Goal: Complete application form

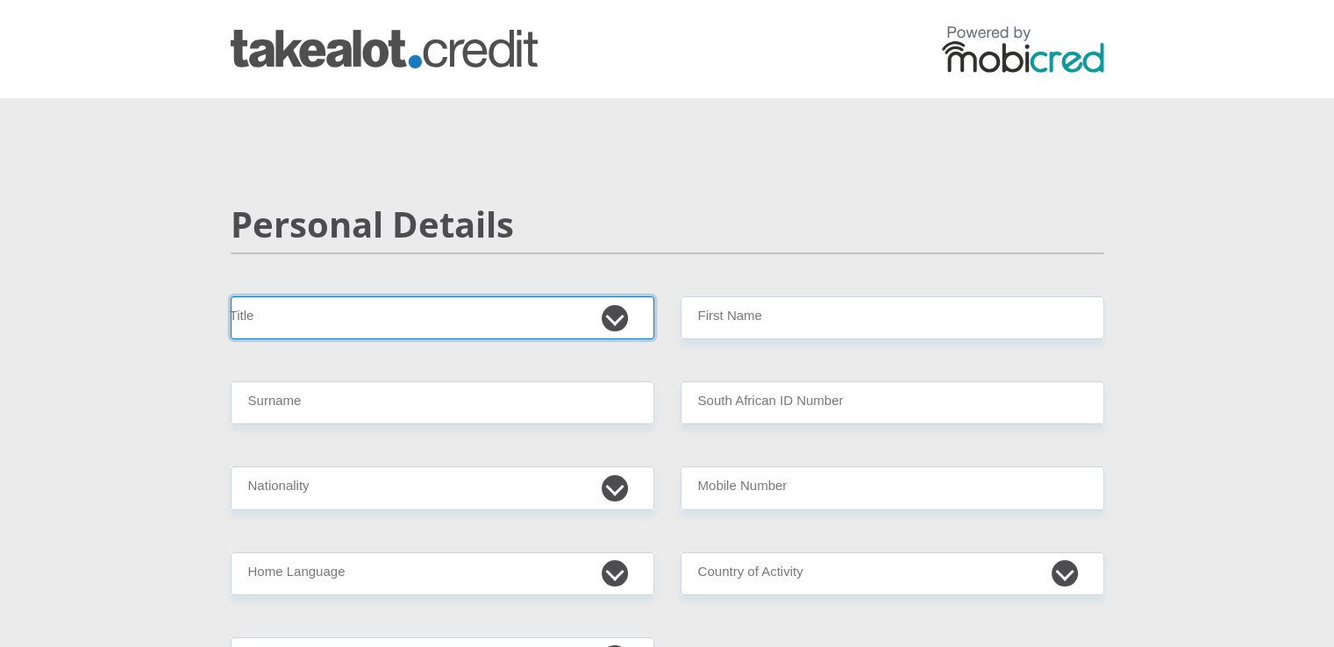
click at [614, 323] on select "Mr Ms Mrs Dr [PERSON_NAME]" at bounding box center [443, 317] width 424 height 43
select select "Ms"
click at [231, 296] on select "Mr Ms Mrs Dr [PERSON_NAME]" at bounding box center [443, 317] width 424 height 43
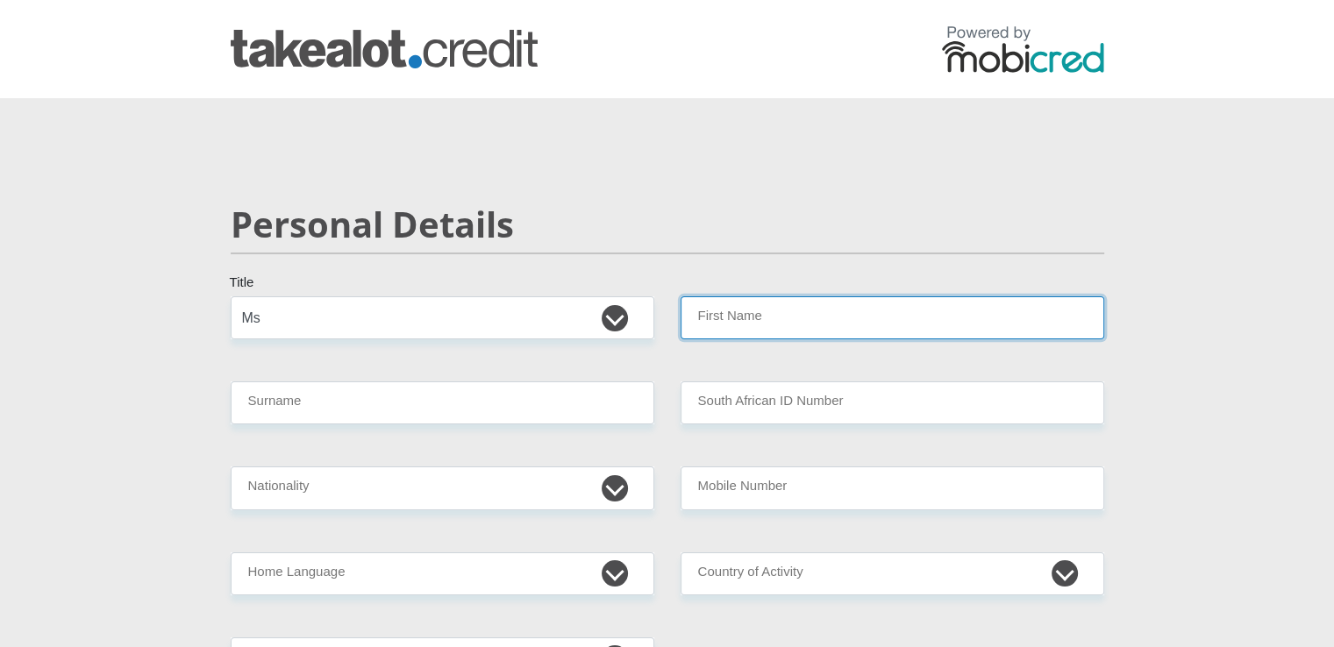
click at [726, 327] on input "First Name" at bounding box center [893, 317] width 424 height 43
type input "Bulelwa"
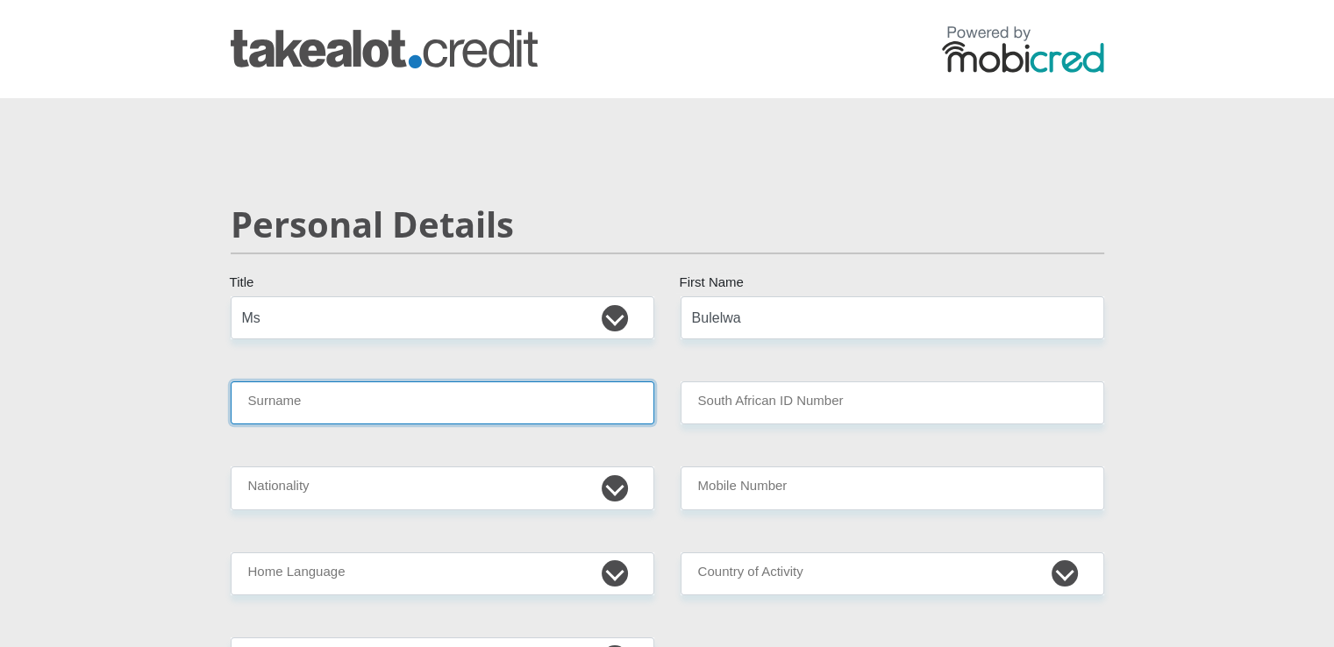
type input "Matiwane"
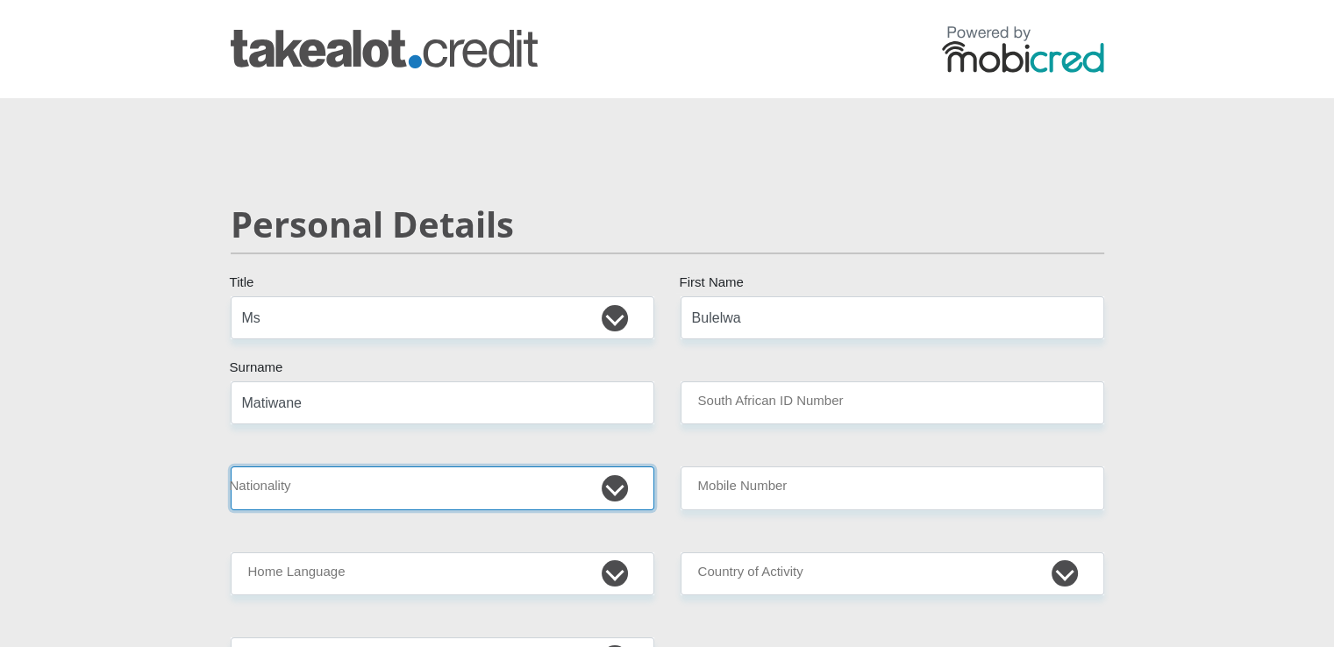
select select "ZAF"
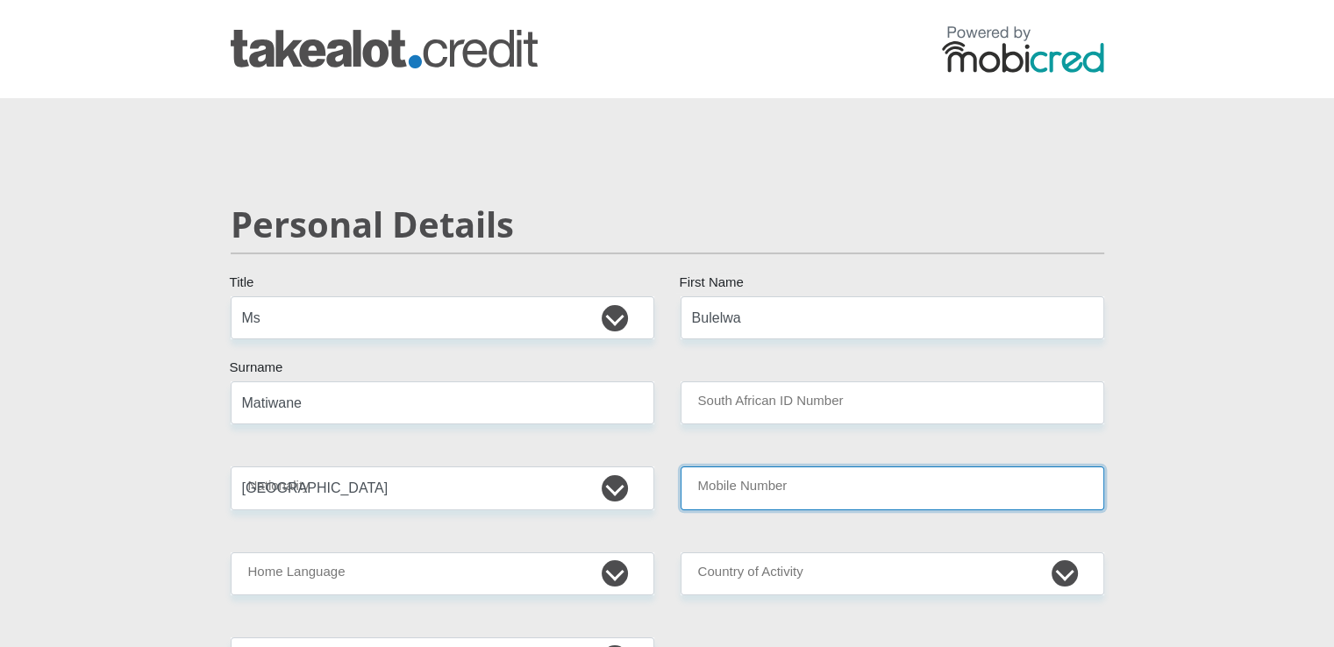
type input "0718717909"
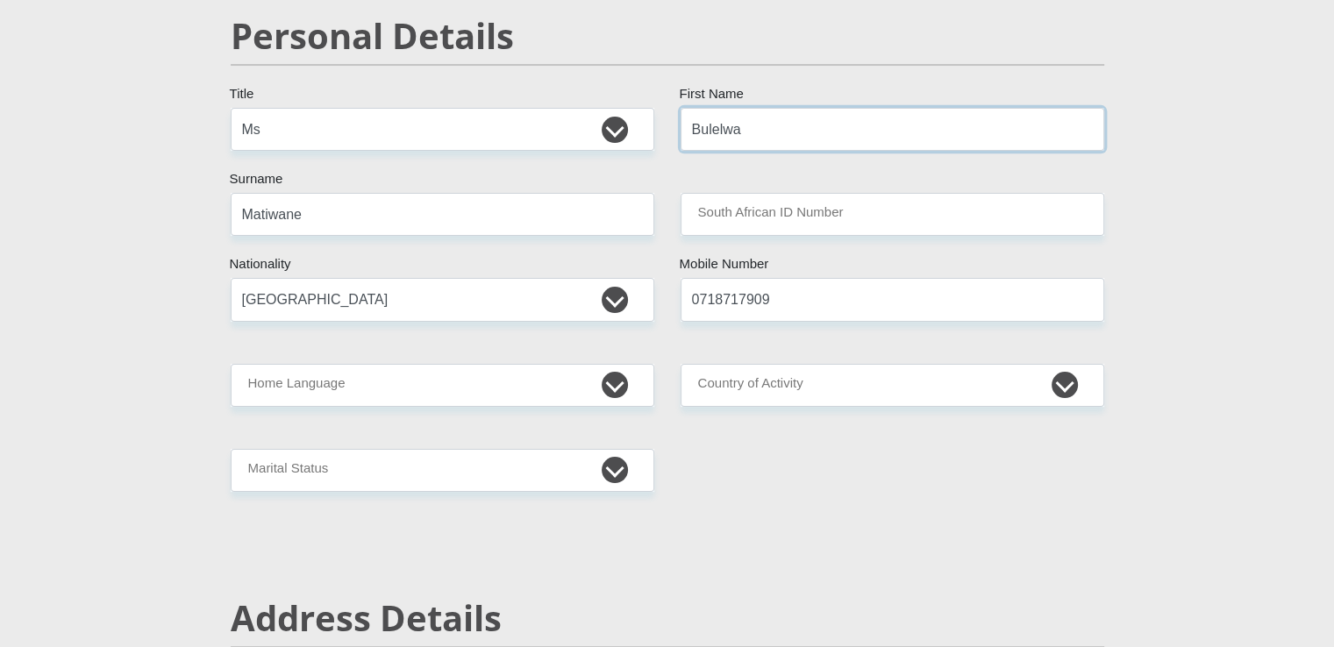
scroll to position [210, 0]
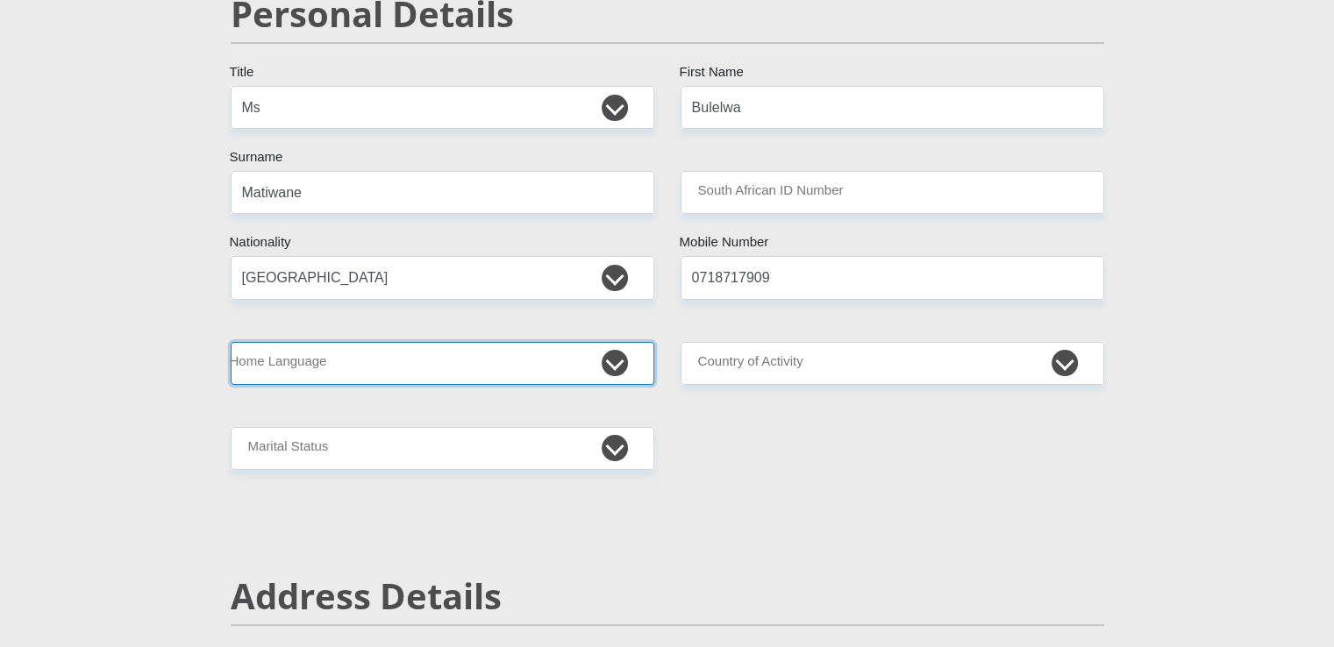
click at [619, 361] on select "Afrikaans English Sepedi South Ndebele Southern Sotho Swati Tsonga Tswana Venda…" at bounding box center [443, 363] width 424 height 43
select select "xho"
click at [231, 342] on select "Afrikaans English Sepedi South Ndebele Southern Sotho Swati Tsonga Tswana Venda…" at bounding box center [443, 363] width 424 height 43
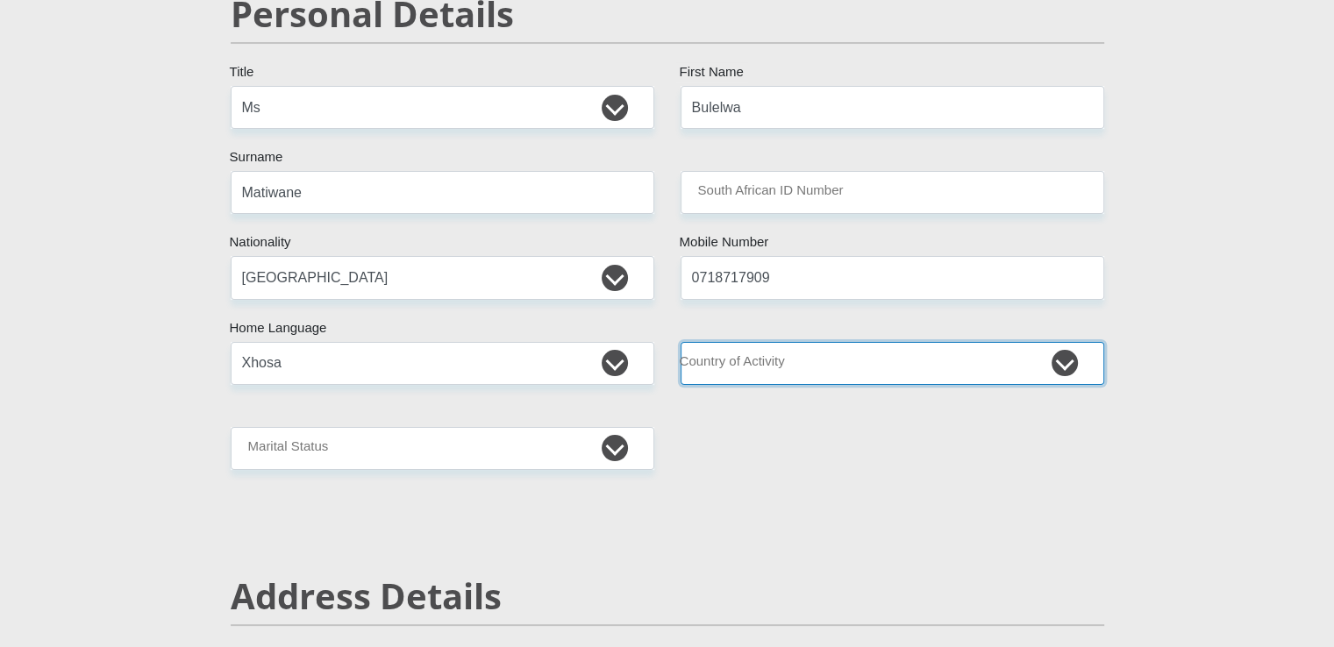
click at [771, 357] on select "[GEOGRAPHIC_DATA] [GEOGRAPHIC_DATA] [GEOGRAPHIC_DATA] [GEOGRAPHIC_DATA] [GEOGRA…" at bounding box center [893, 363] width 424 height 43
select select "ZAF"
click at [681, 342] on select "[GEOGRAPHIC_DATA] [GEOGRAPHIC_DATA] [GEOGRAPHIC_DATA] [GEOGRAPHIC_DATA] [GEOGRA…" at bounding box center [893, 363] width 424 height 43
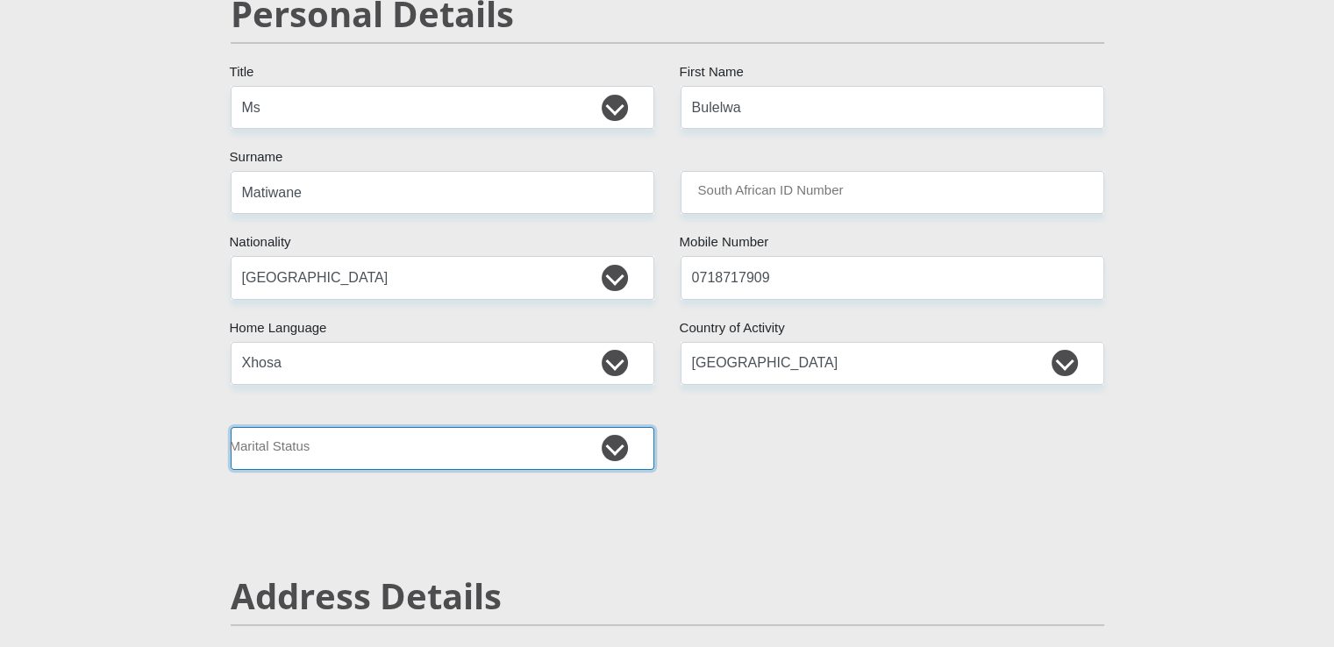
click at [616, 457] on select "Married ANC Single Divorced Widowed Married COP or Customary Law" at bounding box center [443, 448] width 424 height 43
click at [231, 427] on select "Married ANC Single Divorced Widowed Married COP or Customary Law" at bounding box center [443, 448] width 424 height 43
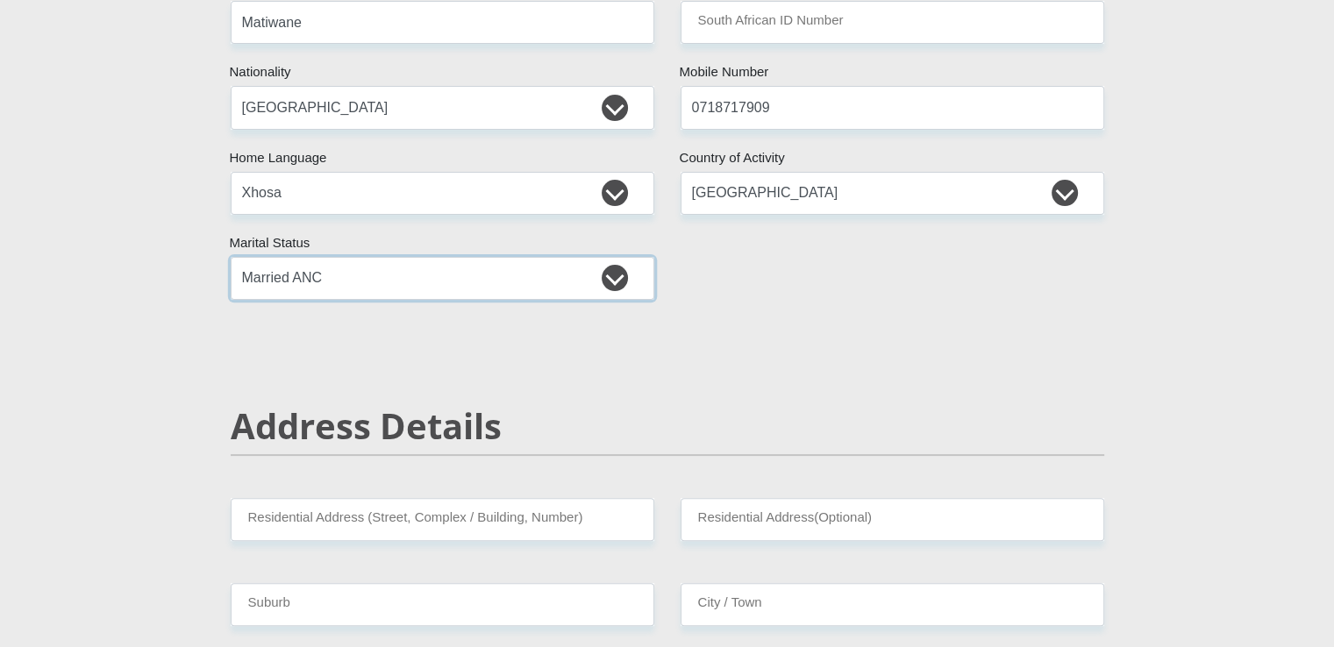
scroll to position [386, 0]
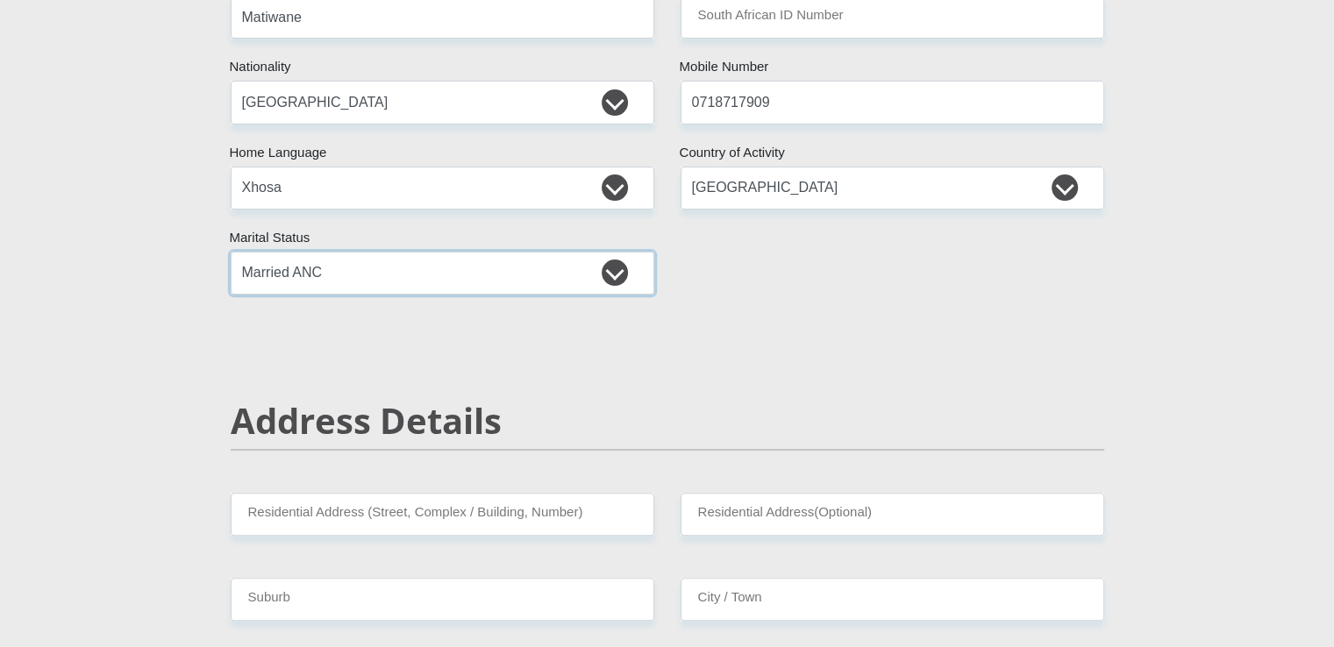
click at [619, 272] on select "Married ANC Single Divorced Widowed Married COP or Customary Law" at bounding box center [443, 273] width 424 height 43
select select "5"
click at [231, 252] on select "Married ANC Single Divorced Widowed Married COP or Customary Law" at bounding box center [443, 273] width 424 height 43
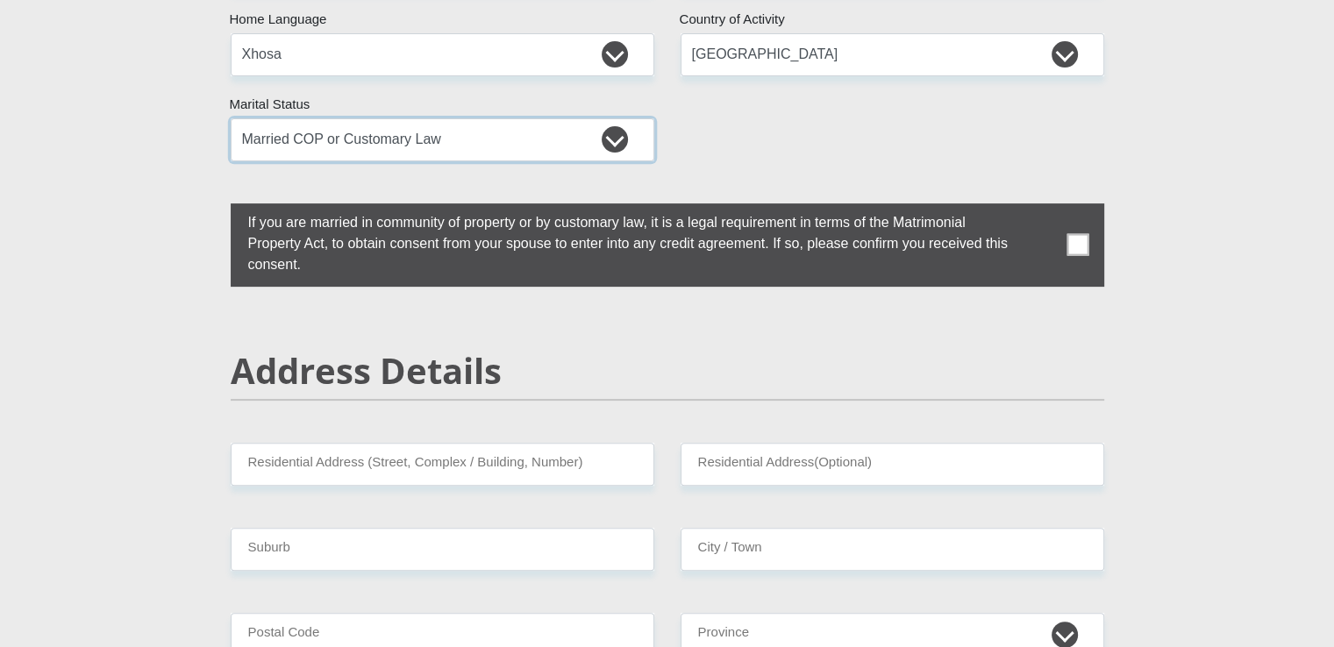
scroll to position [526, 0]
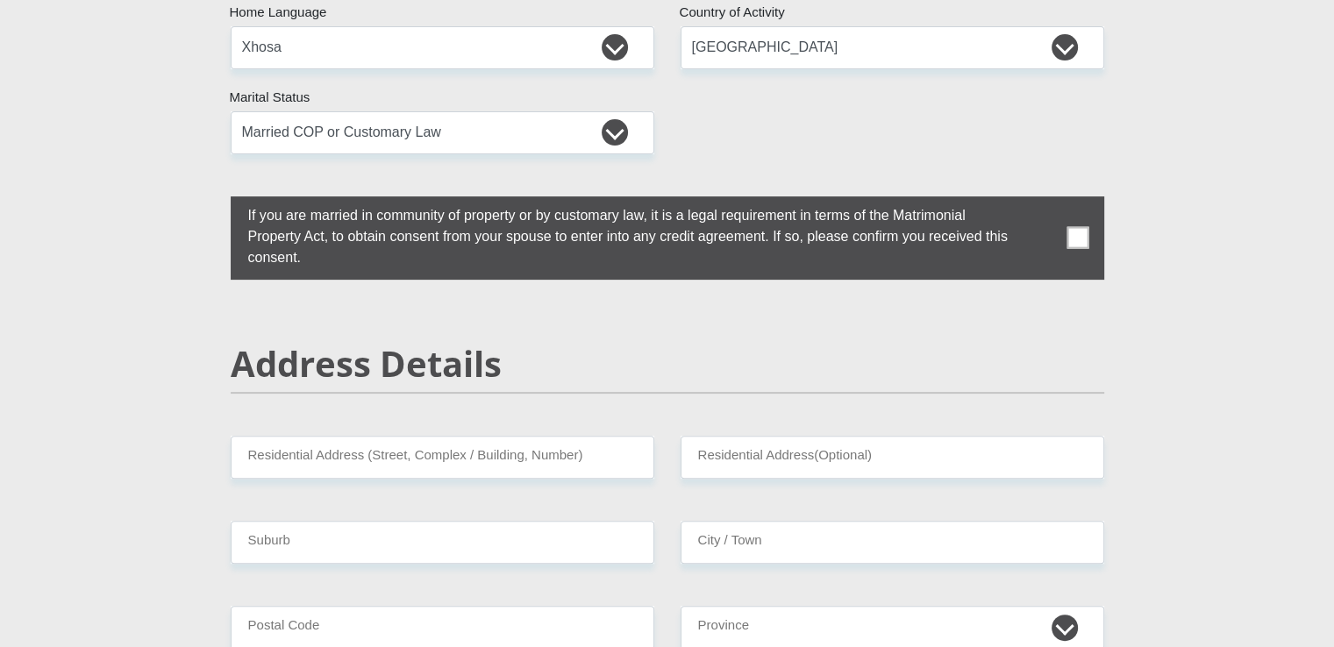
click at [1077, 239] on span at bounding box center [1077, 238] width 22 height 22
click at [213, 201] on input "checkbox" at bounding box center [213, 201] width 0 height 0
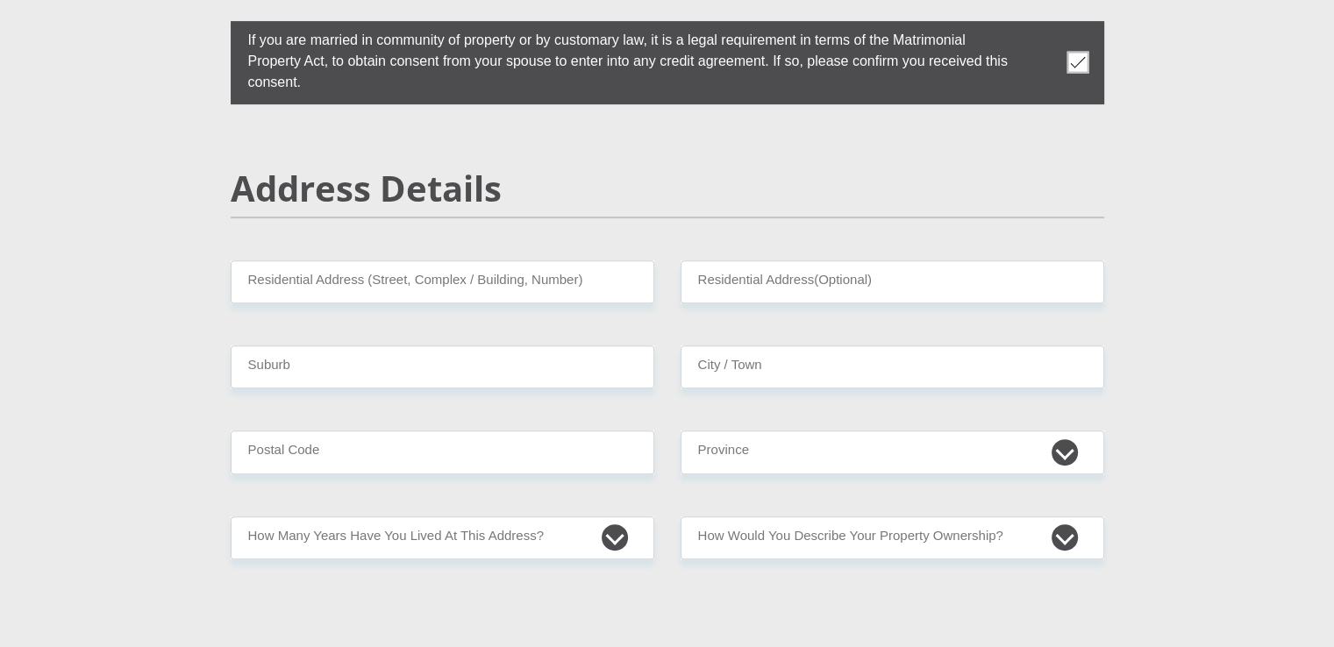
scroll to position [737, 0]
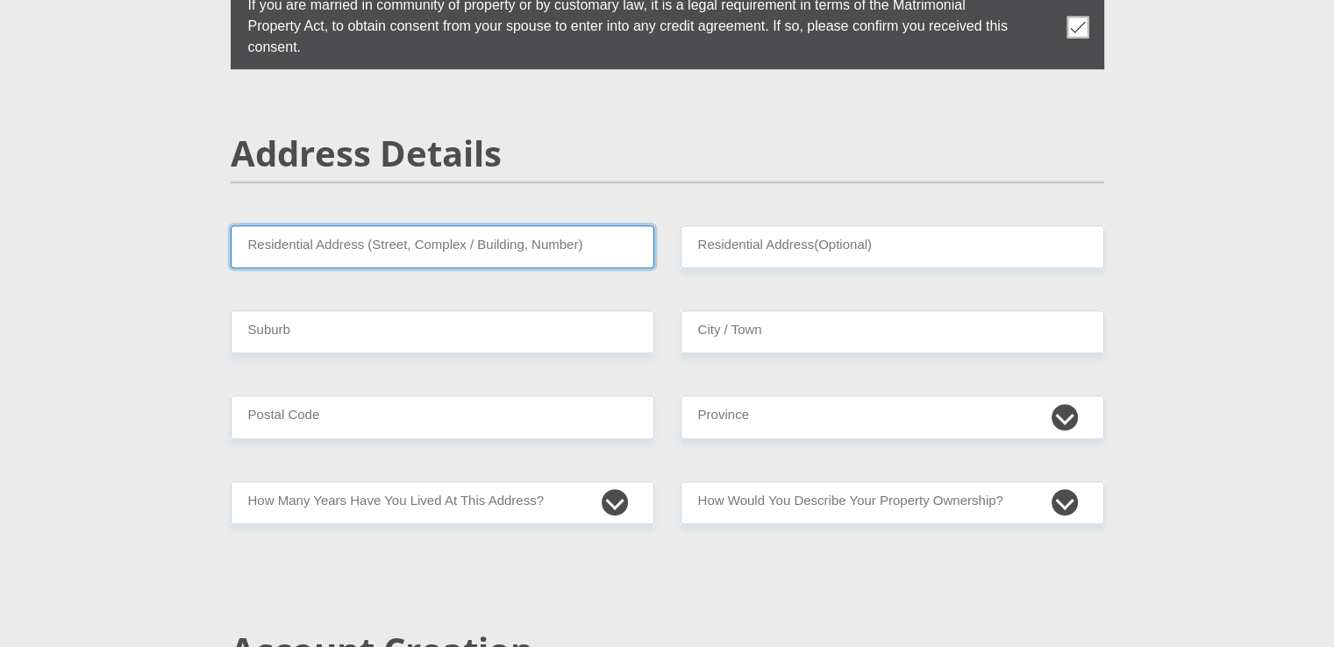
click at [338, 246] on input "Residential Address (Street, Complex / Building, Number)" at bounding box center [443, 246] width 424 height 43
type input "[STREET_ADDRESS]"
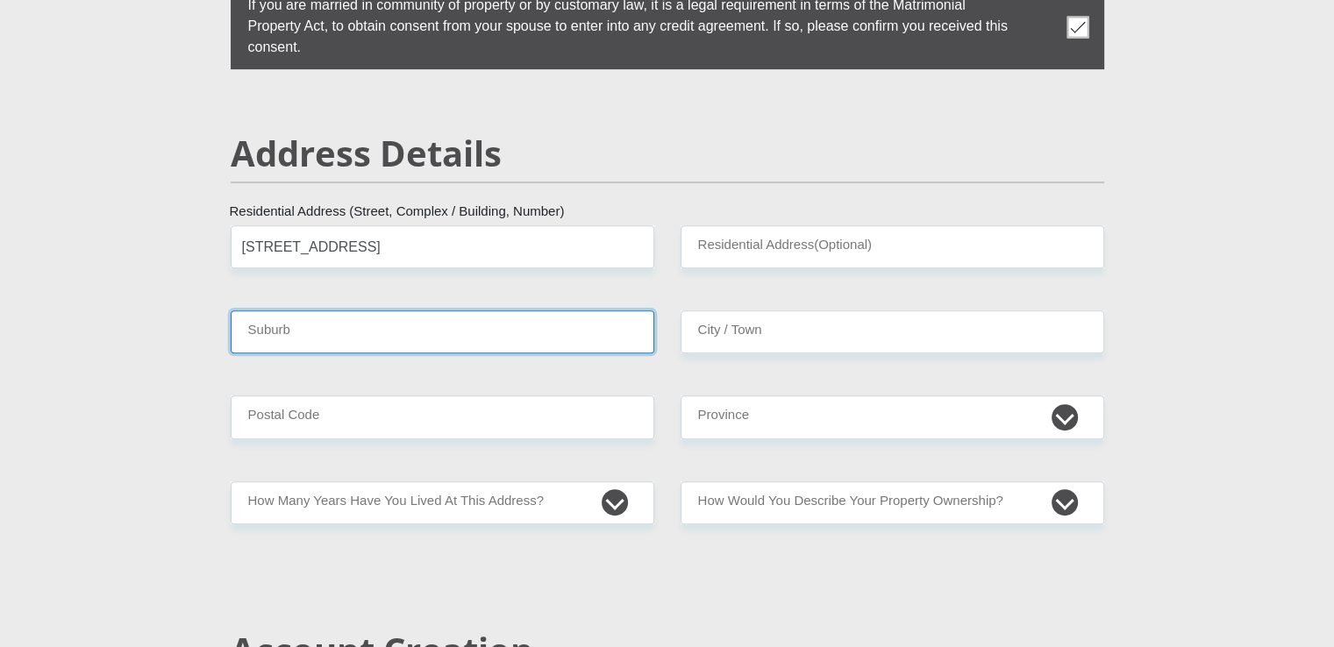
type input "[GEOGRAPHIC_DATA]"
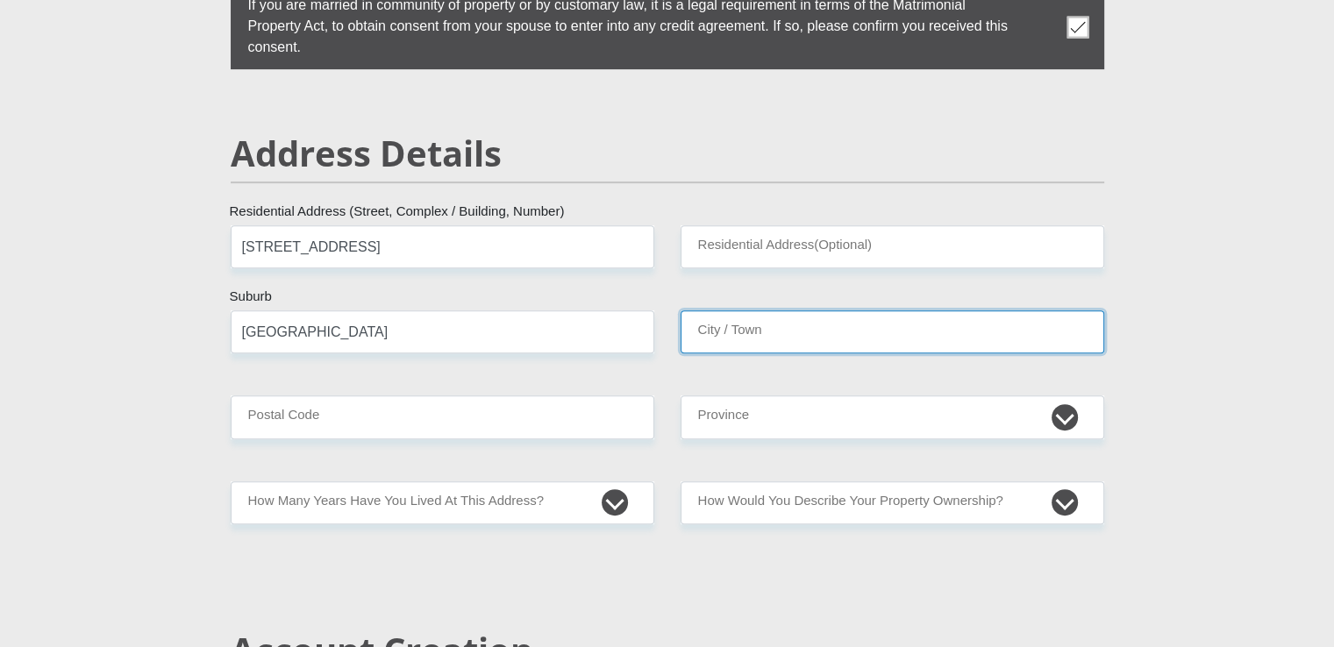
type input "[GEOGRAPHIC_DATA]"
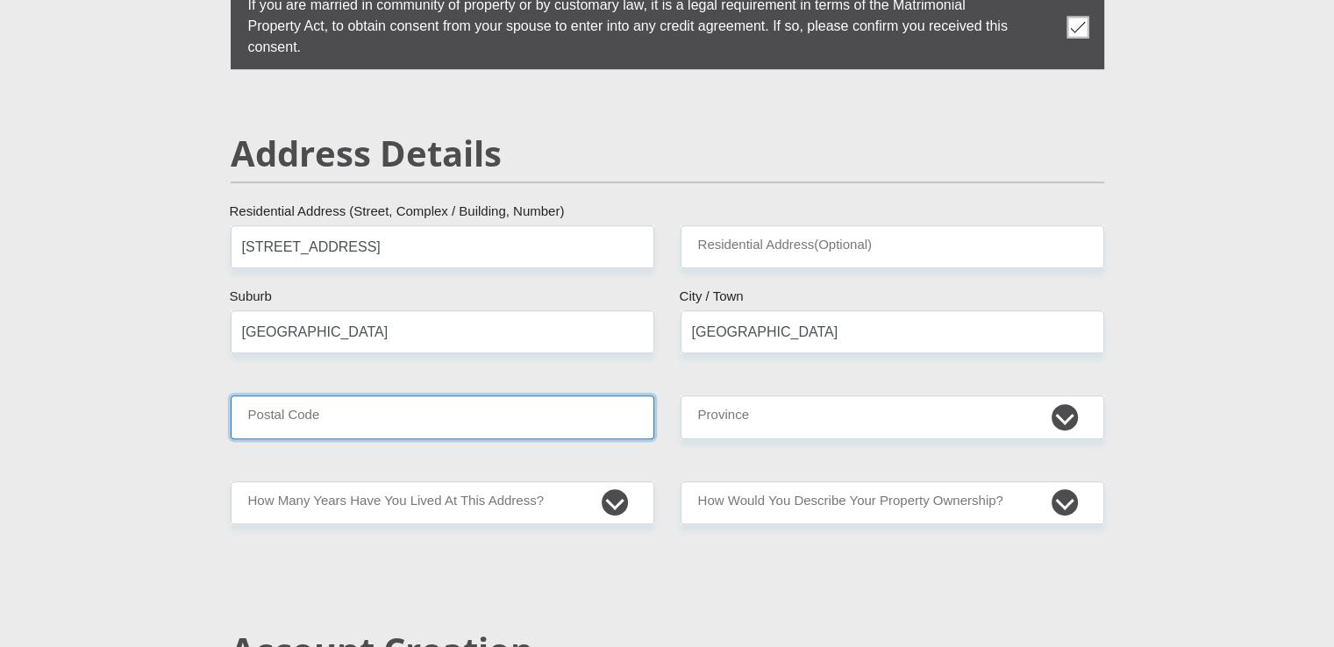
type input "0157"
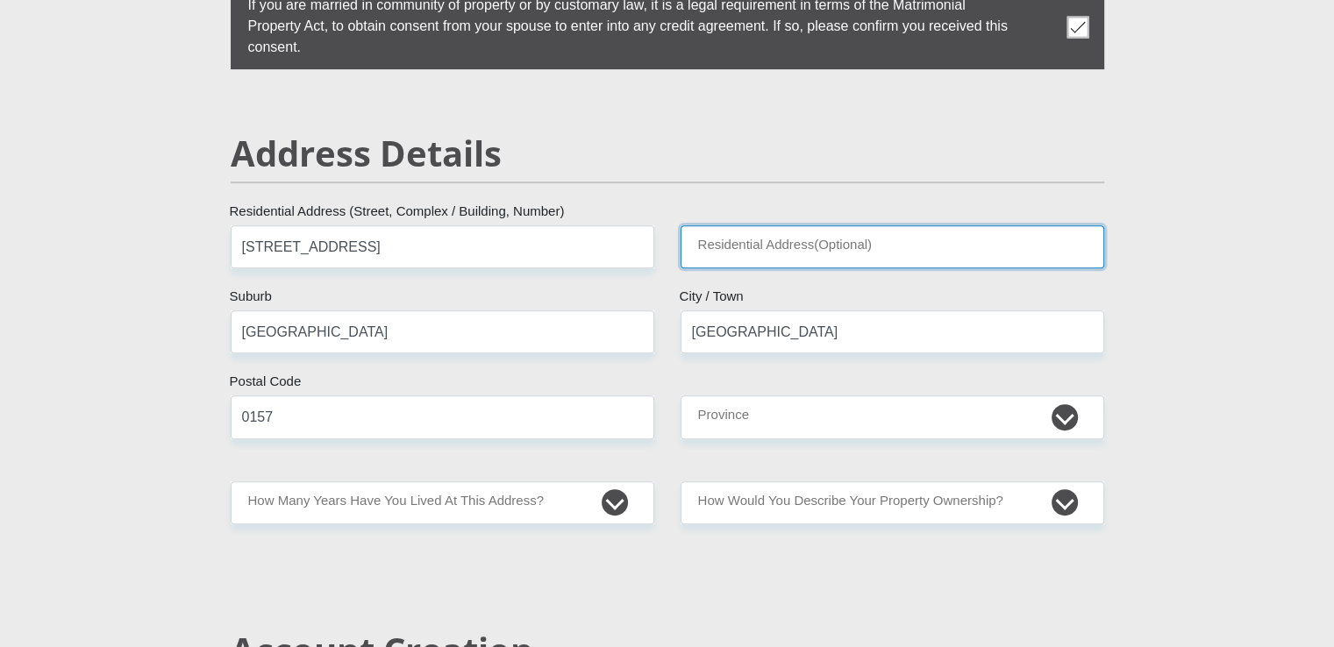
click at [726, 239] on input "Residential Address(Optional)" at bounding box center [893, 246] width 424 height 43
type input "27 [GEOGRAPHIC_DATA] [GEOGRAPHIC_DATA] ESTATE"
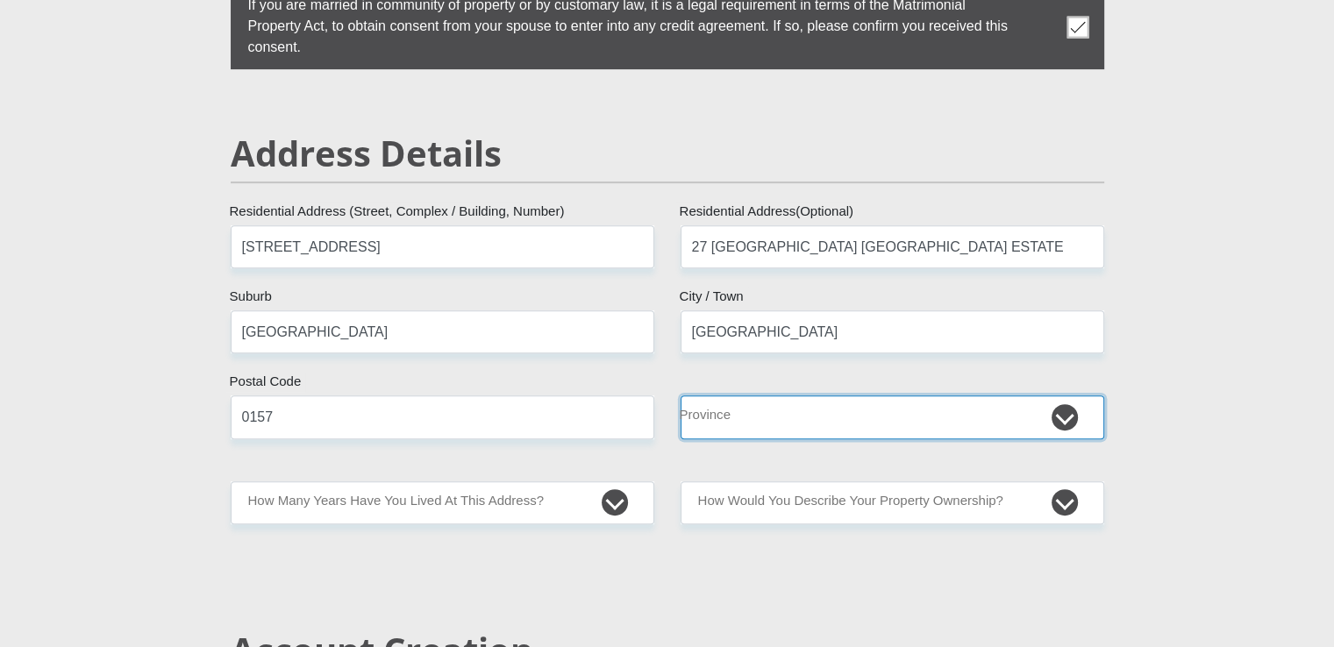
click at [1070, 411] on select "Eastern Cape Free State [GEOGRAPHIC_DATA] [GEOGRAPHIC_DATA][DATE] [GEOGRAPHIC_D…" at bounding box center [893, 416] width 424 height 43
select select "Gauteng"
click at [681, 395] on select "Eastern Cape Free State [GEOGRAPHIC_DATA] [GEOGRAPHIC_DATA][DATE] [GEOGRAPHIC_D…" at bounding box center [893, 416] width 424 height 43
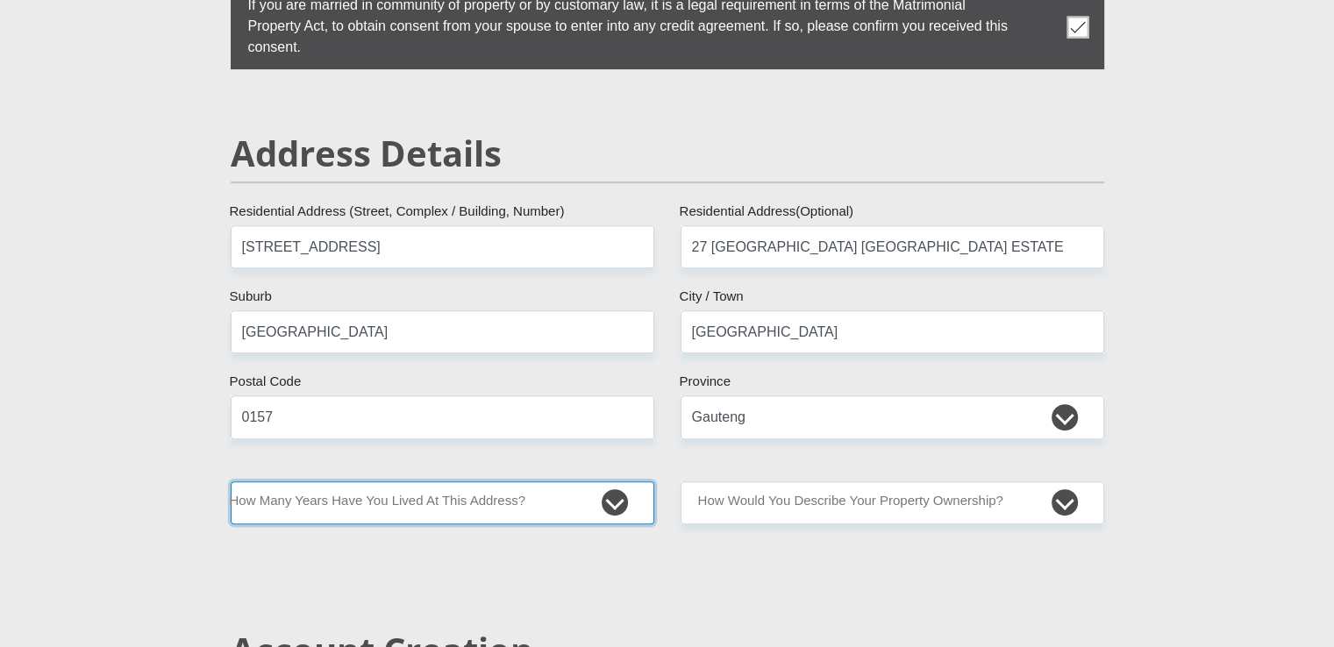
click at [613, 497] on select "less than 1 year 1-3 years 3-5 years 5+ years" at bounding box center [443, 502] width 424 height 43
select select "5"
click at [231, 481] on select "less than 1 year 1-3 years 3-5 years 5+ years" at bounding box center [443, 502] width 424 height 43
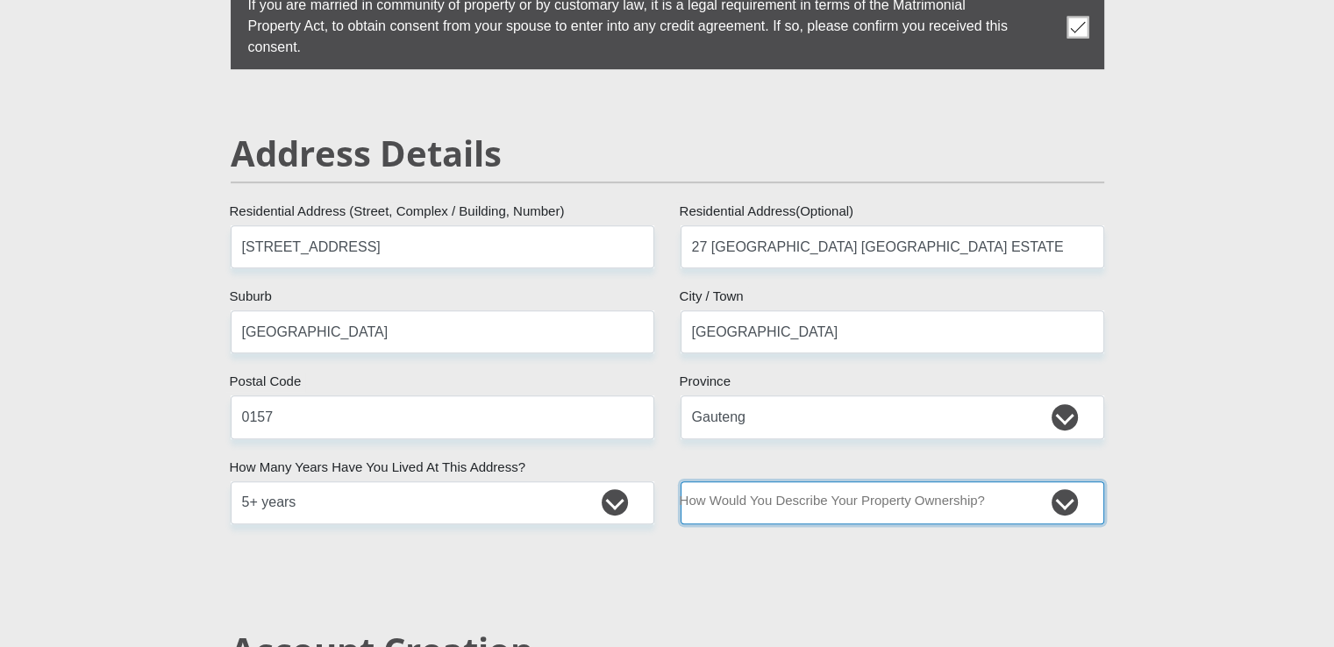
click at [1070, 495] on select "Owned Rented Family Owned Company Dwelling" at bounding box center [893, 502] width 424 height 43
select select "Owned"
click at [681, 481] on select "Owned Rented Family Owned Company Dwelling" at bounding box center [893, 502] width 424 height 43
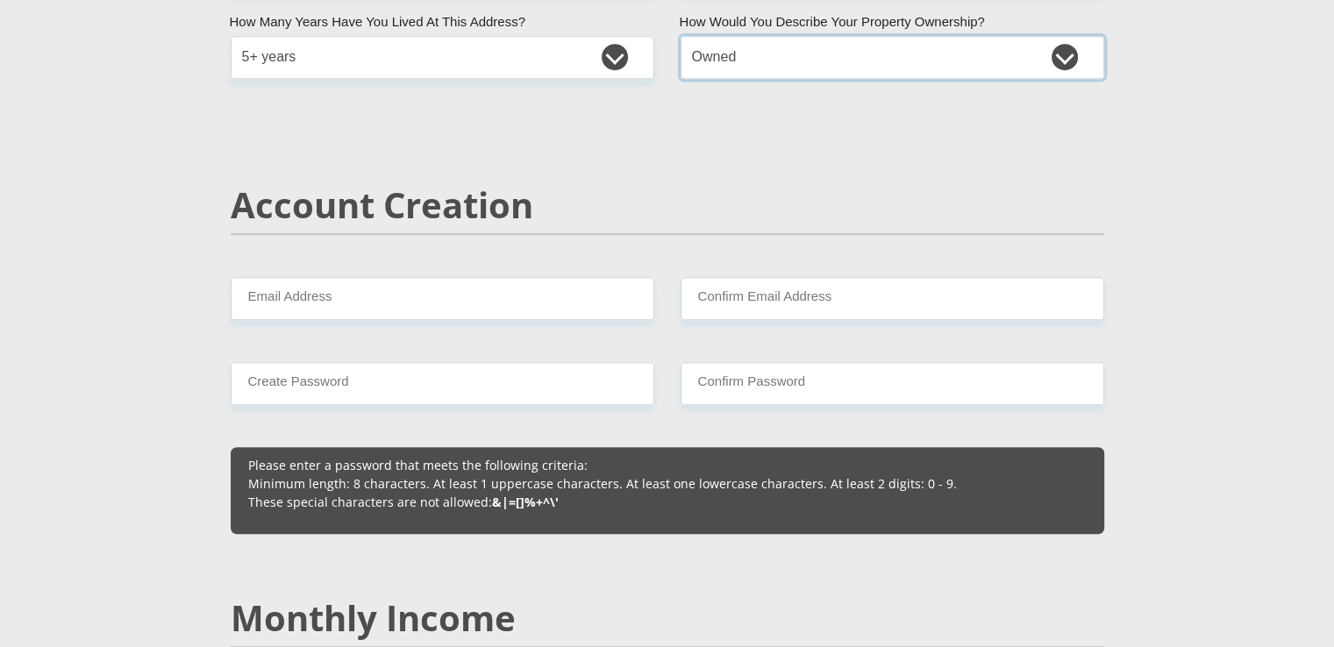
scroll to position [1193, 0]
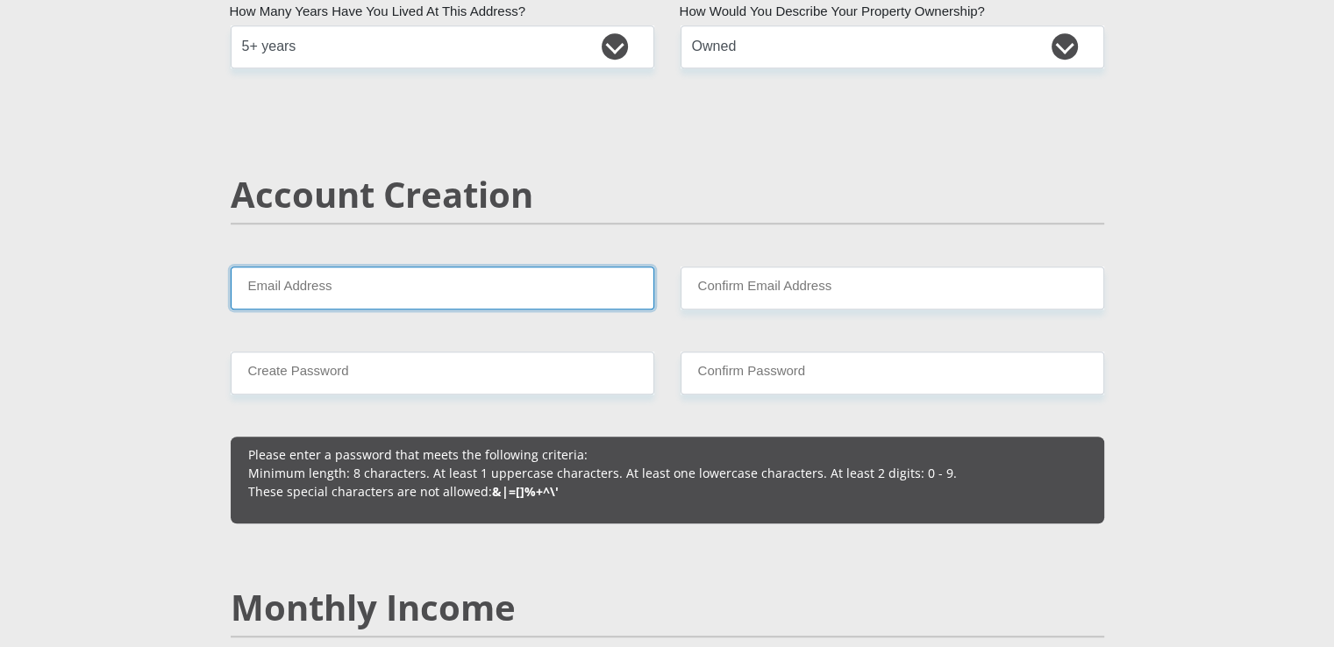
click at [341, 279] on input "Email Address" at bounding box center [443, 288] width 424 height 43
type input "[EMAIL_ADDRESS][DOMAIN_NAME]"
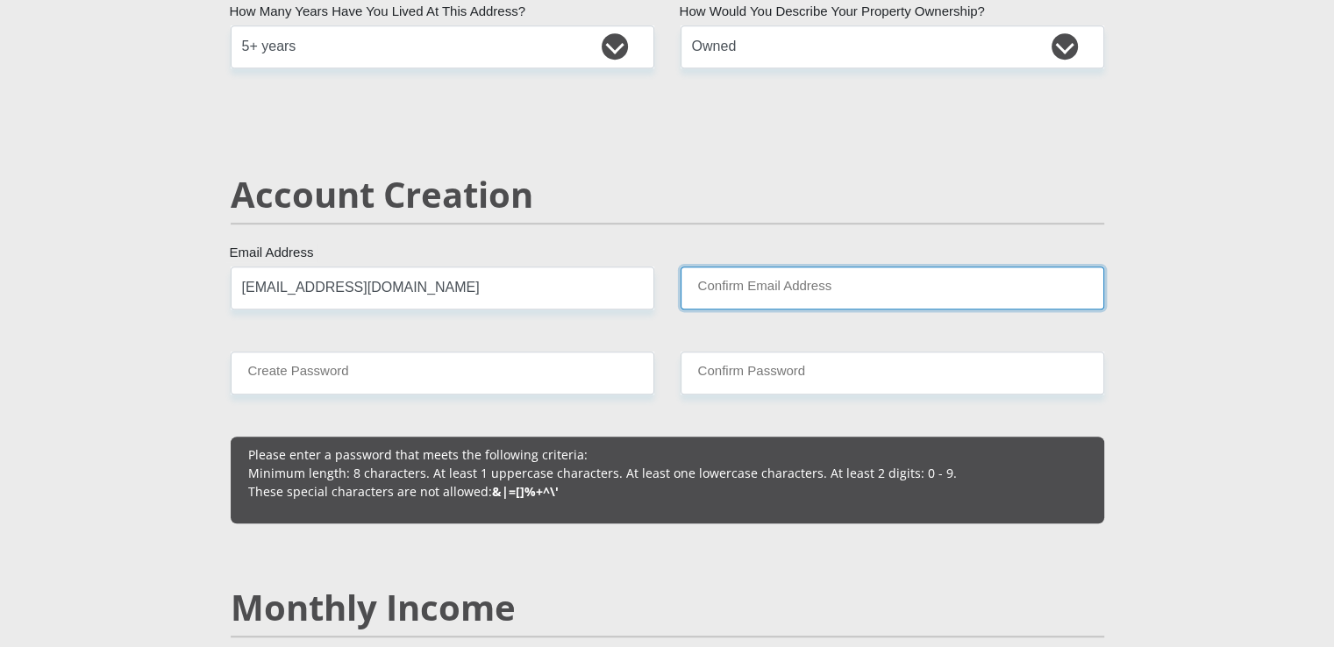
type input "[EMAIL_ADDRESS][DOMAIN_NAME]"
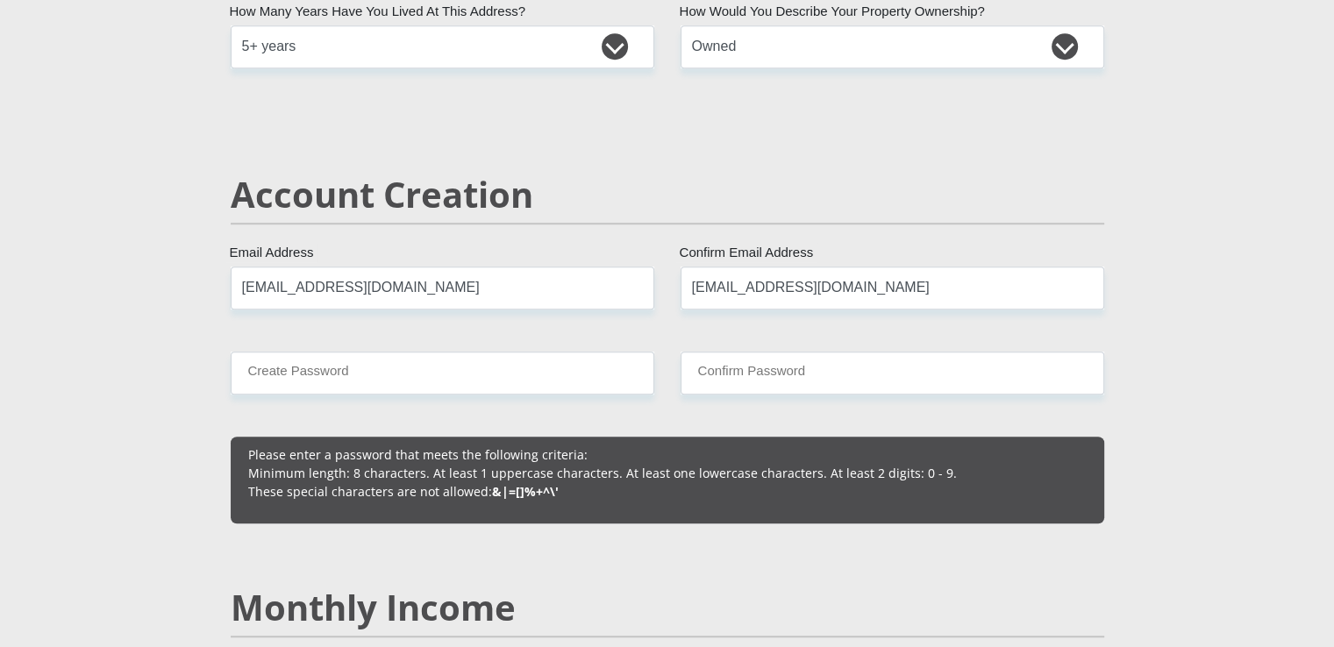
type input "BULELWA"
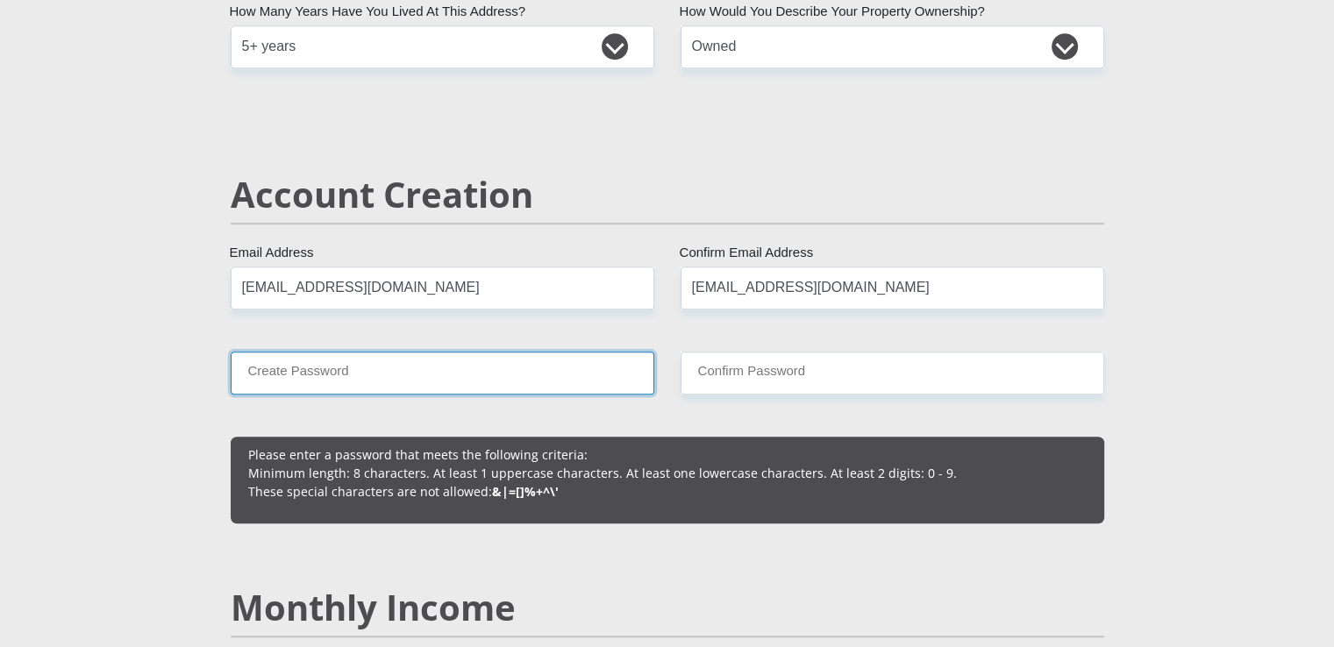
click at [363, 373] on input "Create Password" at bounding box center [443, 373] width 424 height 43
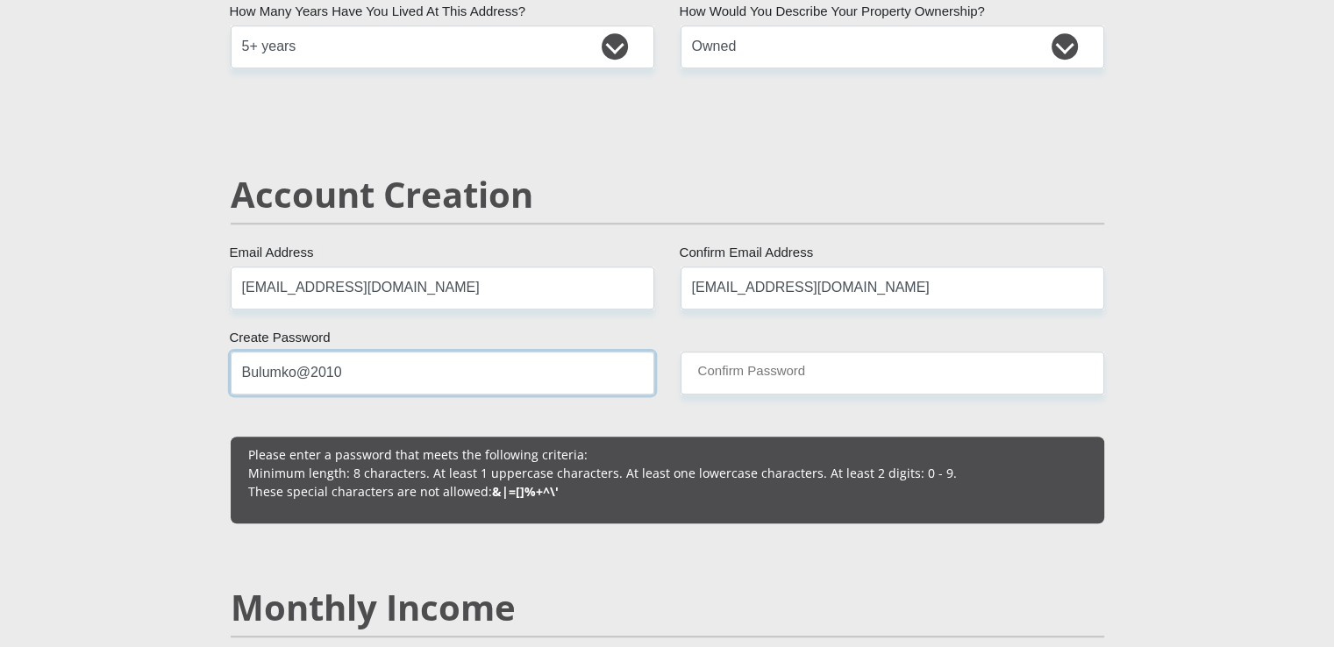
type input "Bulumko@2010"
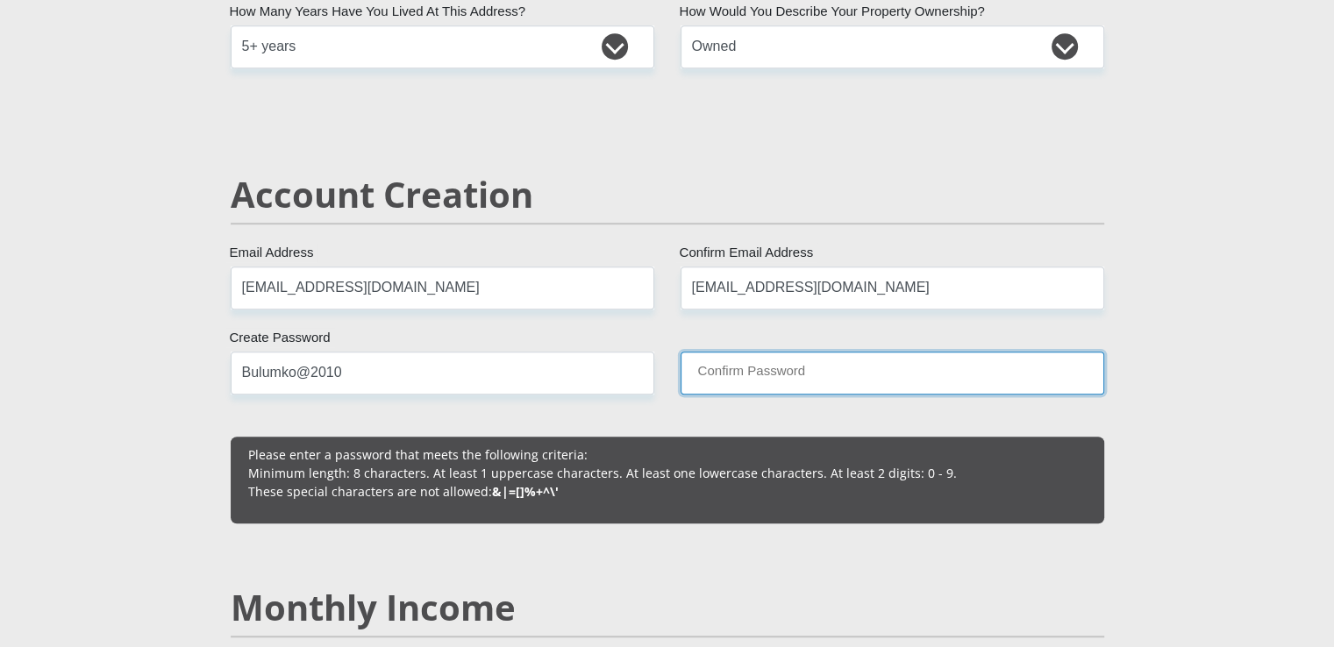
click at [712, 370] on input "Confirm Password" at bounding box center [893, 373] width 424 height 43
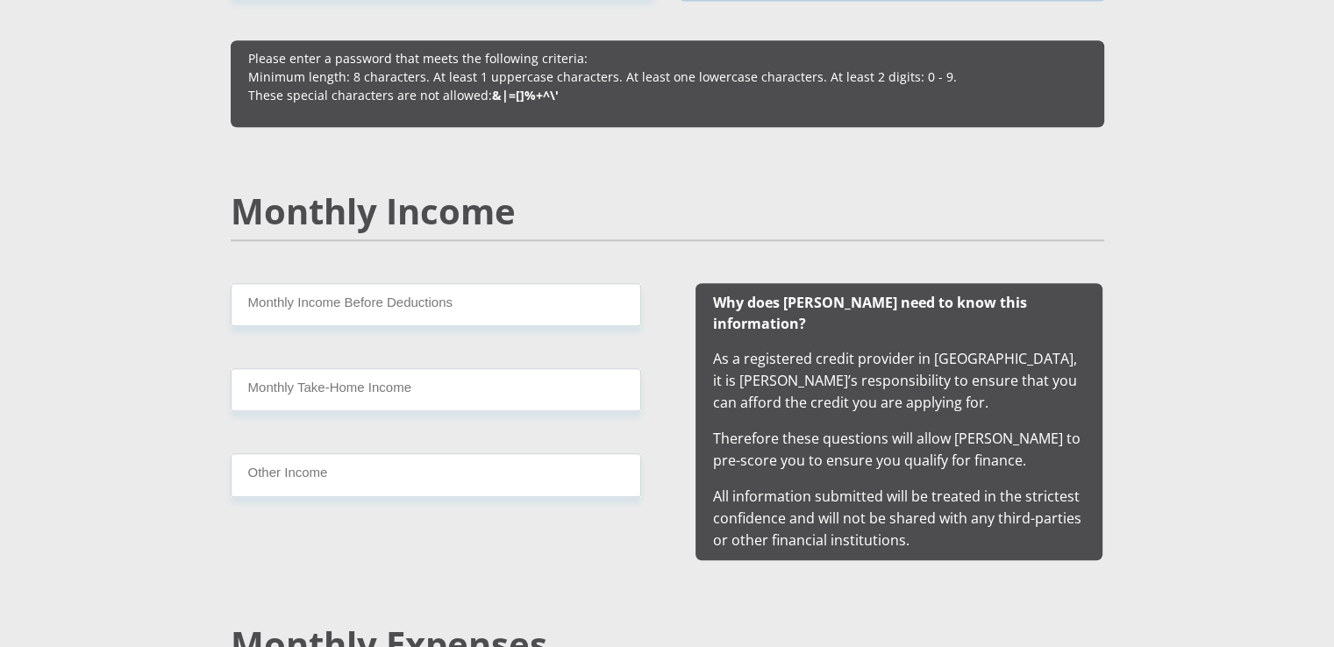
scroll to position [1590, 0]
type input "Bulumko@2010"
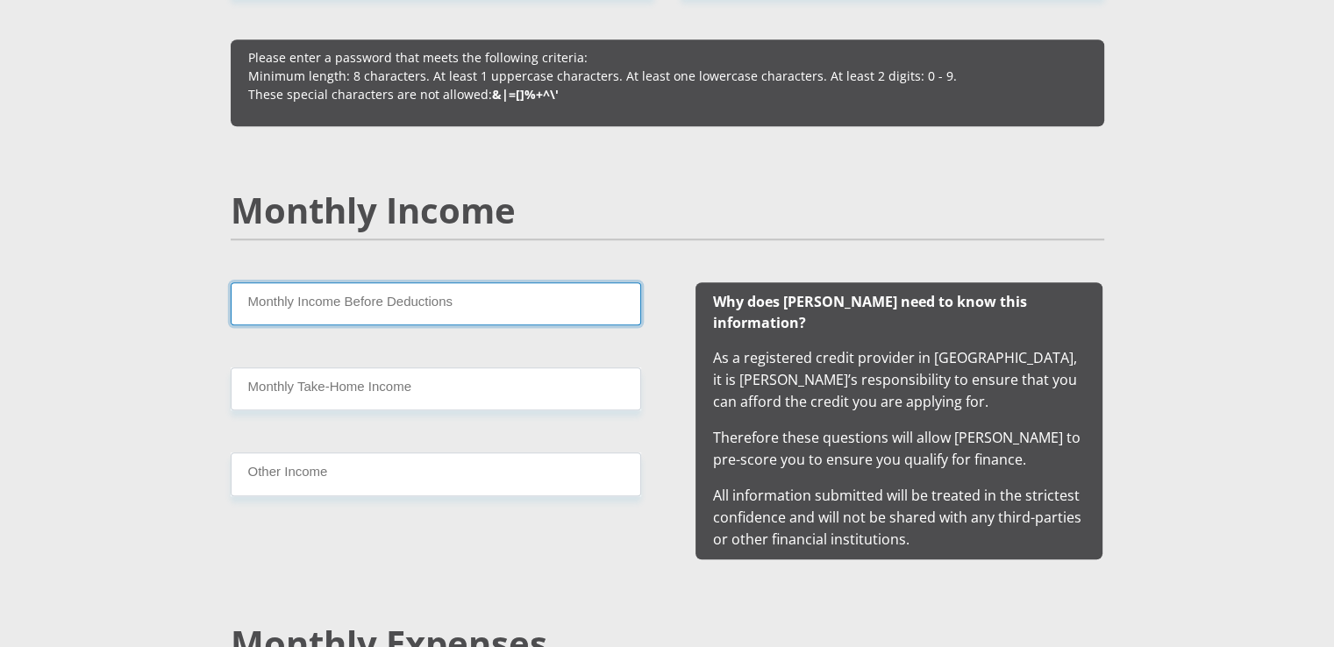
click at [326, 288] on input "Monthly Income Before Deductions" at bounding box center [436, 303] width 410 height 43
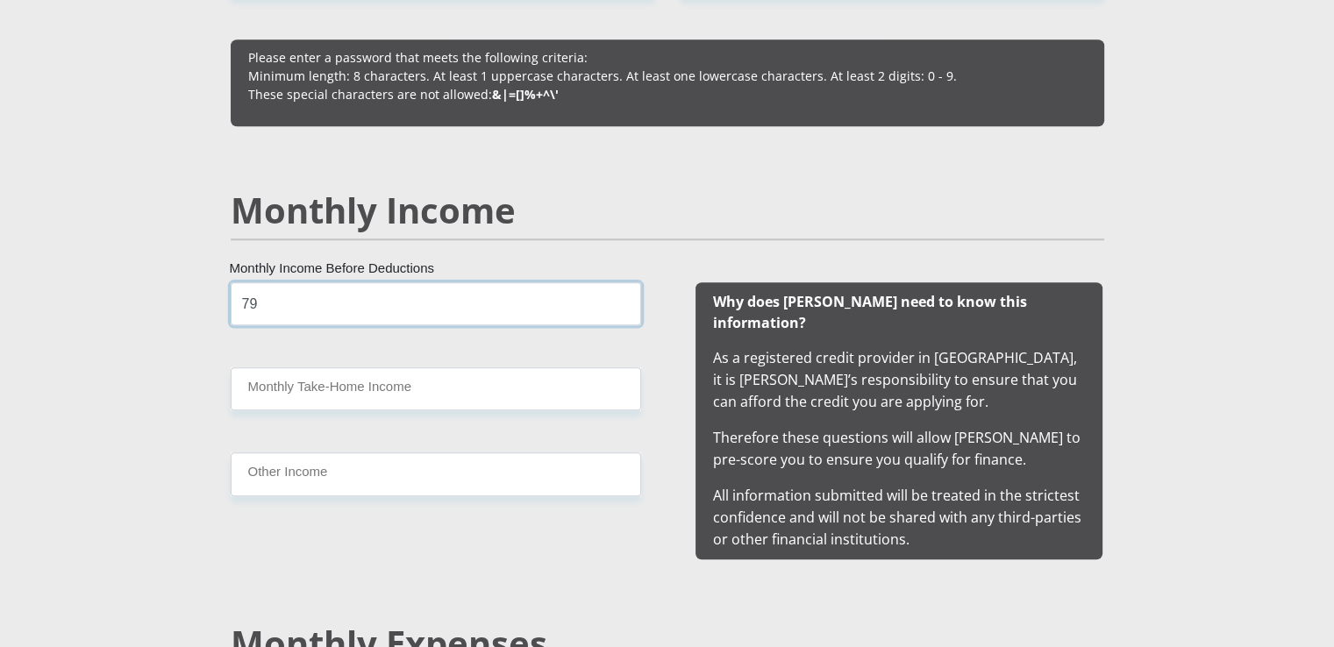
type input "7"
type input "69000"
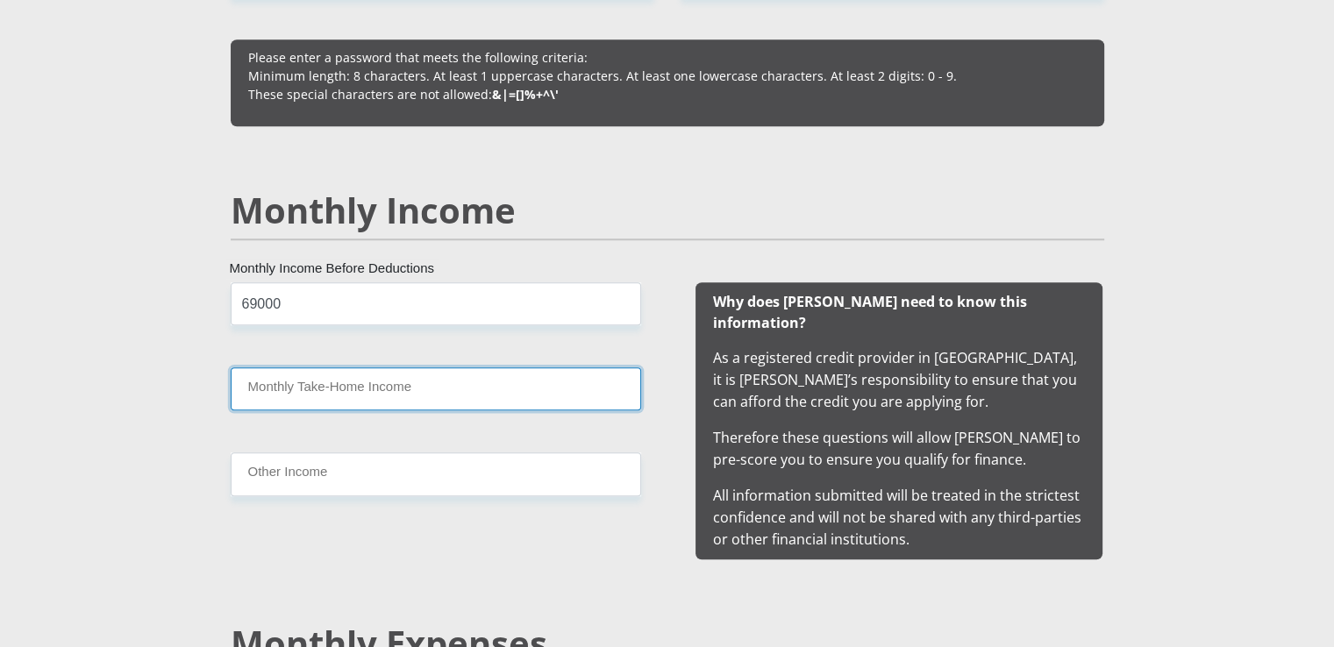
click at [325, 380] on input "Monthly Take-Home Income" at bounding box center [436, 388] width 410 height 43
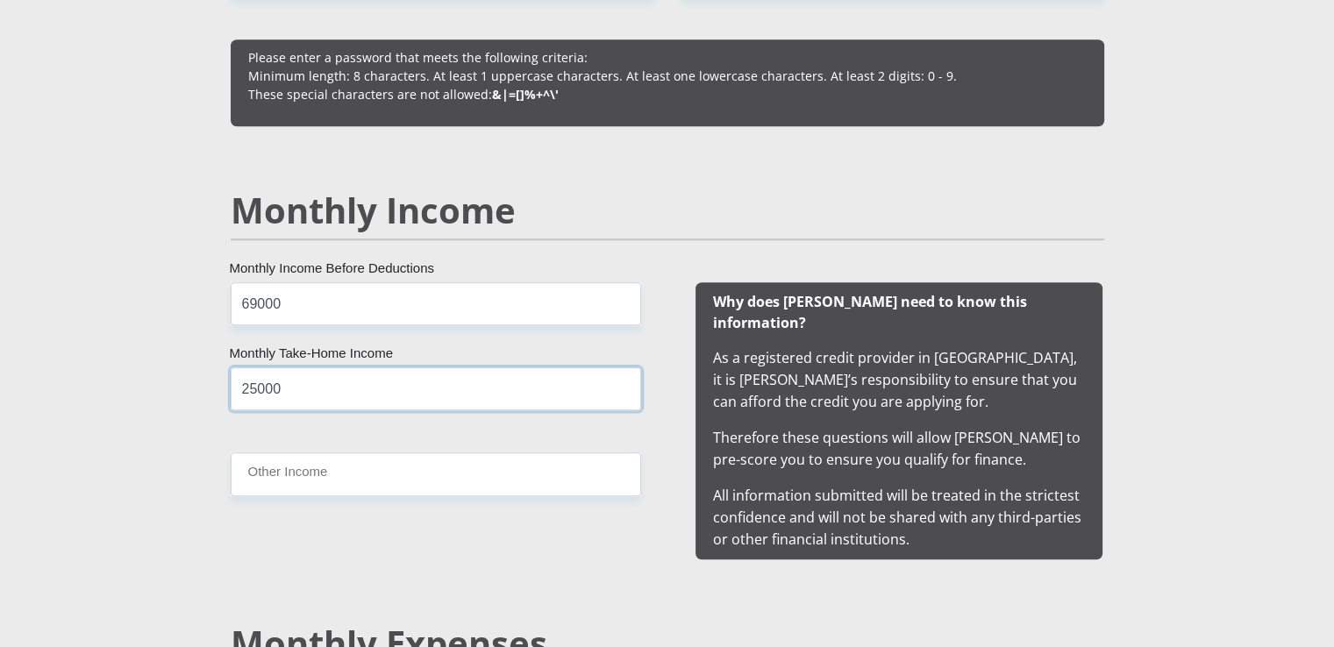
type input "25000"
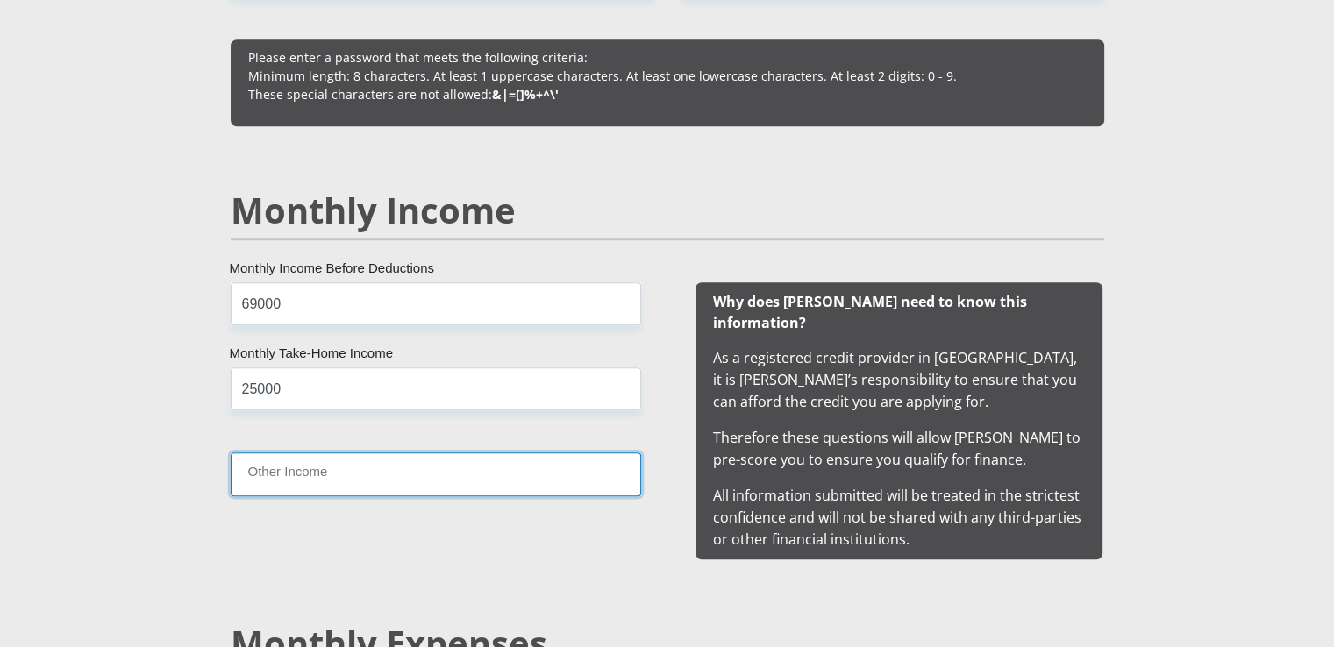
click at [284, 469] on input "Other Income" at bounding box center [436, 473] width 410 height 43
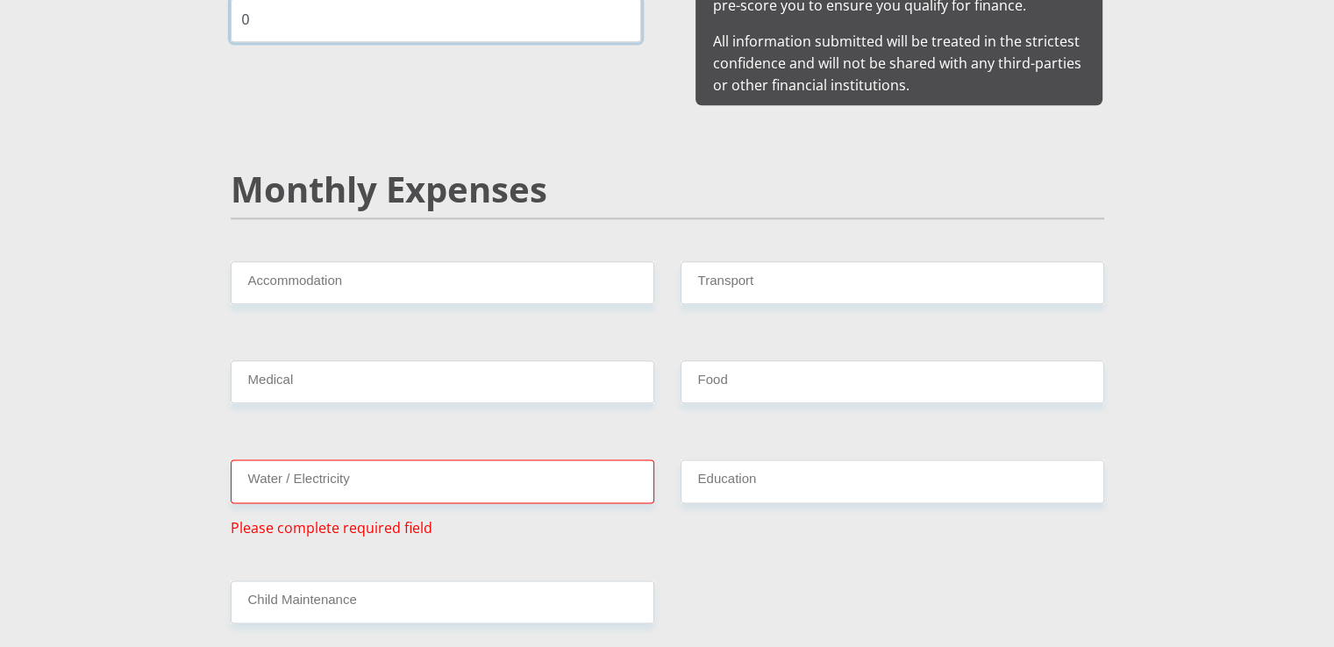
scroll to position [2046, 0]
type input "0"
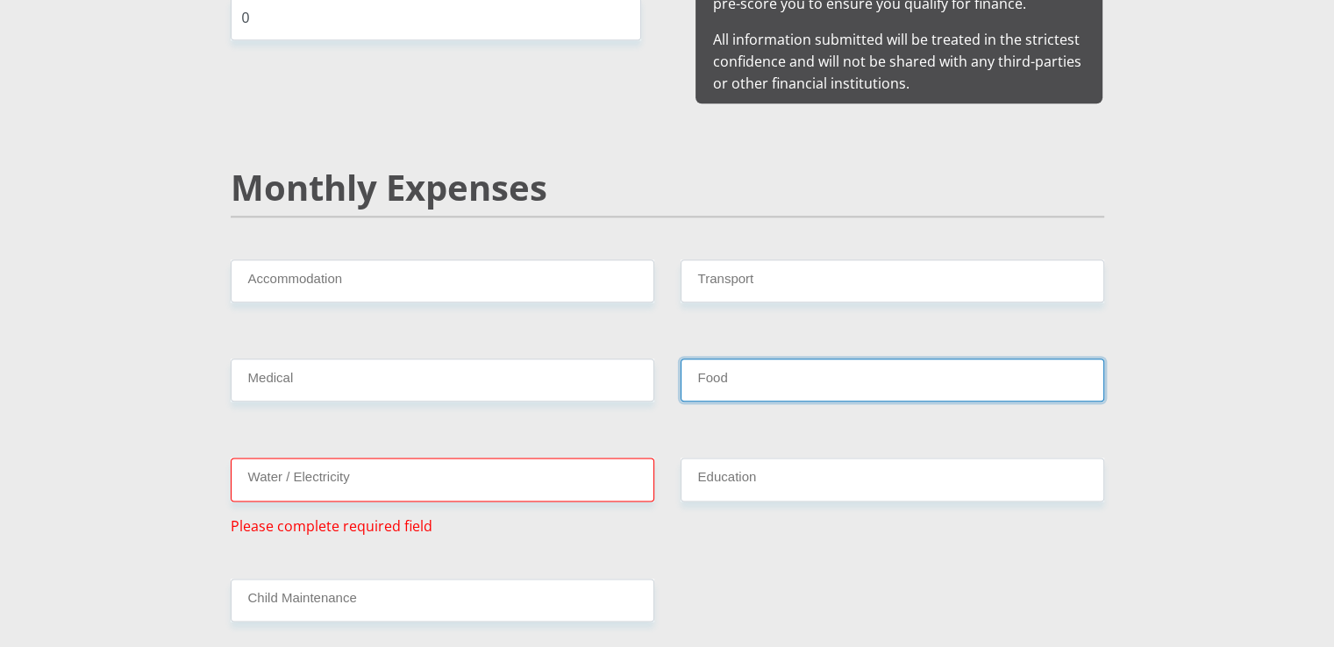
click at [716, 359] on input "Food" at bounding box center [893, 380] width 424 height 43
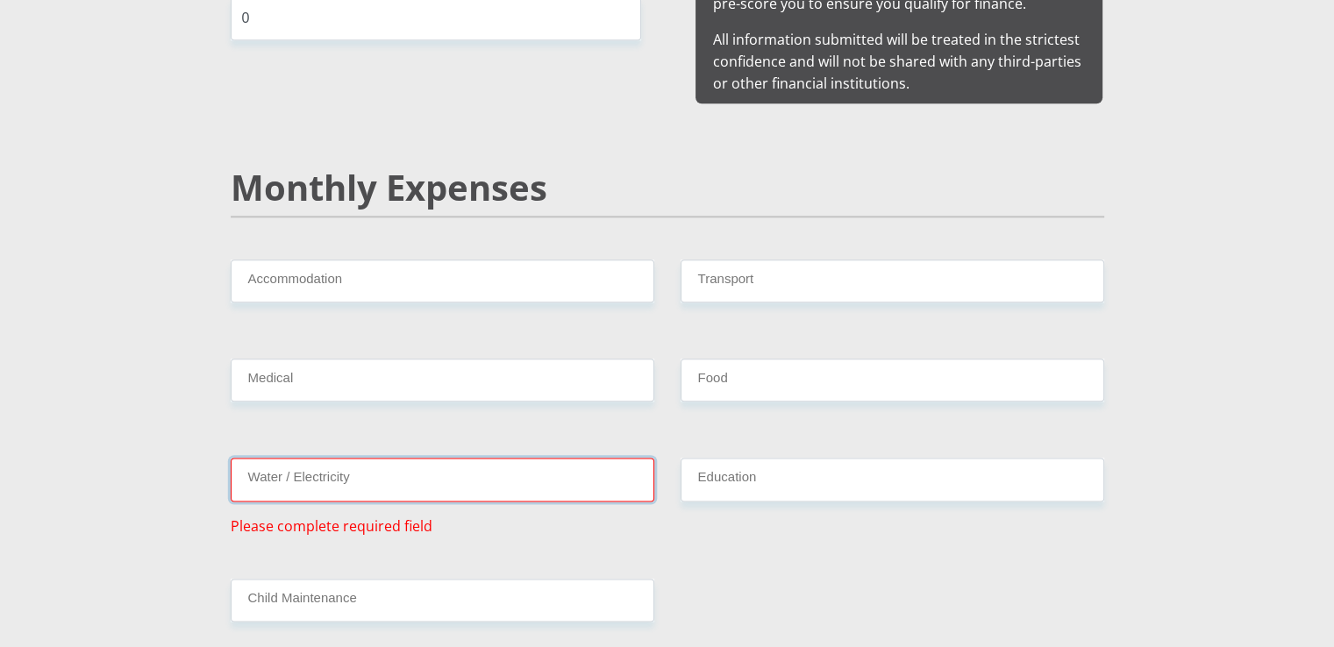
click at [356, 458] on input "Water / Electricity" at bounding box center [443, 479] width 424 height 43
type input "4"
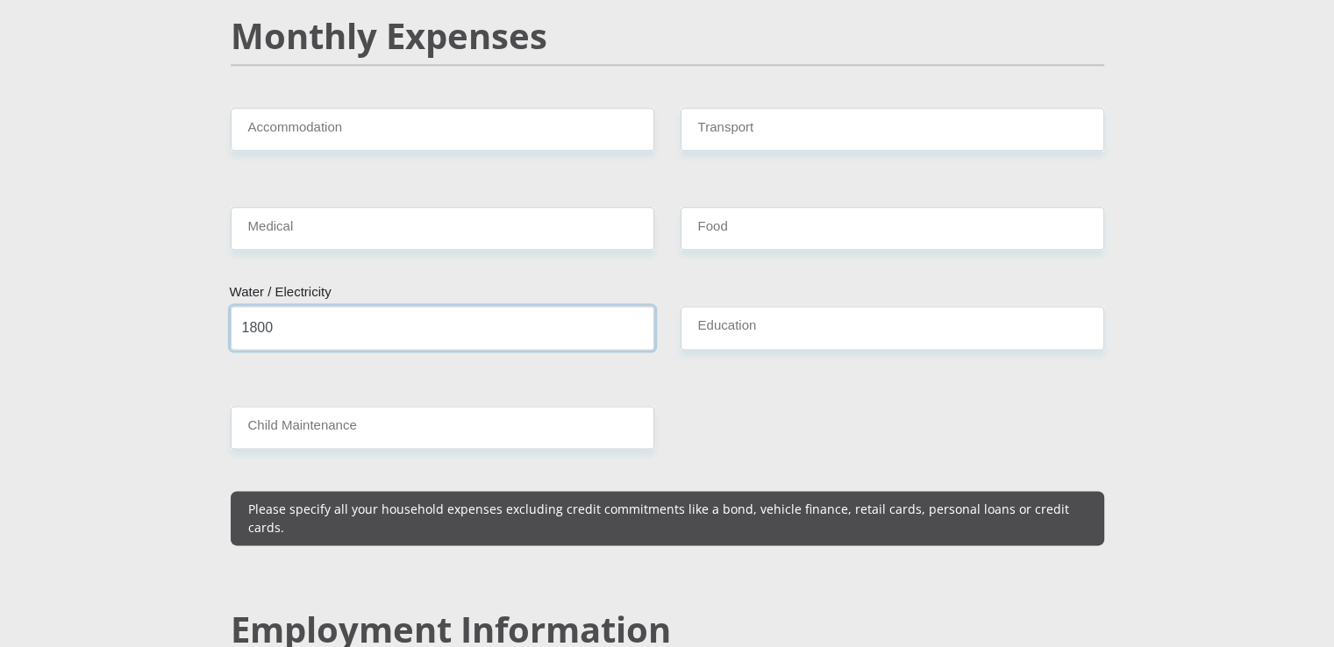
scroll to position [2221, 0]
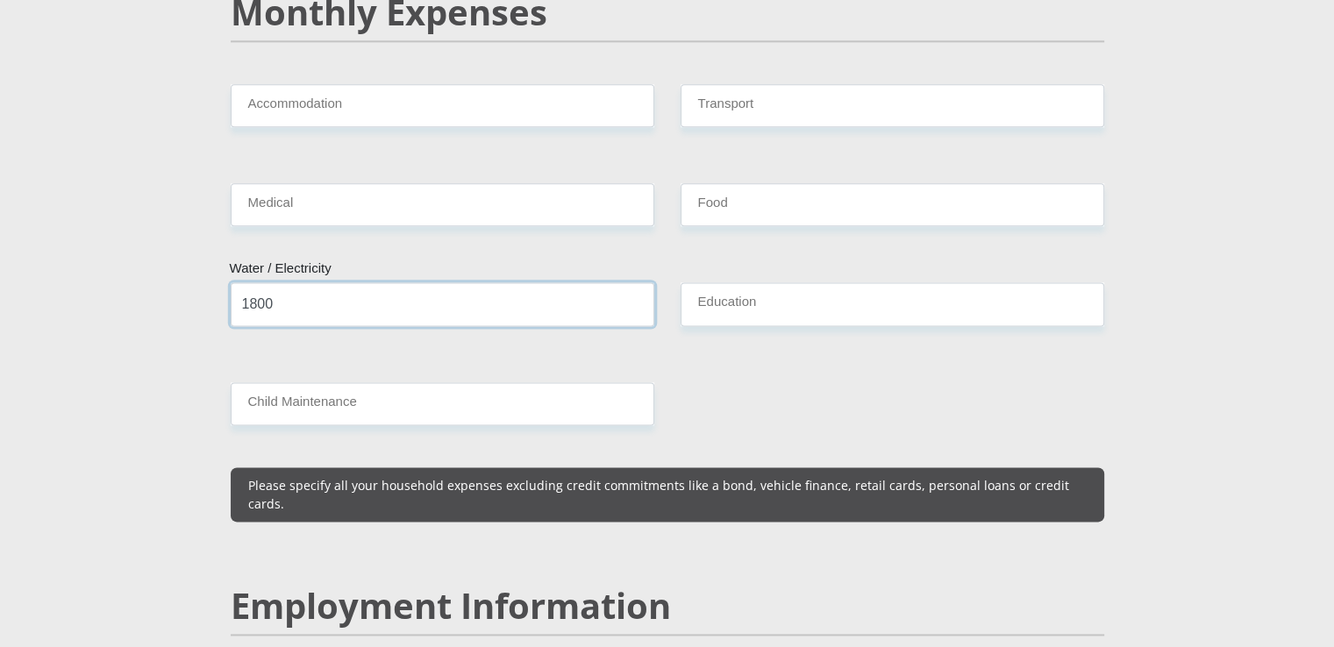
type input "1800"
click at [495, 495] on div "Mr Ms Mrs Dr [PERSON_NAME] Title Bulelwa First Name Matiwane Surname South Afri…" at bounding box center [667, 617] width 900 height 5085
click at [460, 476] on p "Please specify all your household expenses excluding credit commitments like a …" at bounding box center [667, 494] width 838 height 37
click at [299, 476] on p "Please specify all your household expenses excluding credit commitments like a …" at bounding box center [667, 494] width 838 height 37
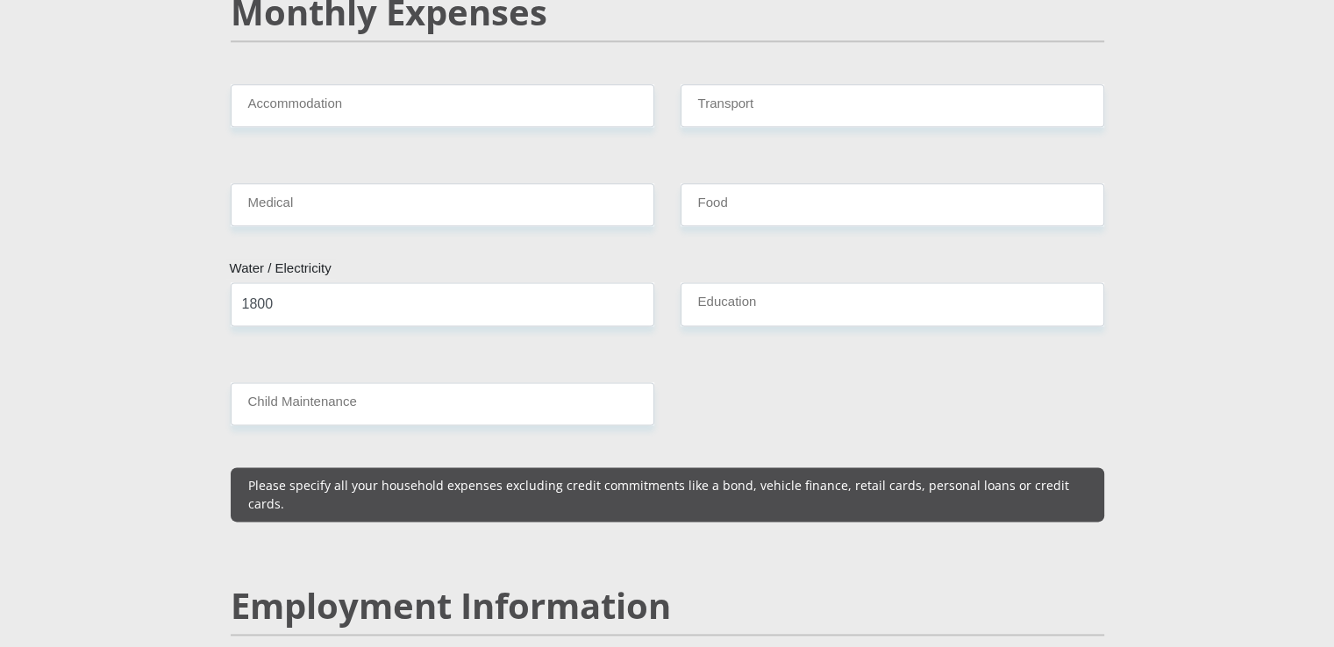
click at [377, 528] on div "Mr Ms Mrs Dr [PERSON_NAME] Title Bulelwa First Name Matiwane Surname South Afri…" at bounding box center [667, 617] width 900 height 5085
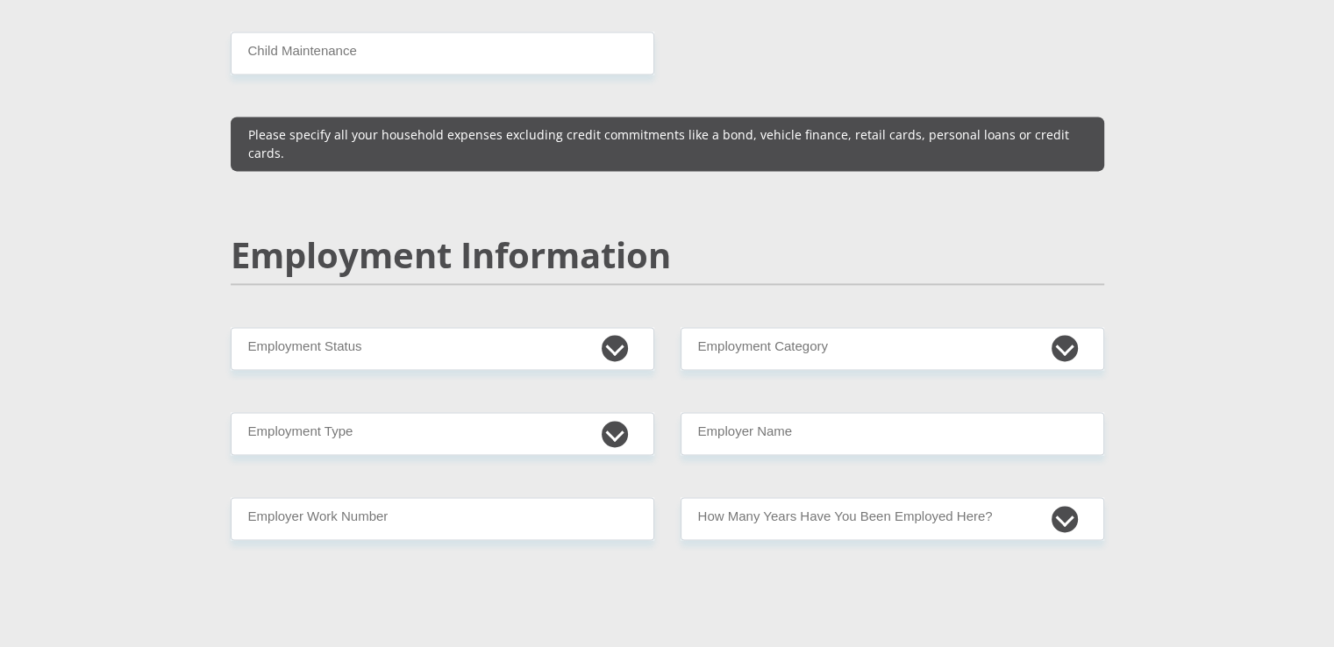
scroll to position [2607, 0]
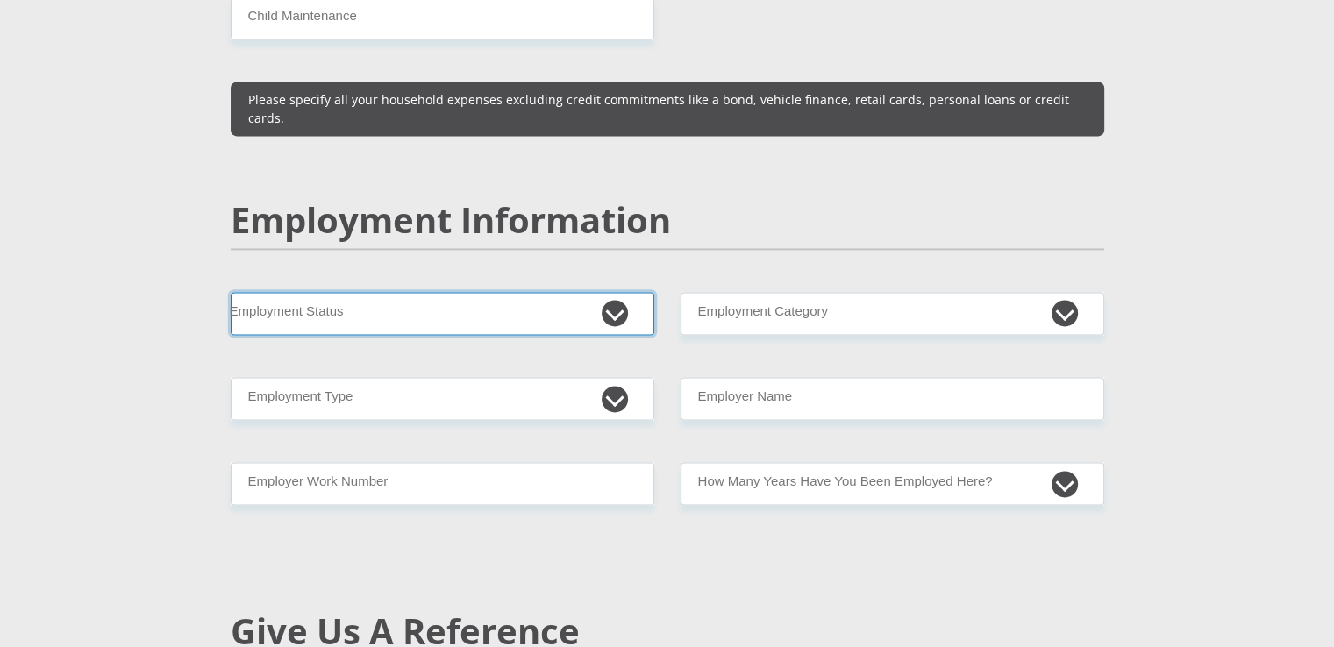
click at [614, 292] on select "Permanent/Full-time Part-time/Casual [DEMOGRAPHIC_DATA] Worker Self-Employed Ho…" at bounding box center [443, 313] width 424 height 43
select select "1"
click at [231, 292] on select "Permanent/Full-time Part-time/Casual [DEMOGRAPHIC_DATA] Worker Self-Employed Ho…" at bounding box center [443, 313] width 424 height 43
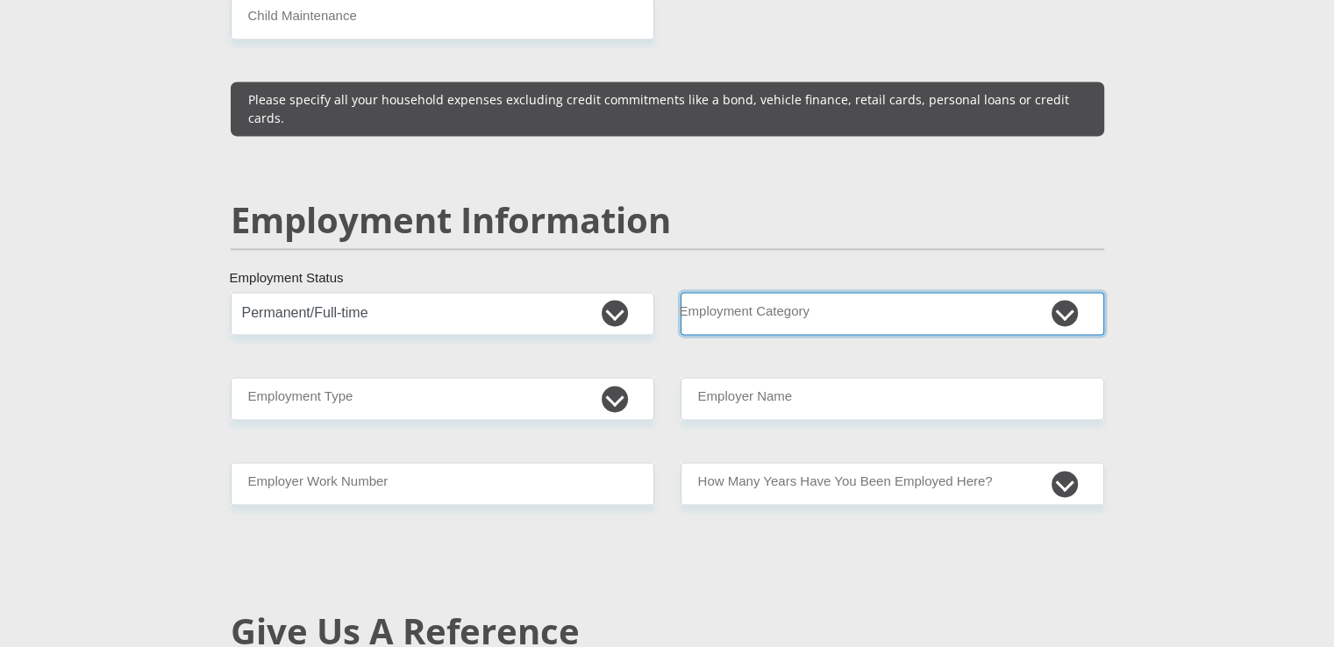
click at [1059, 292] on select "AGRICULTURE ALCOHOL & TOBACCO CONSTRUCTION MATERIALS METALLURGY EQUIPMENT FOR R…" at bounding box center [893, 313] width 424 height 43
click at [681, 292] on select "AGRICULTURE ALCOHOL & TOBACCO CONSTRUCTION MATERIALS METALLURGY EQUIPMENT FOR R…" at bounding box center [893, 313] width 424 height 43
click at [1066, 292] on select "AGRICULTURE ALCOHOL & TOBACCO CONSTRUCTION MATERIALS METALLURGY EQUIPMENT FOR R…" at bounding box center [893, 313] width 424 height 43
select select "77"
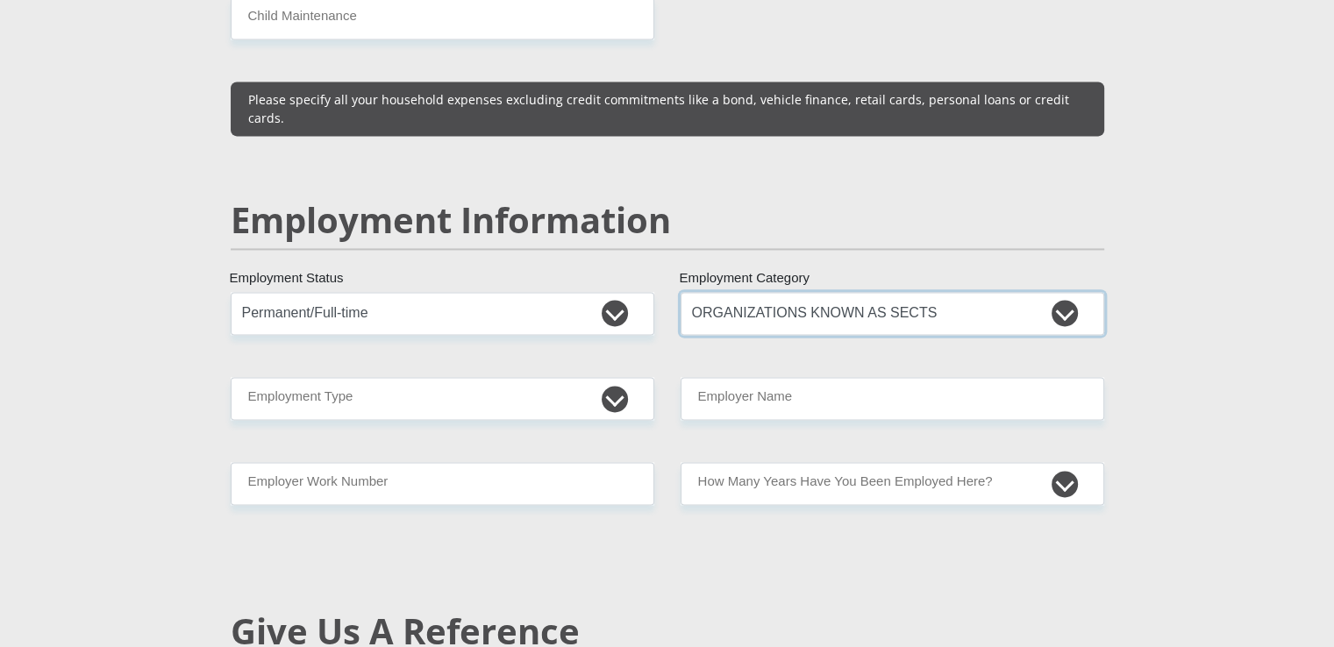
click at [681, 292] on select "AGRICULTURE ALCOHOL & TOBACCO CONSTRUCTION MATERIALS METALLURGY EQUIPMENT FOR R…" at bounding box center [893, 313] width 424 height 43
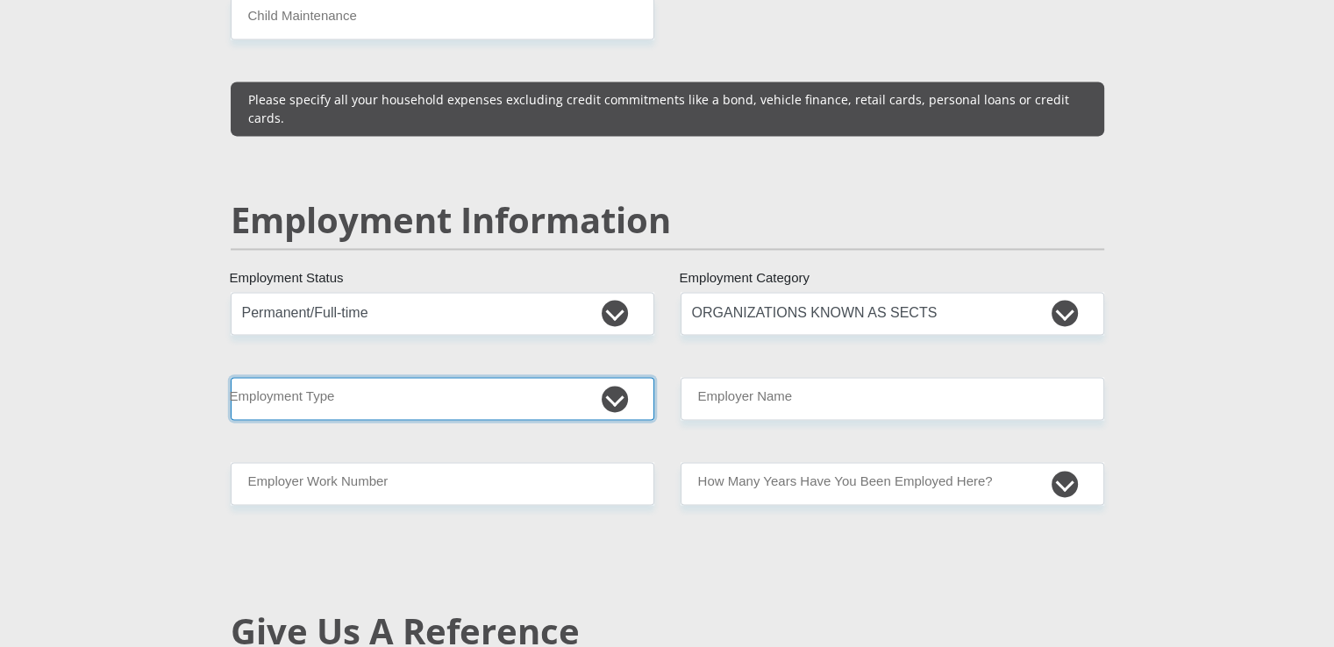
click at [608, 377] on select "College/Lecturer Craft Seller Creative Driver Executive Farmer Forces - Non Com…" at bounding box center [443, 398] width 424 height 43
select select "Service Industry"
click at [231, 377] on select "College/Lecturer Craft Seller Creative Driver Executive Farmer Forces - Non Com…" at bounding box center [443, 398] width 424 height 43
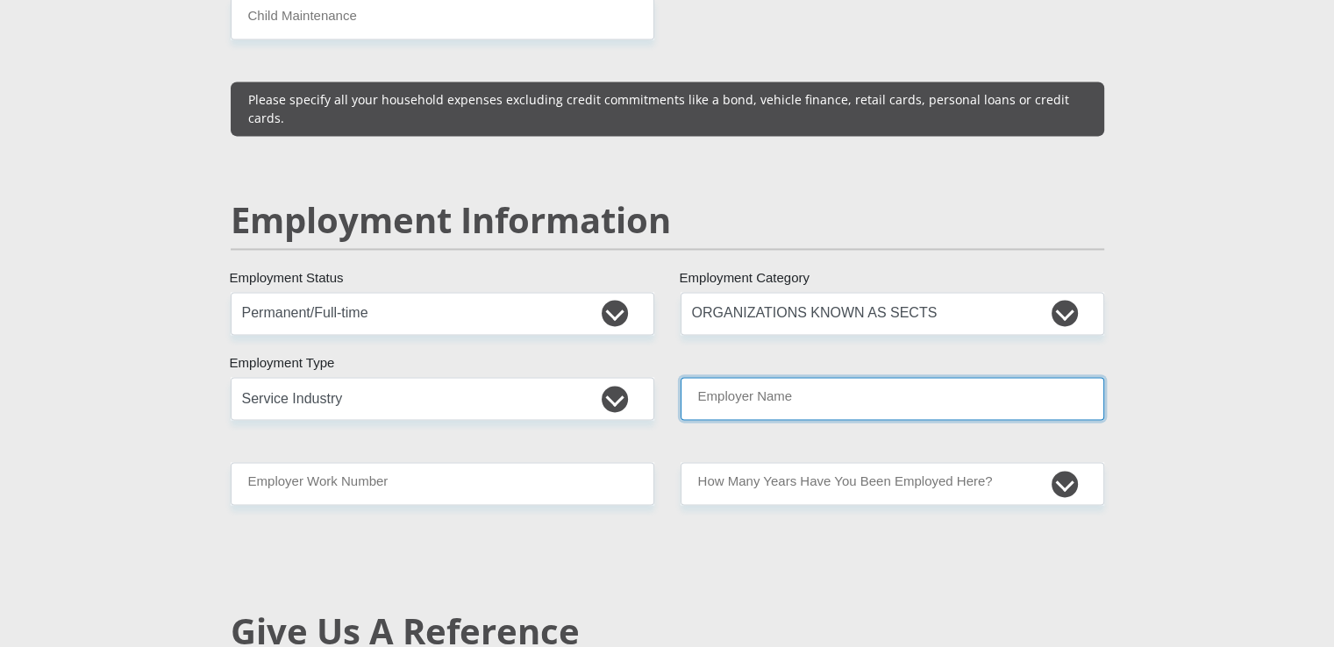
click at [769, 377] on input "Employer Name" at bounding box center [893, 398] width 424 height 43
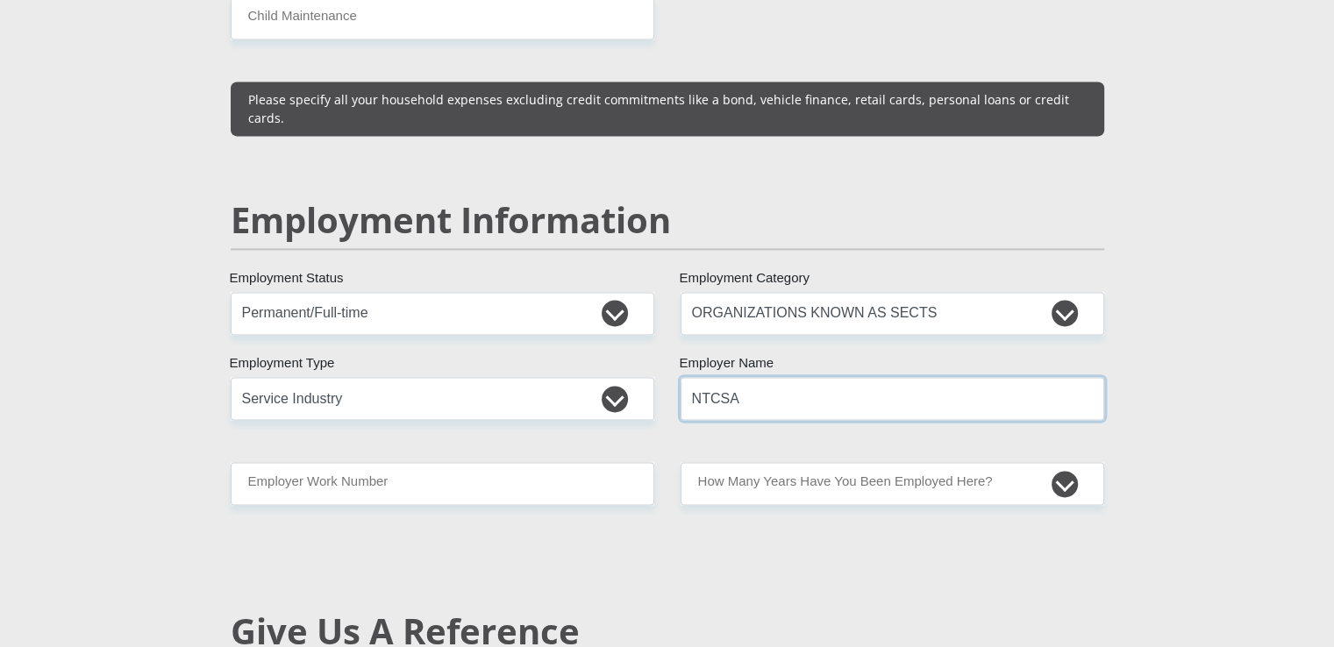
type input "NTCSA"
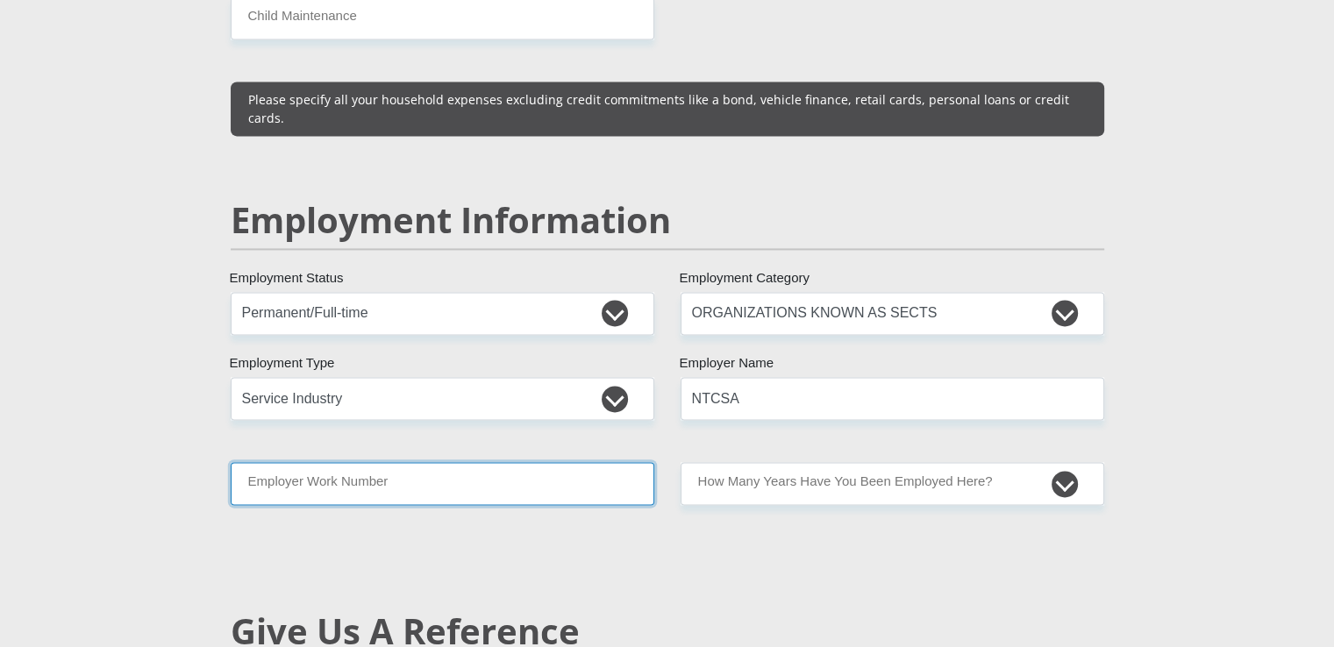
click at [430, 462] on input "Employer Work Number" at bounding box center [443, 483] width 424 height 43
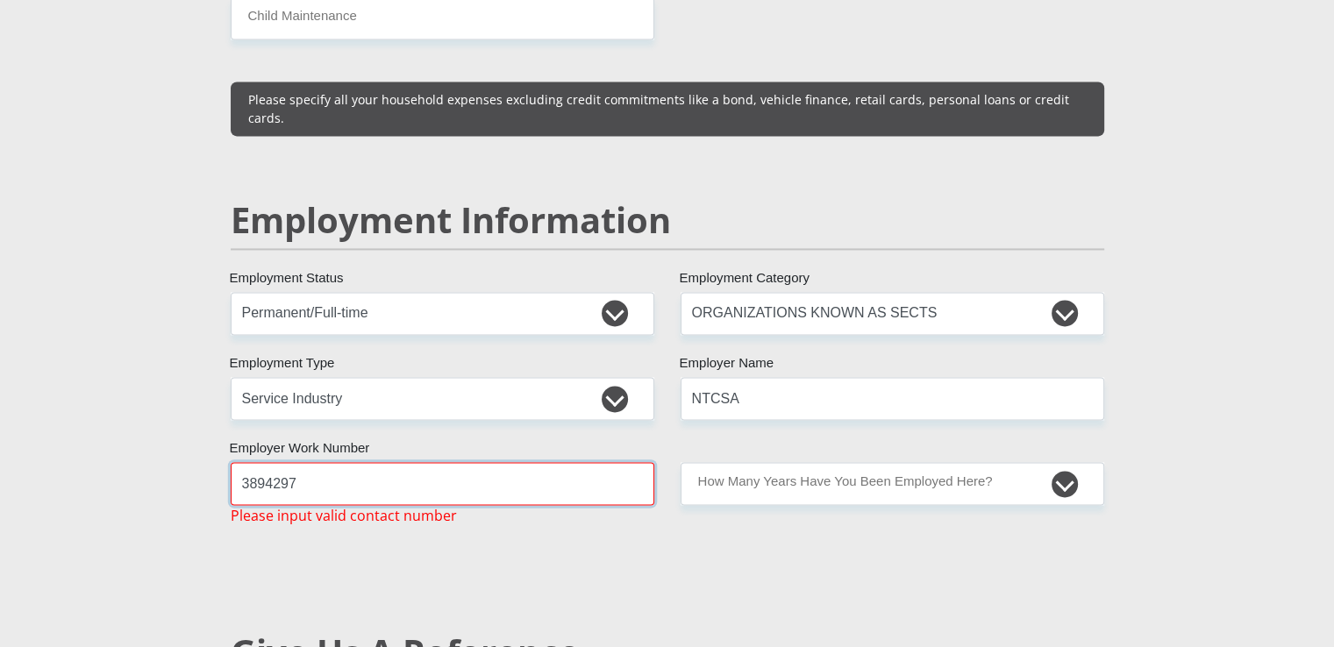
type input "3894297"
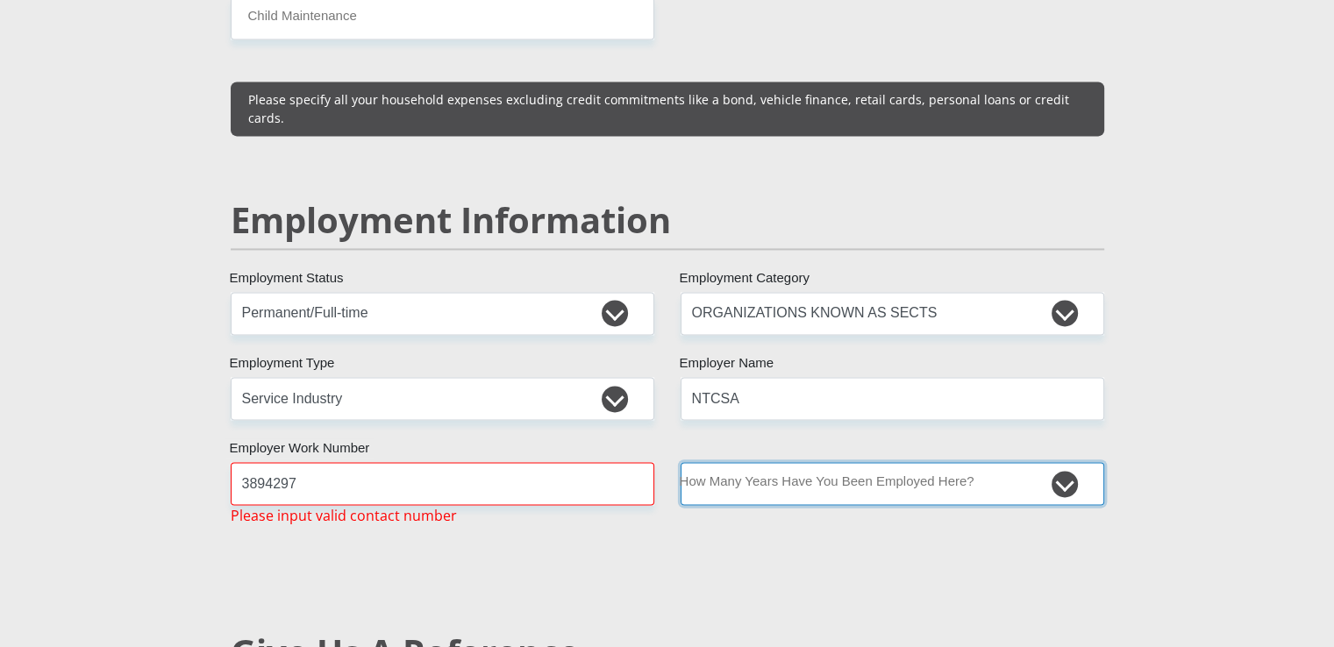
click at [818, 462] on select "less than 1 year 1-3 years 3-5 years 5+ years" at bounding box center [893, 483] width 424 height 43
select select "60"
click at [681, 462] on select "less than 1 year 1-3 years 3-5 years 5+ years" at bounding box center [893, 483] width 424 height 43
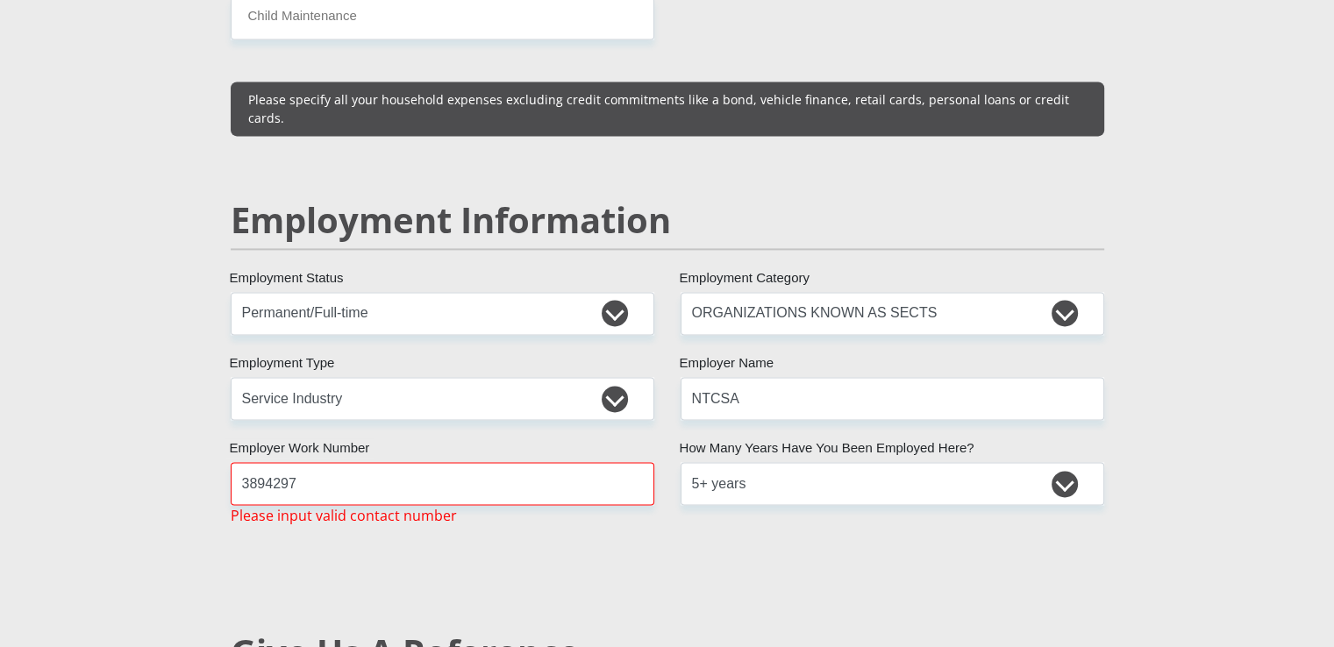
click at [719, 572] on div "Mr Ms Mrs Dr [PERSON_NAME] Title Bulelwa First Name Matiwane Surname South Afri…" at bounding box center [667, 242] width 900 height 5106
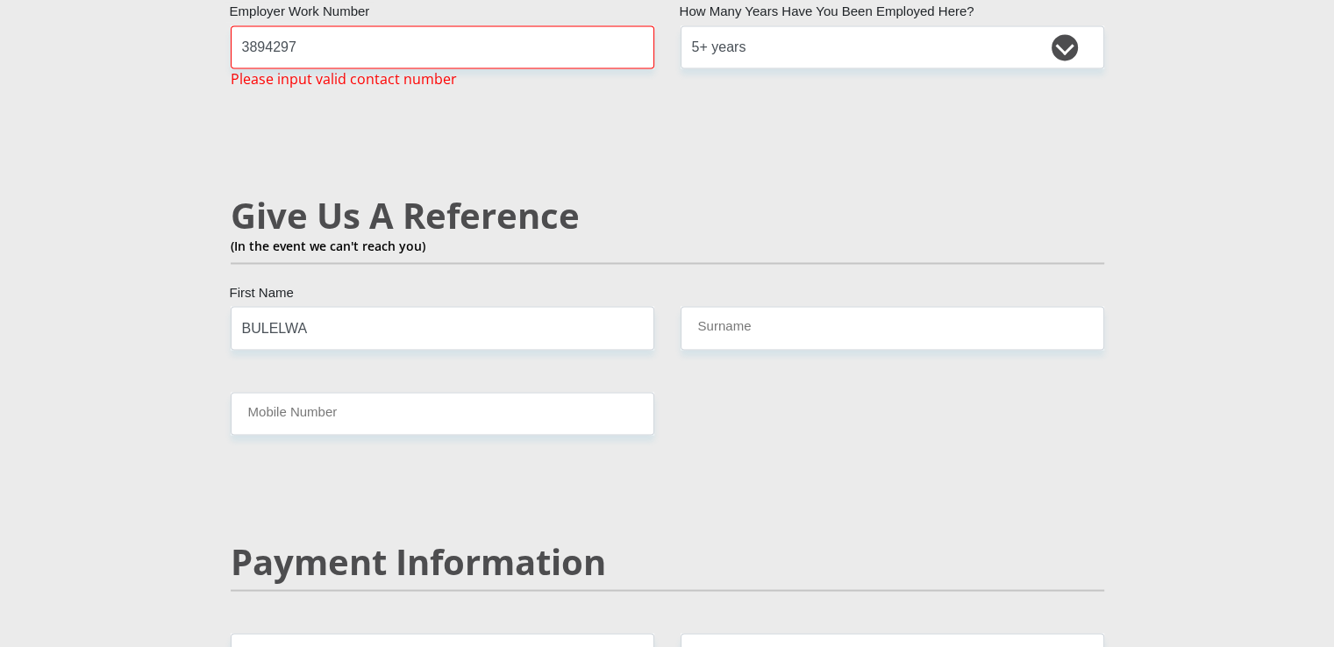
scroll to position [3063, 0]
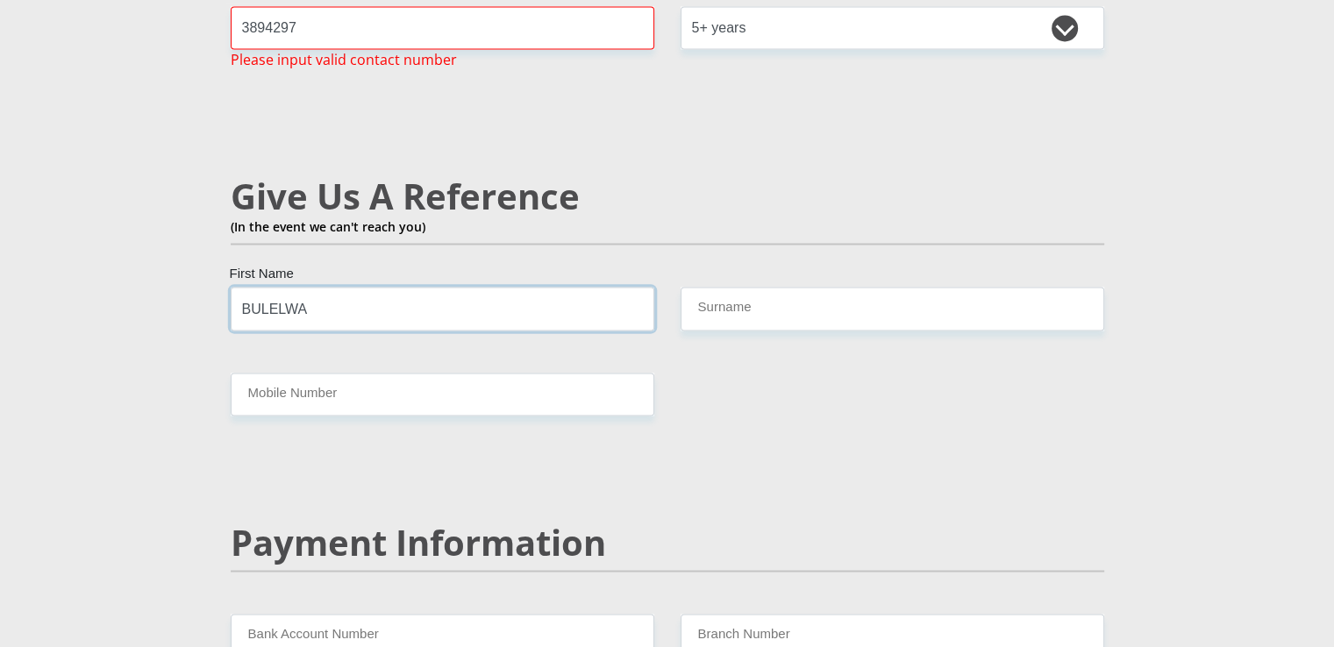
click at [308, 287] on input "BULELWA" at bounding box center [443, 308] width 424 height 43
type input "B"
type input "Feziwe"
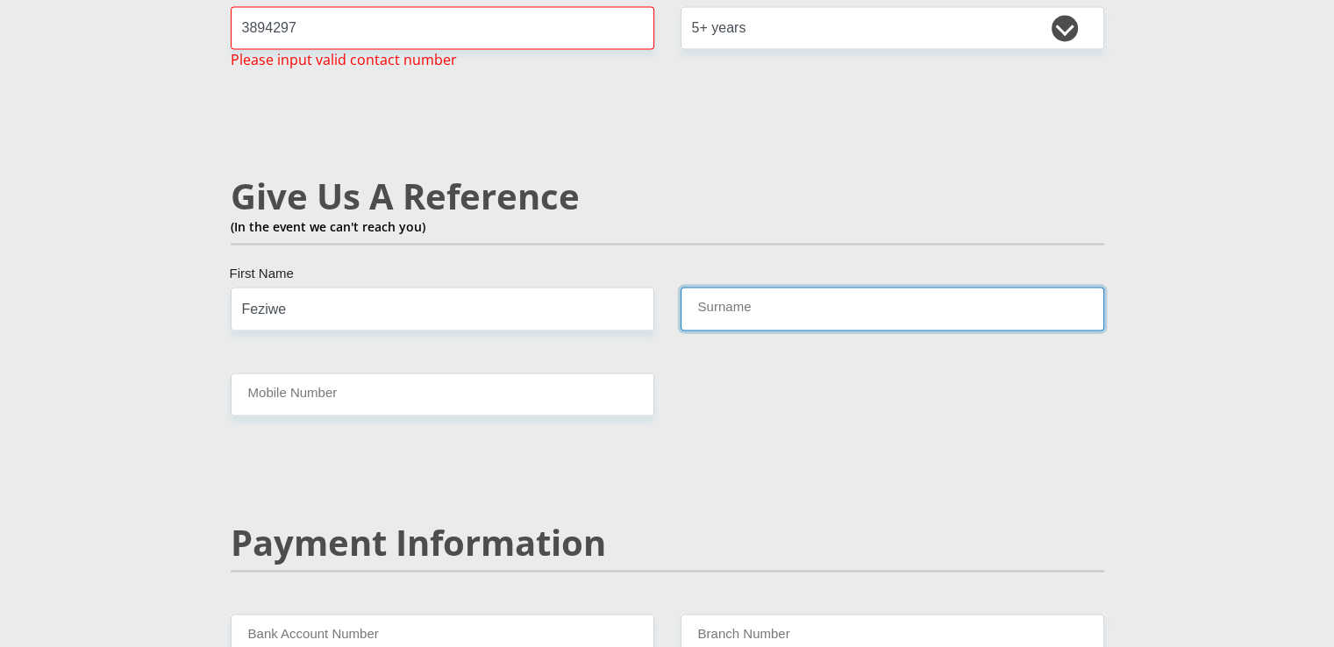
click at [740, 287] on input "Surname" at bounding box center [893, 308] width 424 height 43
type input "Ngqakamba"
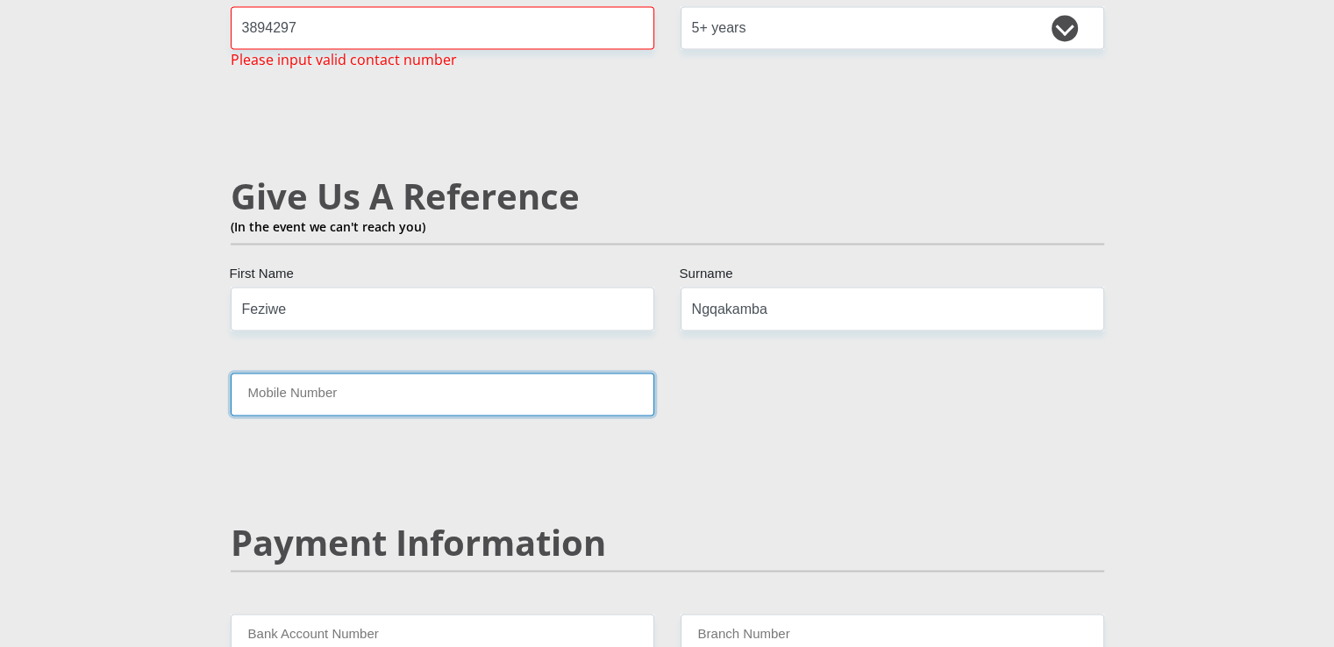
click at [493, 373] on input "Mobile Number" at bounding box center [443, 394] width 424 height 43
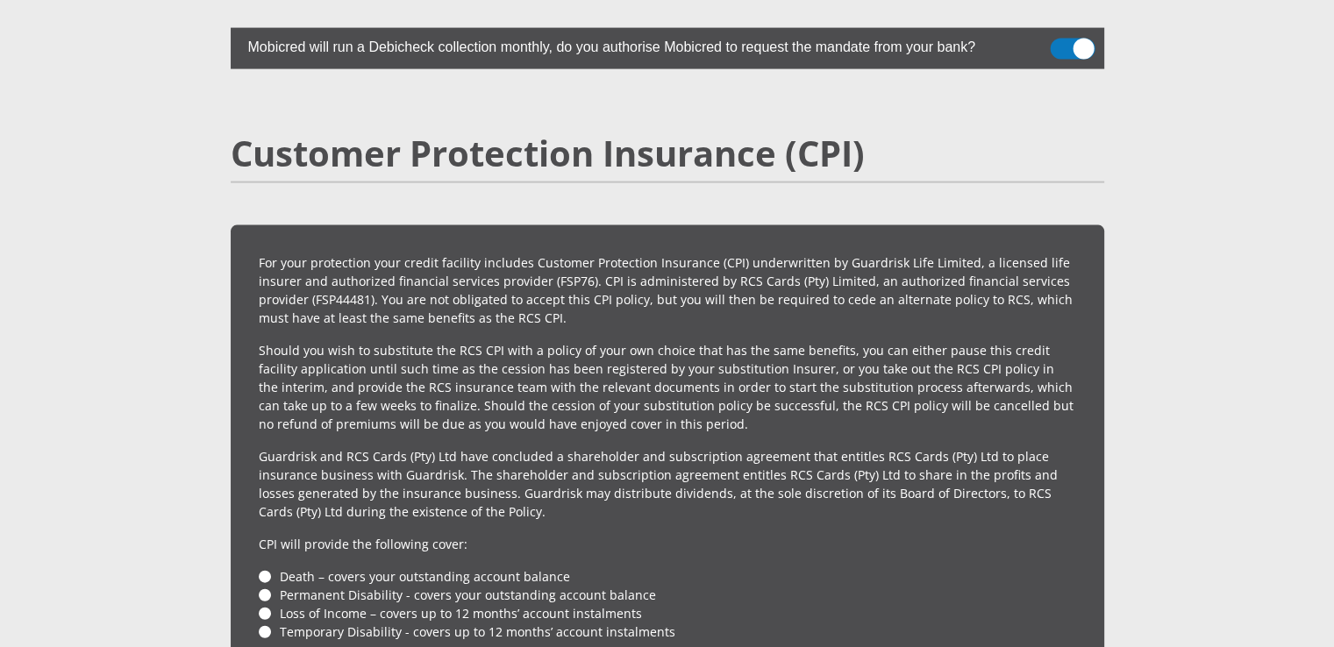
scroll to position [3339, 0]
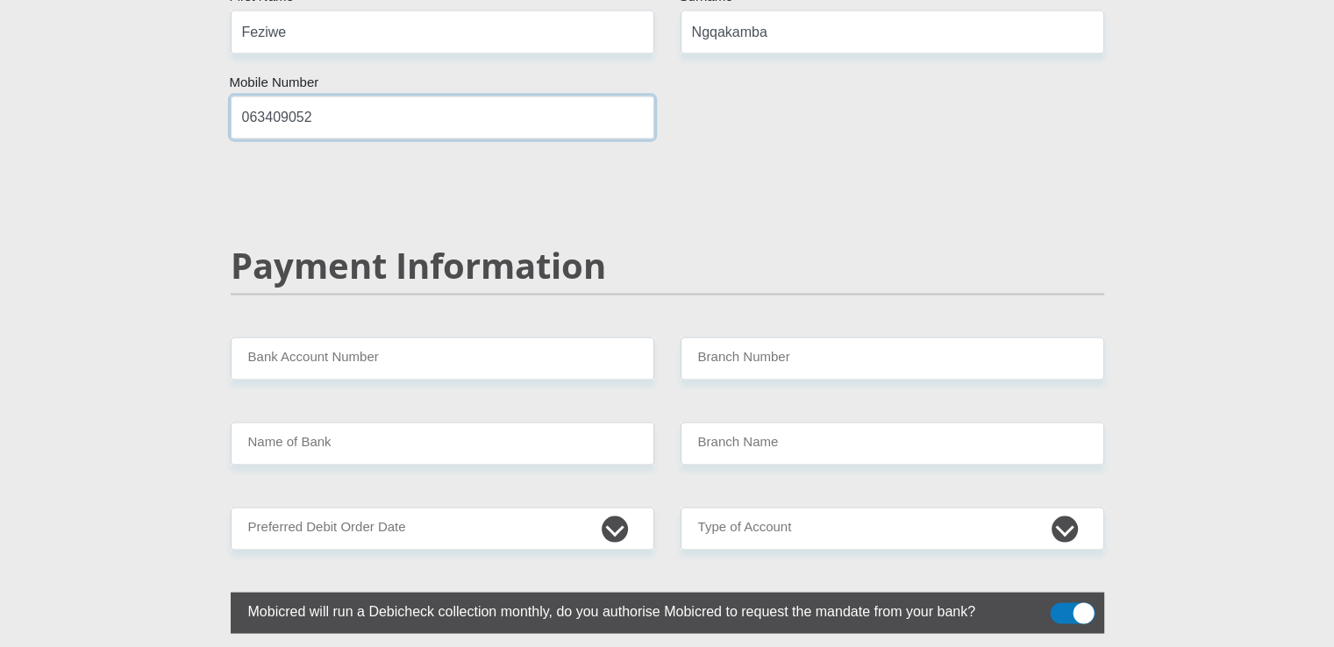
type input "063409052"
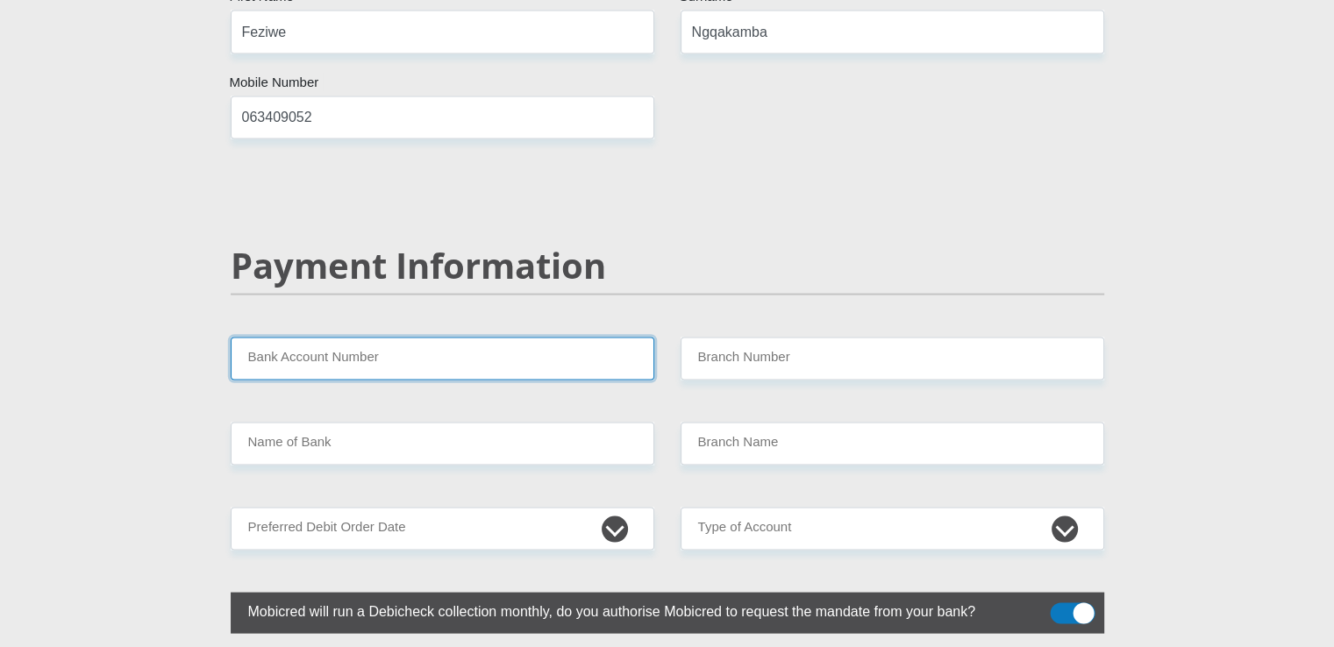
click at [396, 338] on input "Bank Account Number" at bounding box center [443, 359] width 424 height 43
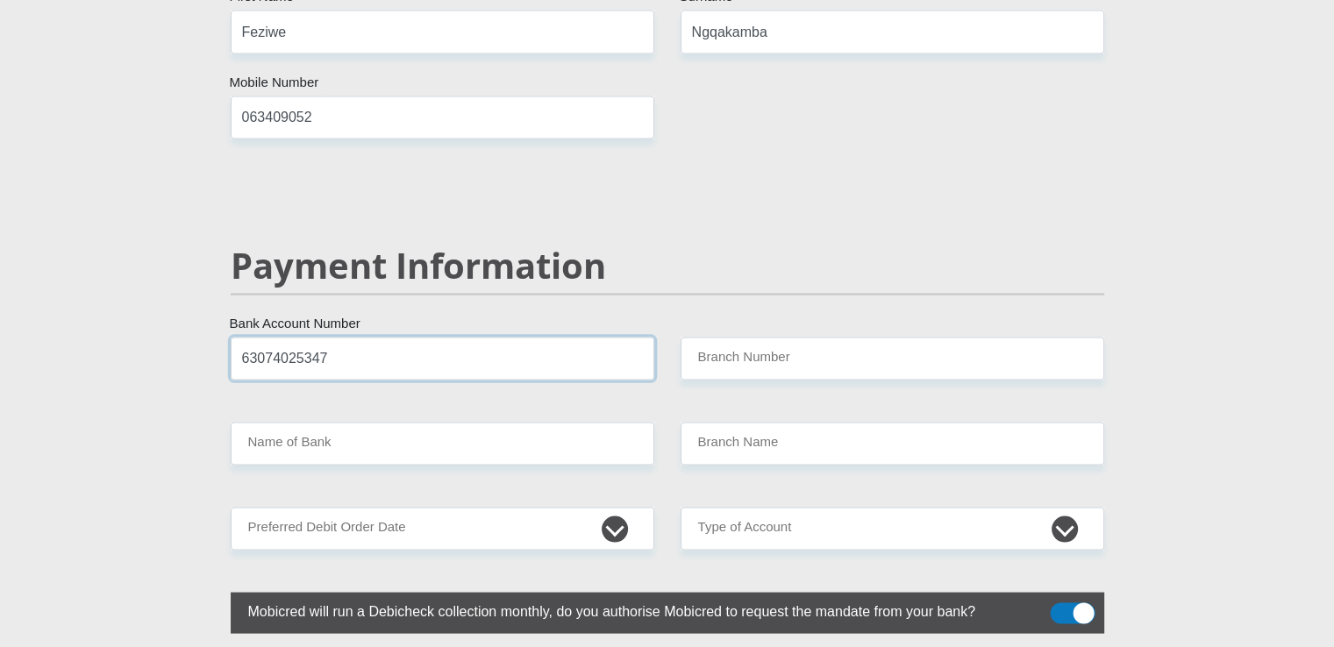
type input "63074025347"
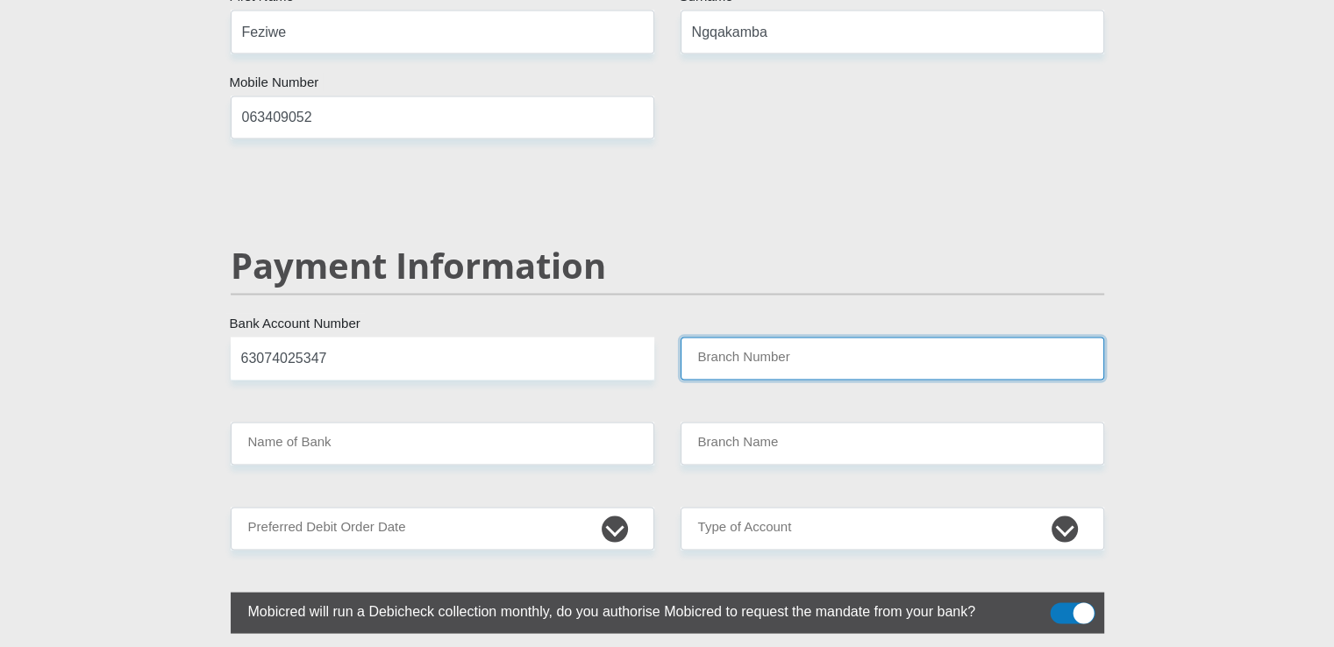
click at [725, 338] on input "Branch Number" at bounding box center [893, 359] width 424 height 43
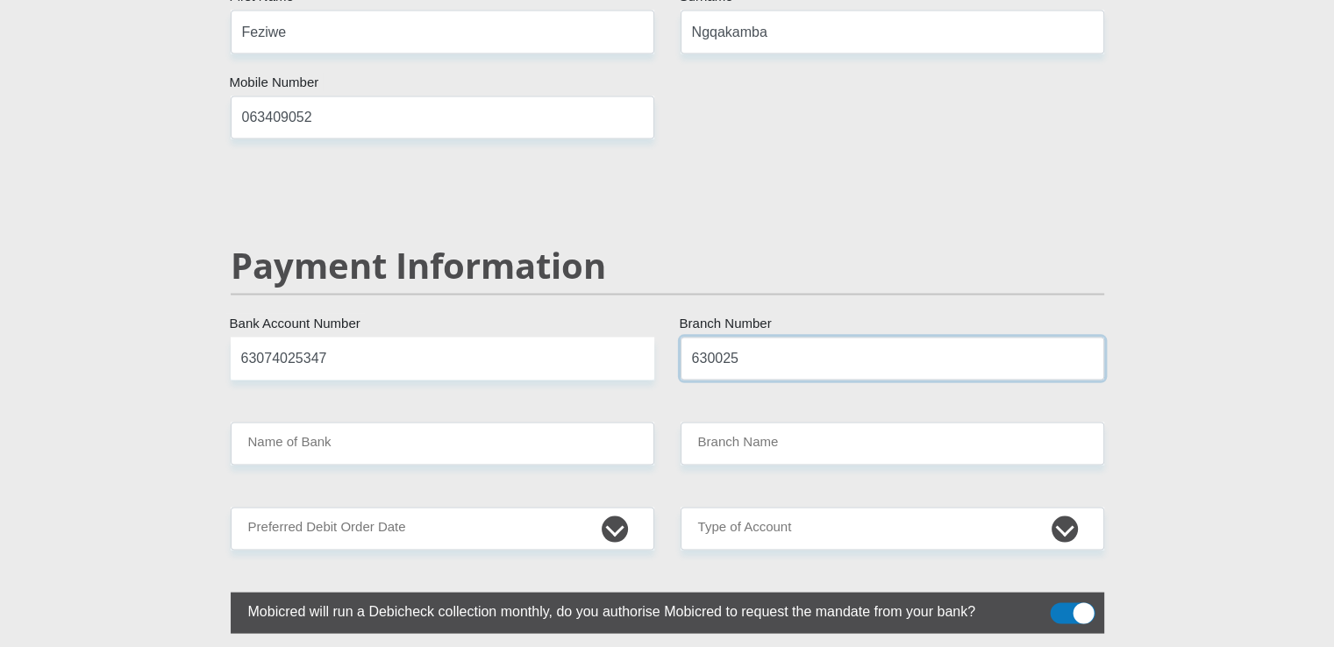
type input "630025"
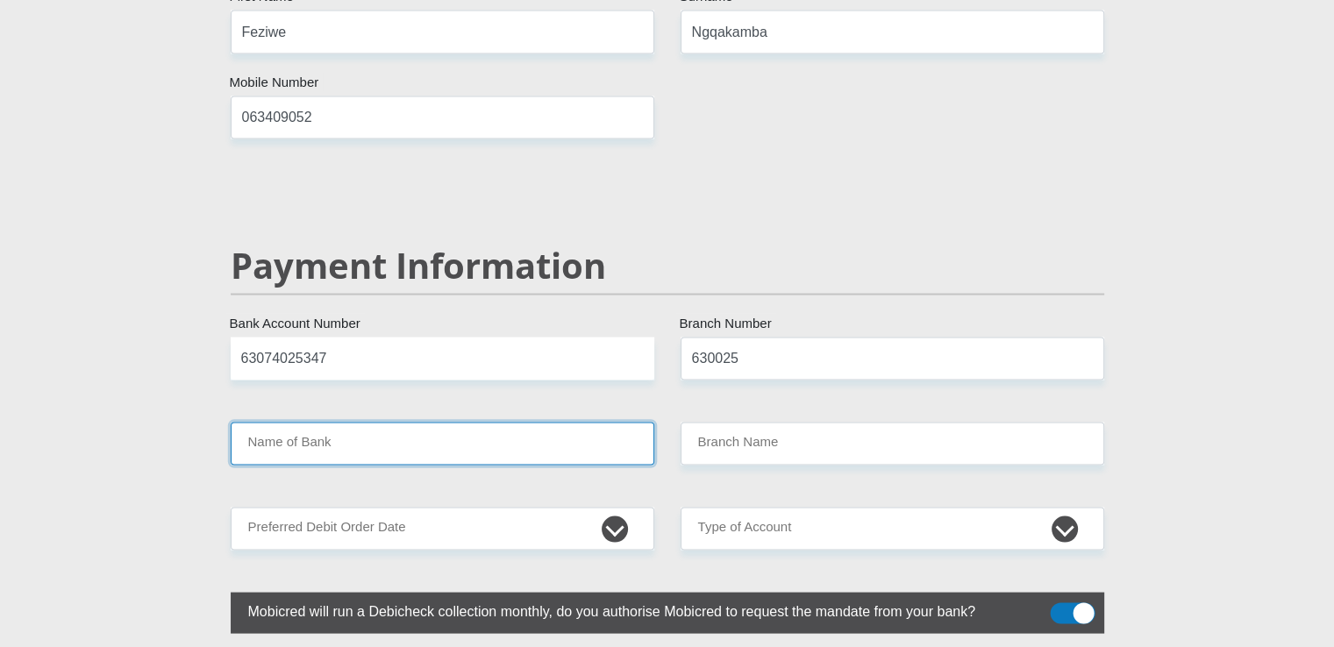
click at [288, 423] on input "Name of Bank" at bounding box center [443, 444] width 424 height 43
type input "ABSA BANK"
type input "FI MIDDLE OFFICE"
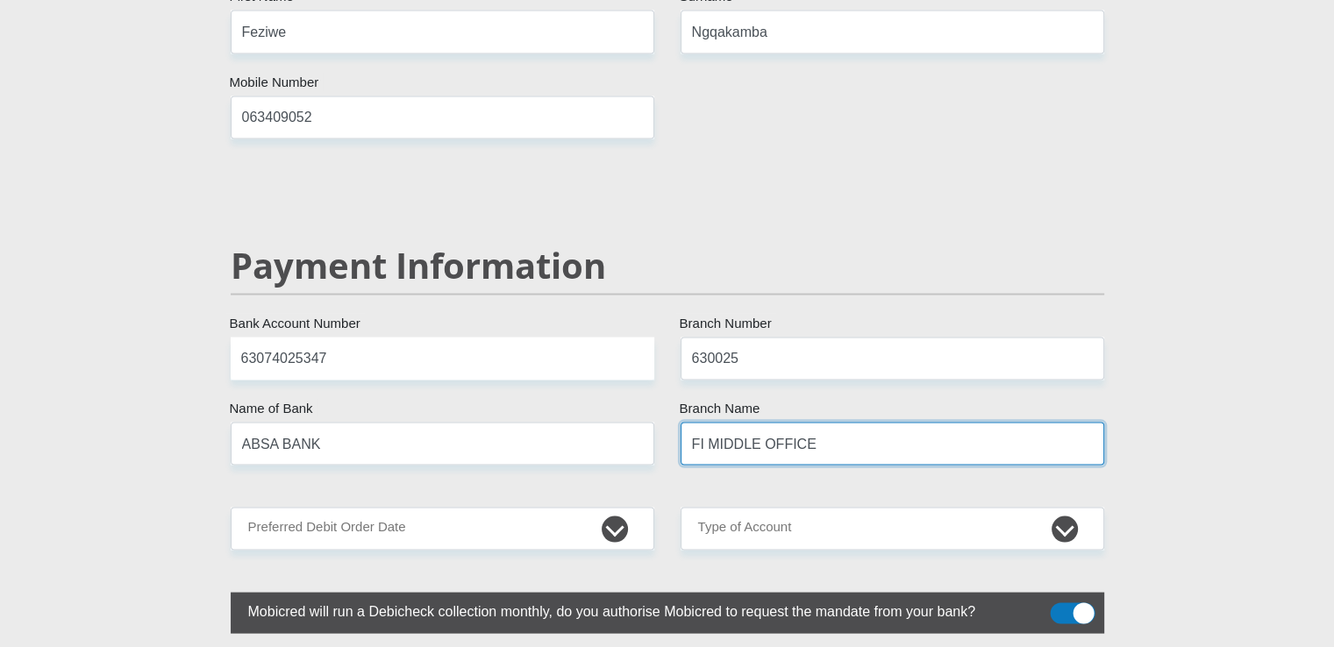
click at [822, 423] on input "FI MIDDLE OFFICE" at bounding box center [893, 444] width 424 height 43
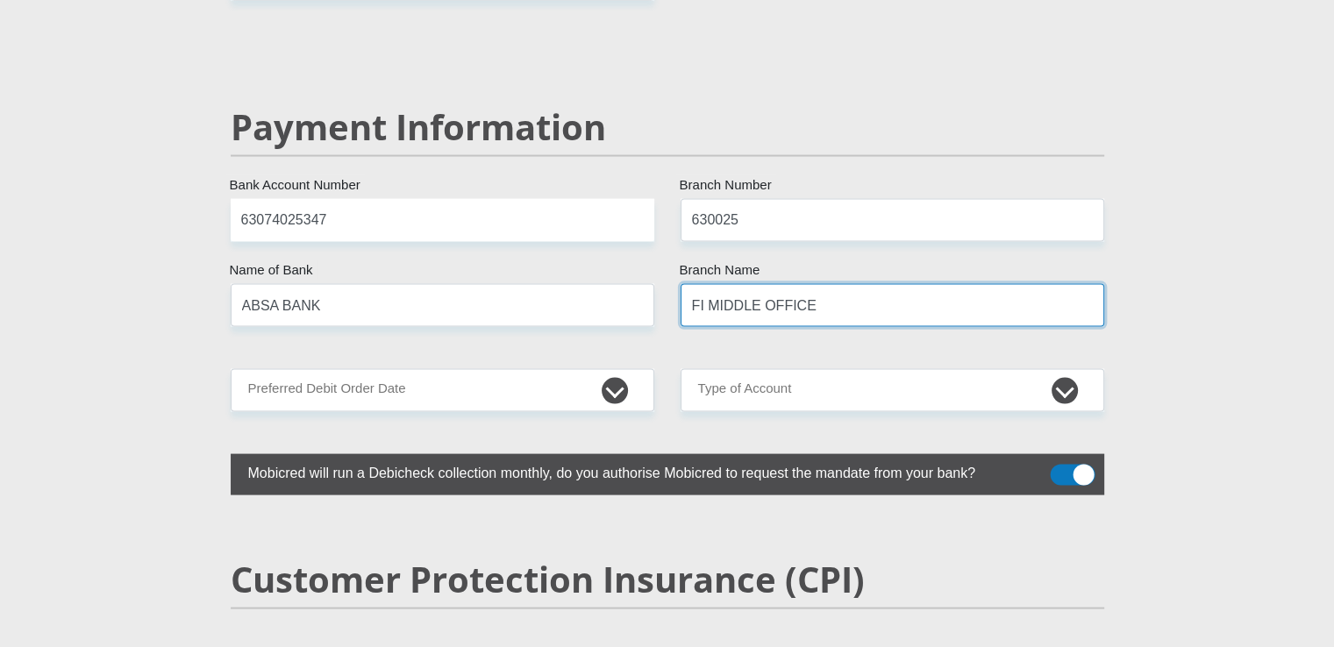
scroll to position [3480, 0]
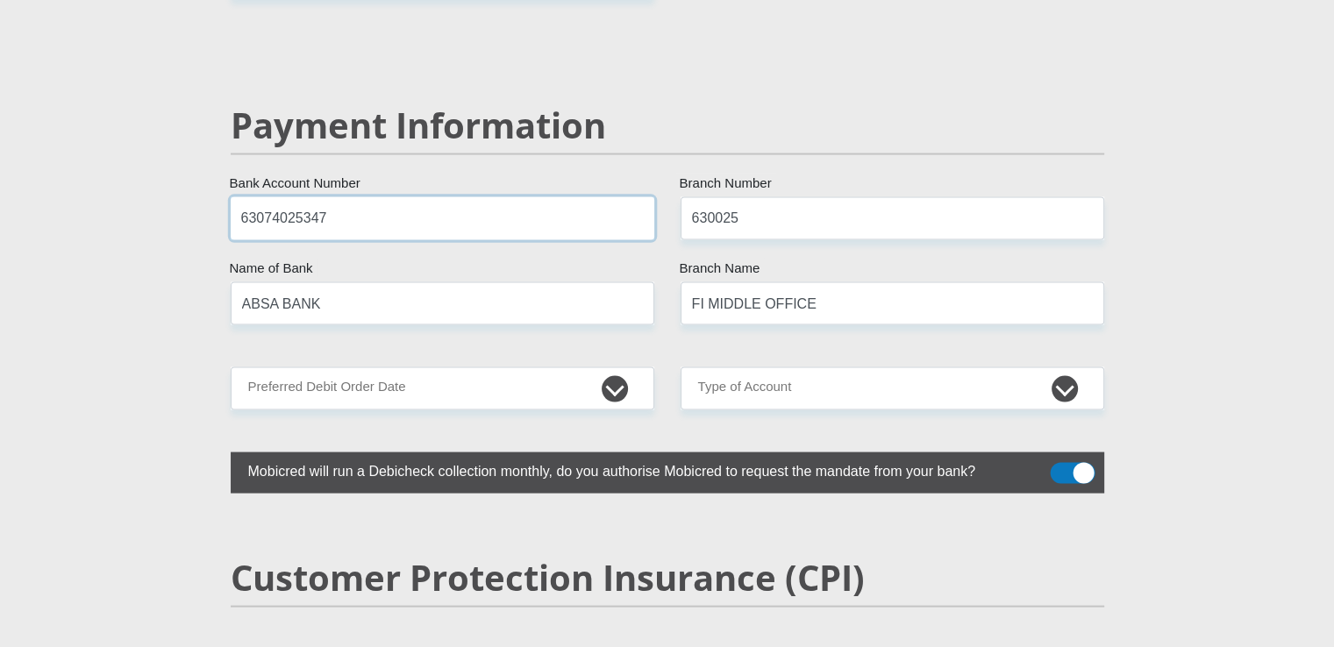
click at [243, 197] on input "63074025347" at bounding box center [443, 218] width 424 height 43
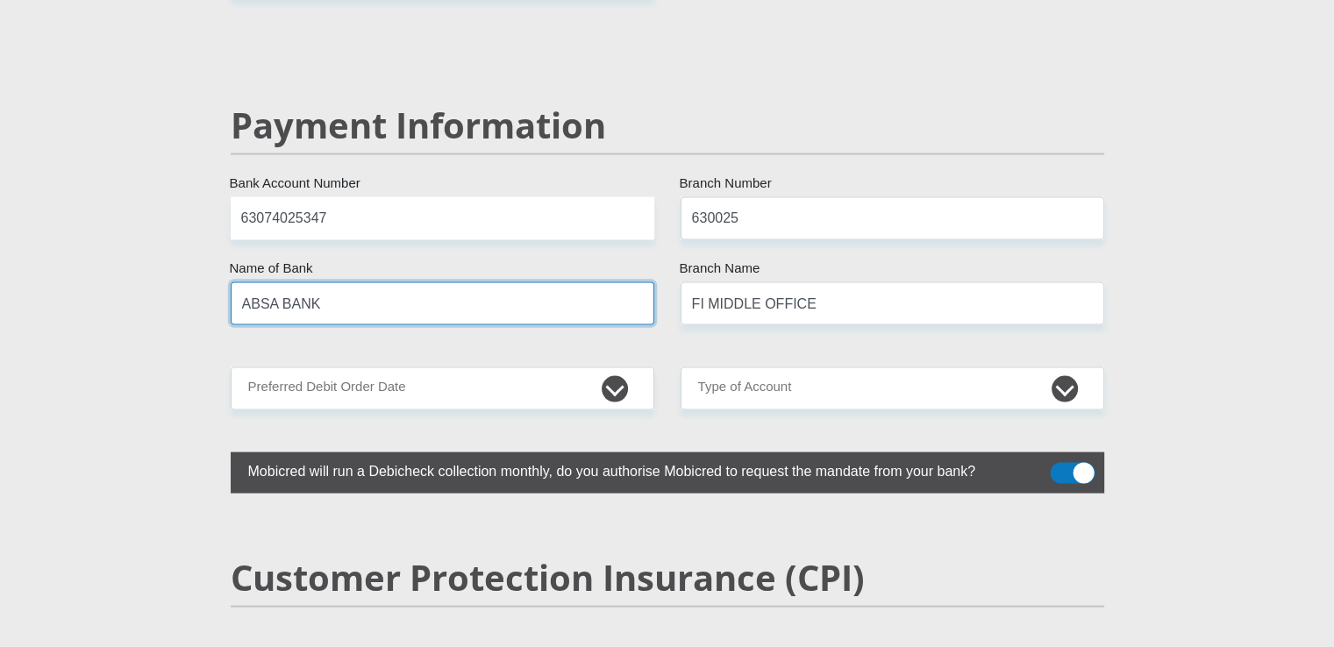
click at [242, 282] on input "ABSA BANK" at bounding box center [443, 303] width 424 height 43
click at [319, 282] on input "ABSA BANK" at bounding box center [443, 303] width 424 height 43
click at [312, 282] on input "ABSA BANK" at bounding box center [443, 303] width 424 height 43
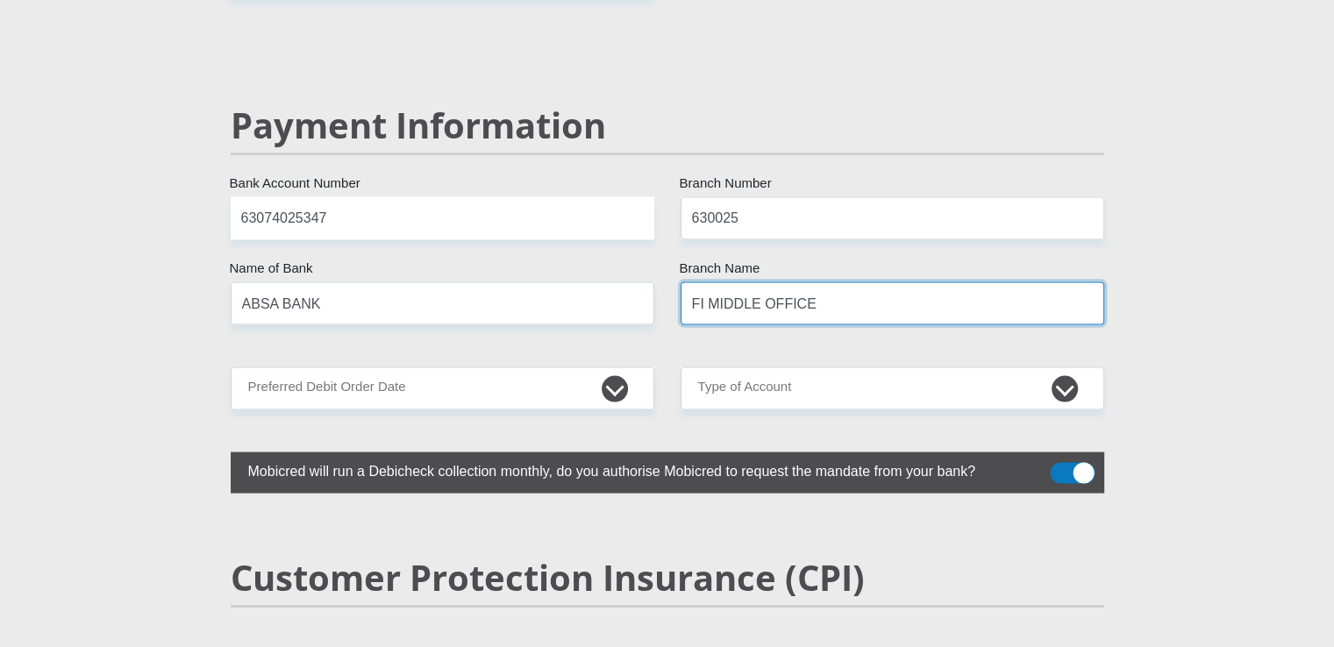
click at [742, 282] on input "FI MIDDLE OFFICE" at bounding box center [893, 303] width 424 height 43
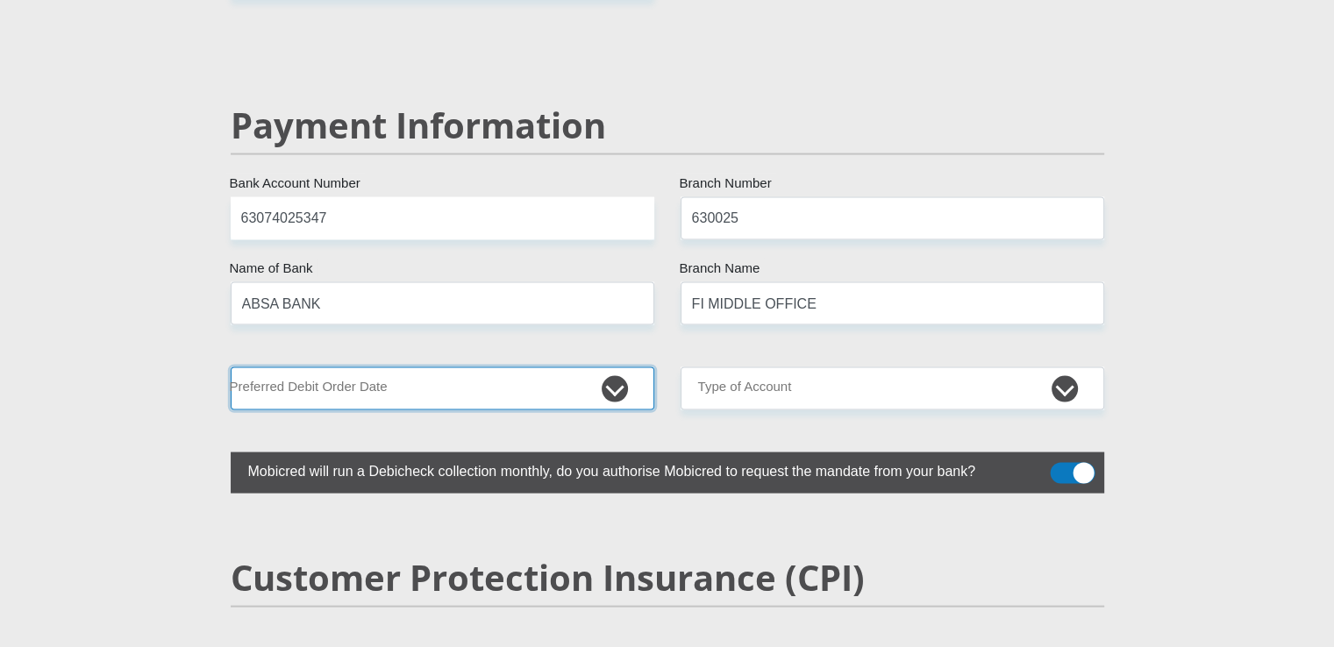
click at [615, 367] on select "1st 2nd 3rd 4th 5th 7th 18th 19th 20th 21st 22nd 23rd 24th 25th 26th 27th 28th …" at bounding box center [443, 388] width 424 height 43
select select "27"
click at [231, 367] on select "1st 2nd 3rd 4th 5th 7th 18th 19th 20th 21st 22nd 23rd 24th 25th 26th 27th 28th …" at bounding box center [443, 388] width 424 height 43
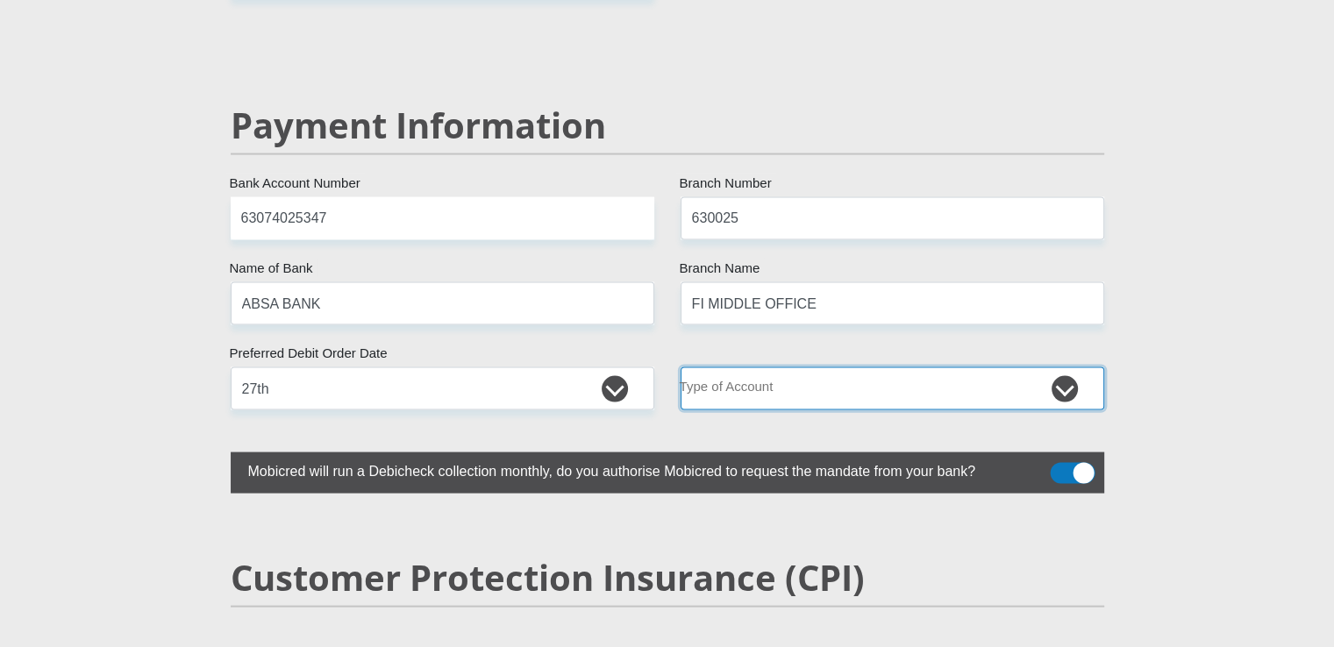
click at [1062, 367] on select "Cheque Savings" at bounding box center [893, 388] width 424 height 43
select select "SAV"
click at [681, 367] on select "Cheque Savings" at bounding box center [893, 388] width 424 height 43
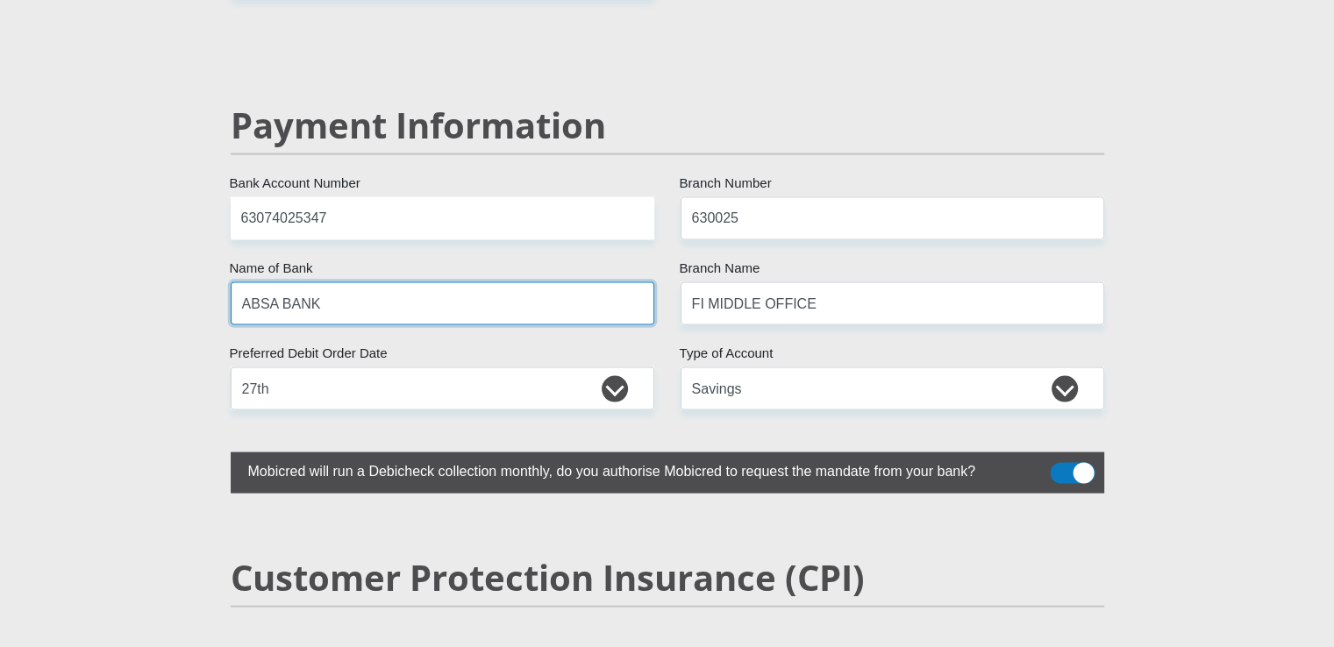
click at [348, 282] on input "ABSA BANK" at bounding box center [443, 303] width 424 height 43
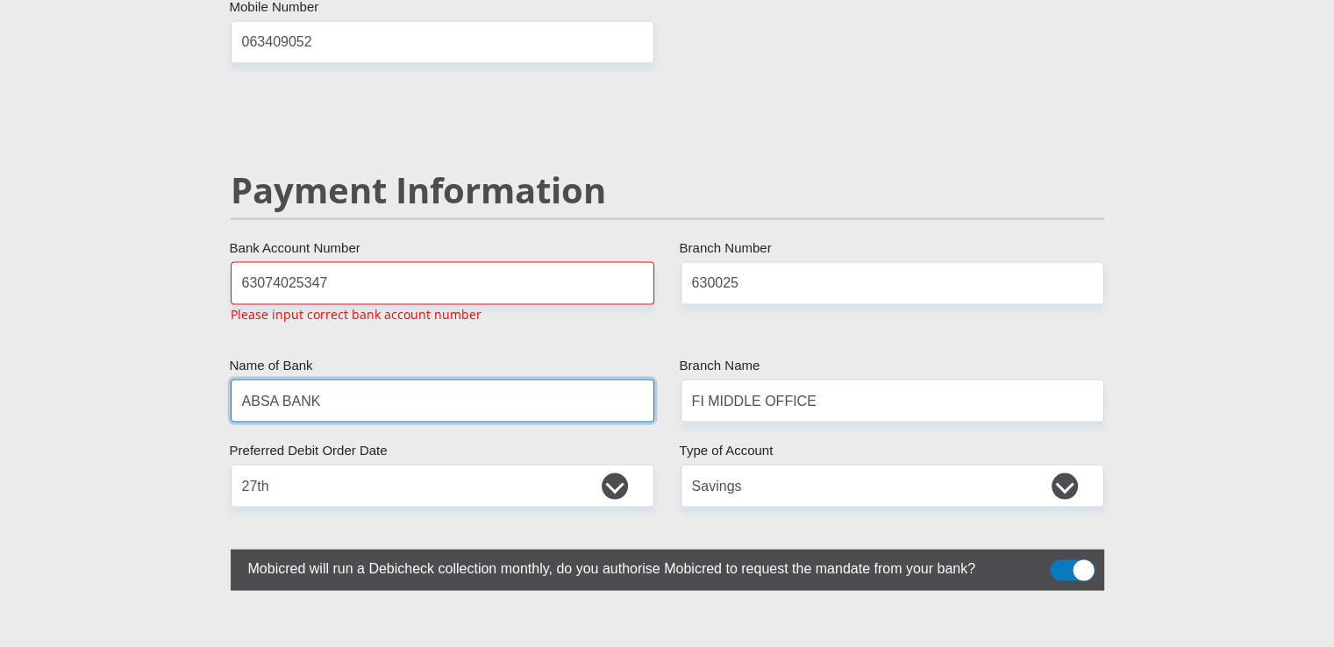
scroll to position [3414, 0]
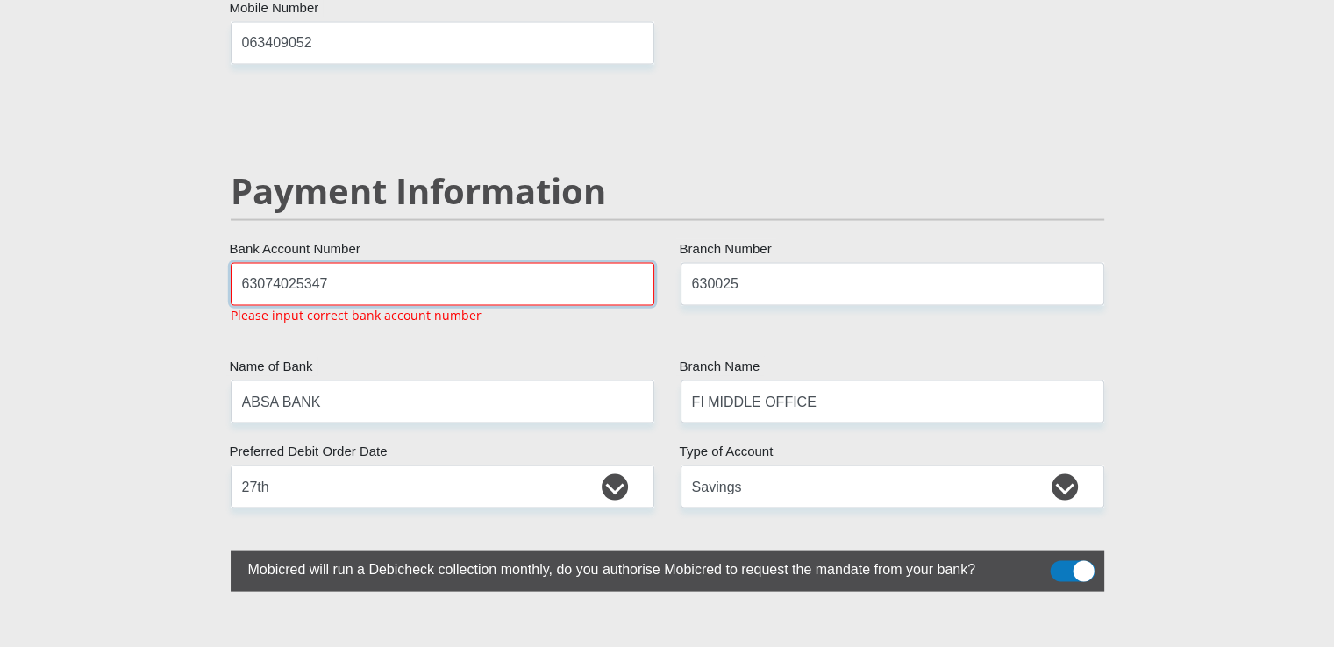
click at [239, 263] on input "63074025347" at bounding box center [443, 284] width 424 height 43
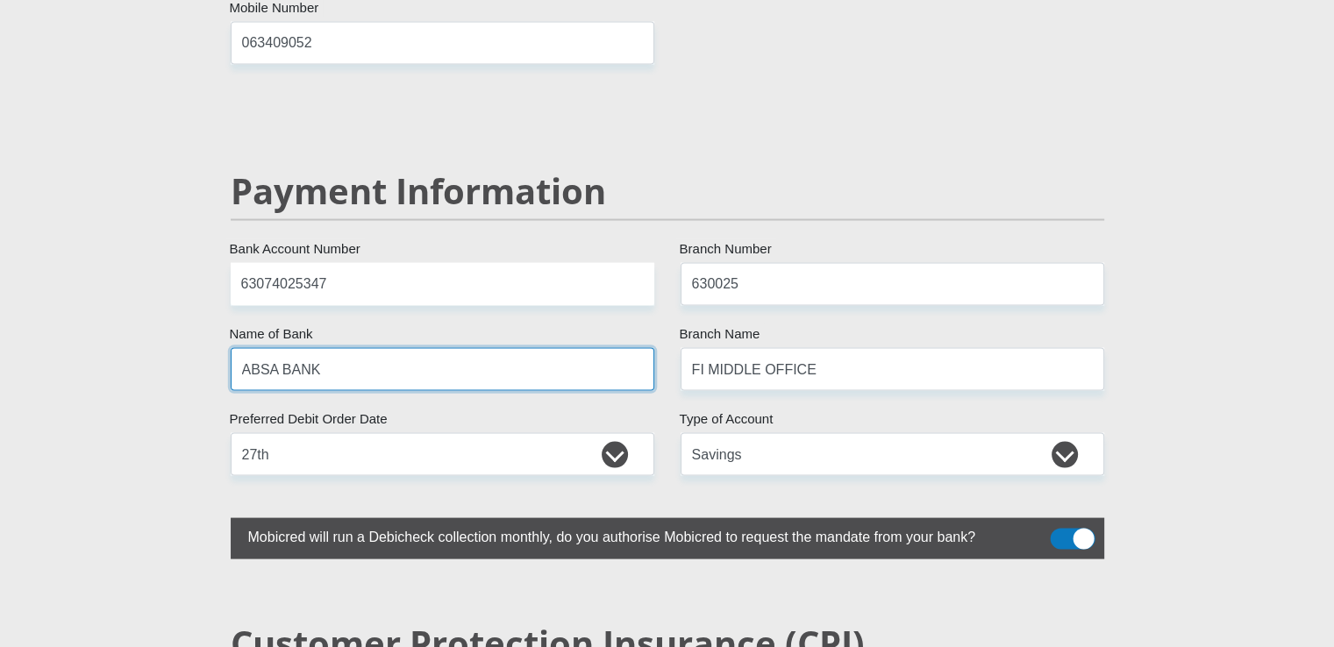
click at [308, 348] on input "ABSA BANK" at bounding box center [443, 369] width 424 height 43
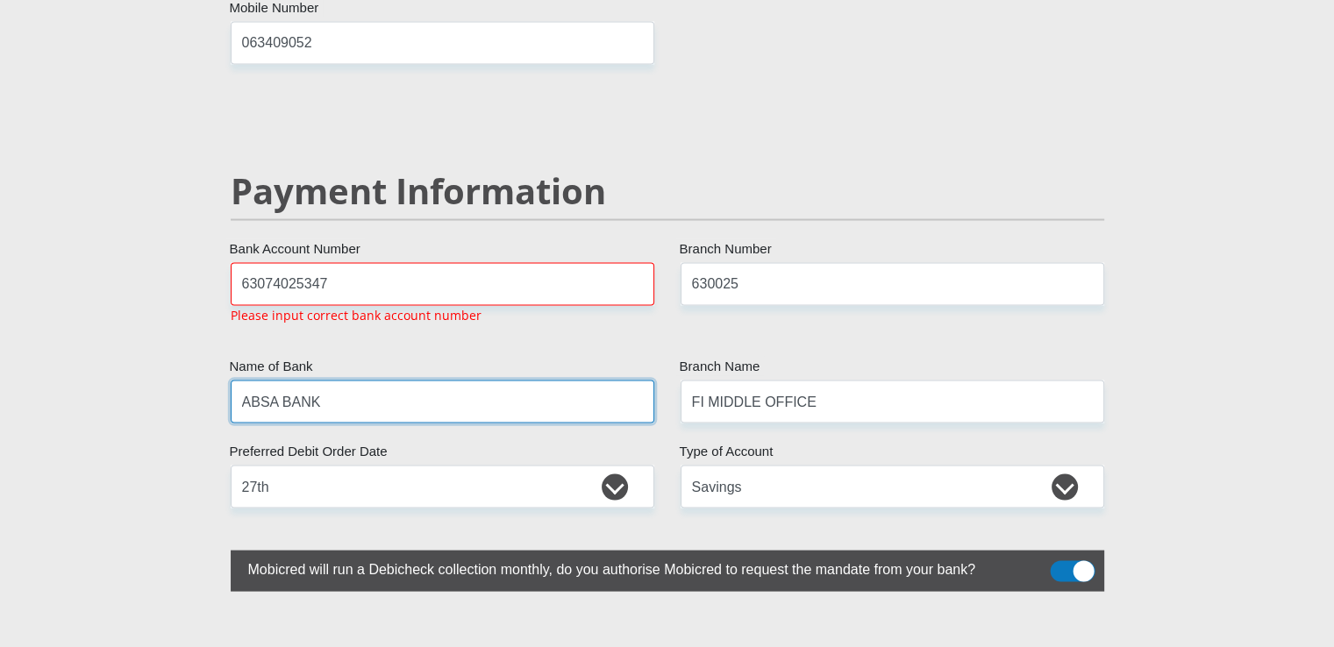
click at [317, 381] on input "ABSA BANK" at bounding box center [443, 402] width 424 height 43
click at [309, 381] on input "ABSA BANK" at bounding box center [443, 402] width 424 height 43
click at [319, 381] on input "ABSA BANK" at bounding box center [443, 402] width 424 height 43
click at [576, 381] on input "ABSA BANK" at bounding box center [443, 402] width 424 height 43
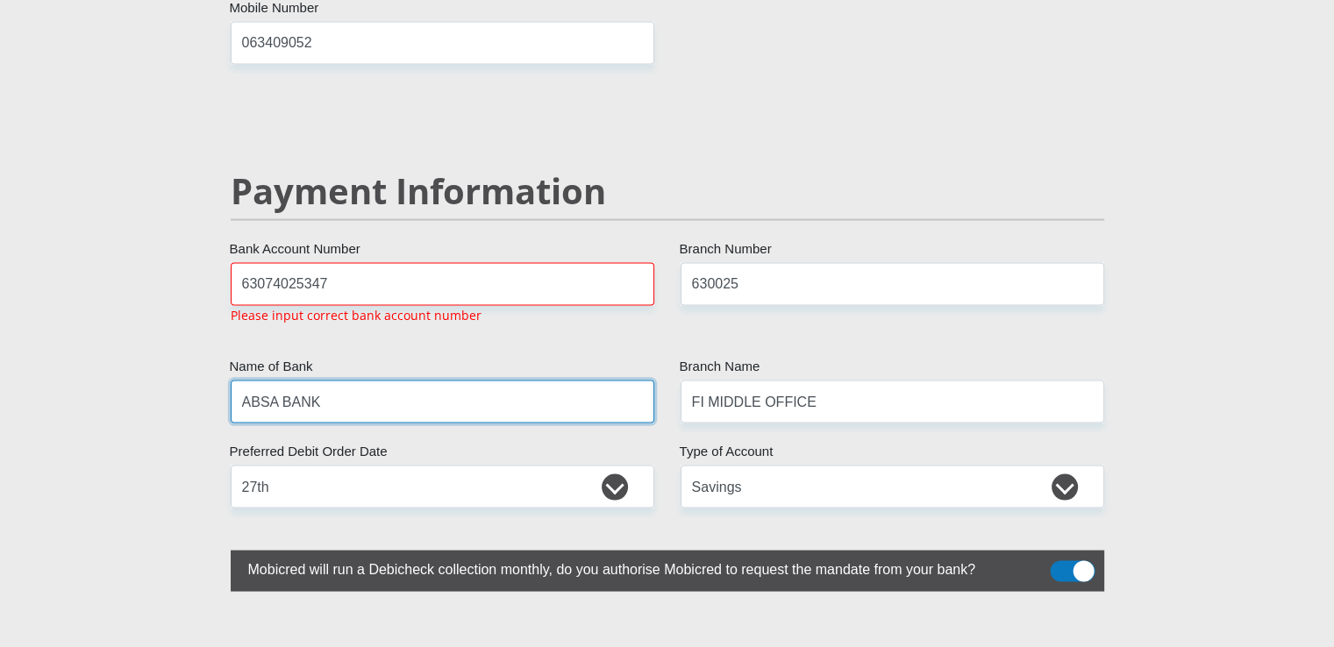
click at [576, 381] on input "ABSA BANK" at bounding box center [443, 402] width 424 height 43
click at [247, 381] on input "ABSA BANK" at bounding box center [443, 402] width 424 height 43
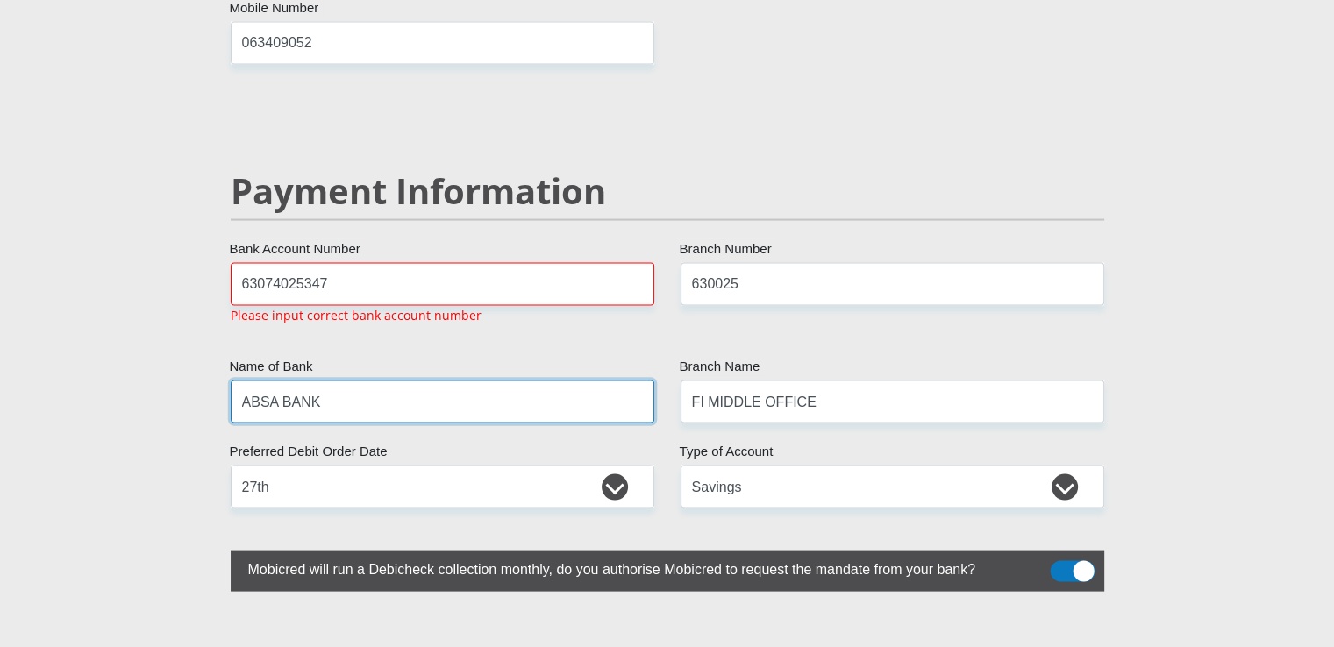
click at [245, 381] on input "ABSA BANK" at bounding box center [443, 402] width 424 height 43
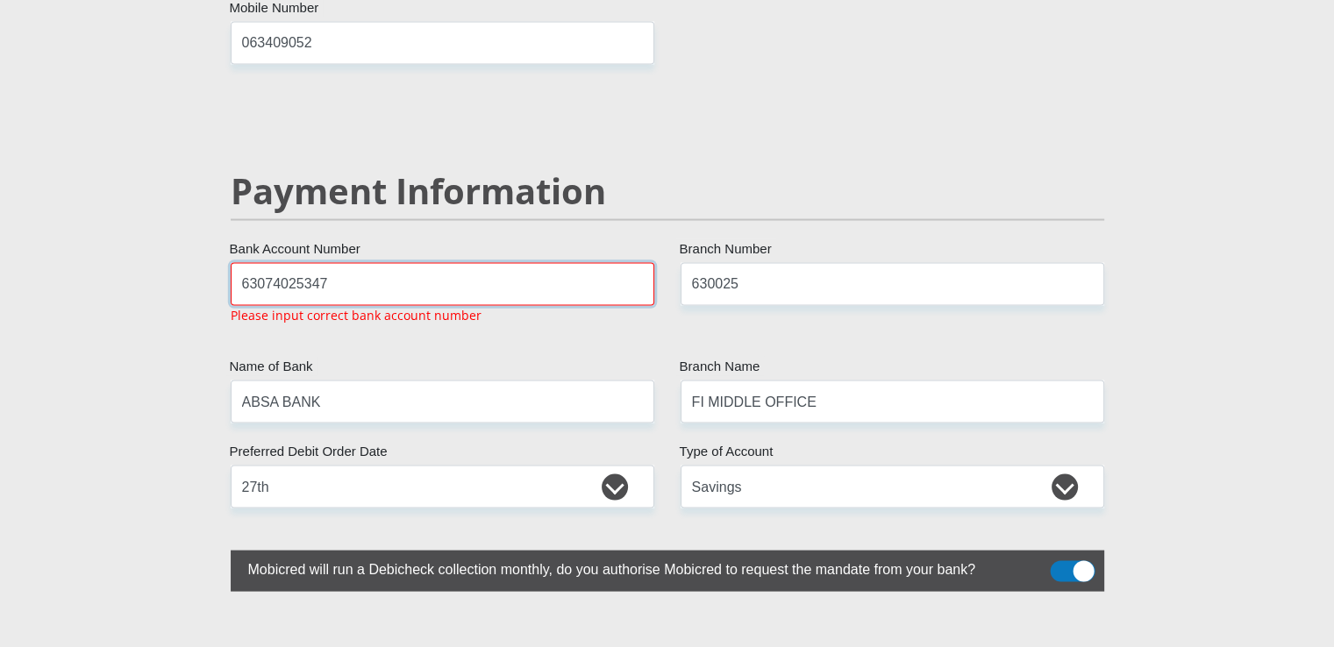
click at [232, 263] on input "63074025347" at bounding box center [443, 284] width 424 height 43
click at [336, 263] on input "63074025347" at bounding box center [443, 284] width 424 height 43
type input "6"
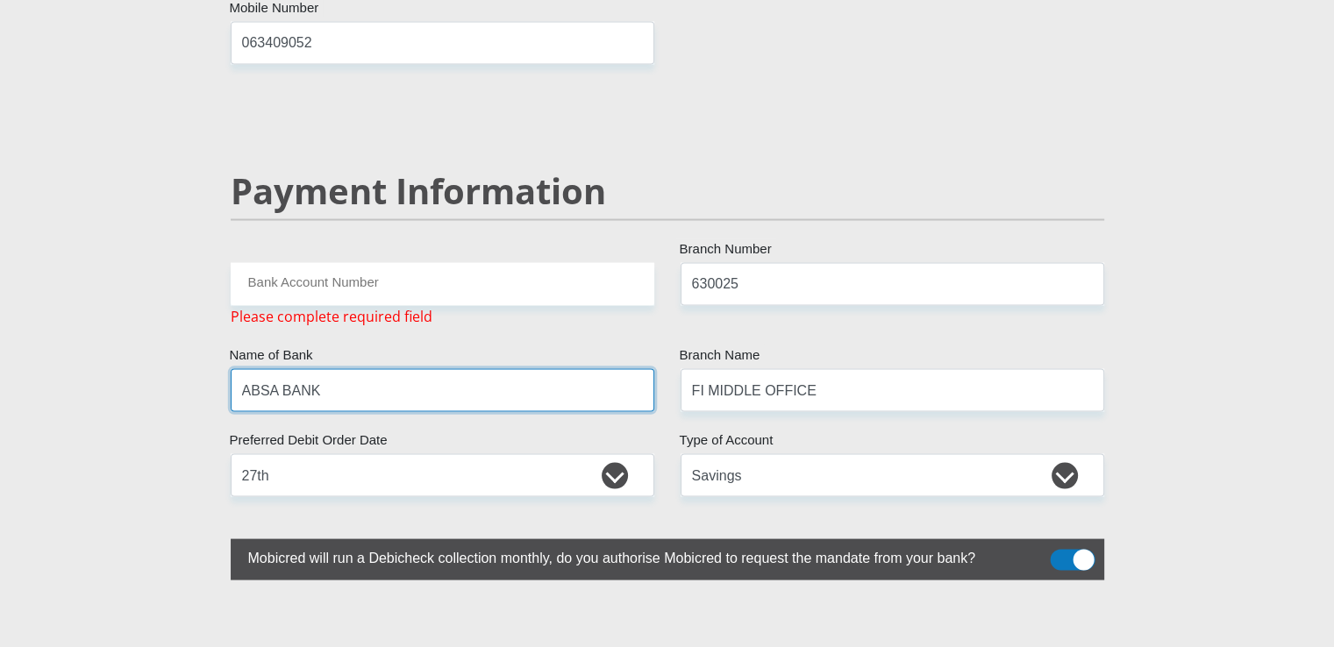
click at [323, 369] on input "ABSA BANK" at bounding box center [443, 390] width 424 height 43
click at [296, 369] on input "ABSA BANK" at bounding box center [443, 390] width 424 height 43
drag, startPoint x: 296, startPoint y: 345, endPoint x: 326, endPoint y: 341, distance: 30.9
click at [326, 369] on input "ABSA BANK" at bounding box center [443, 390] width 424 height 43
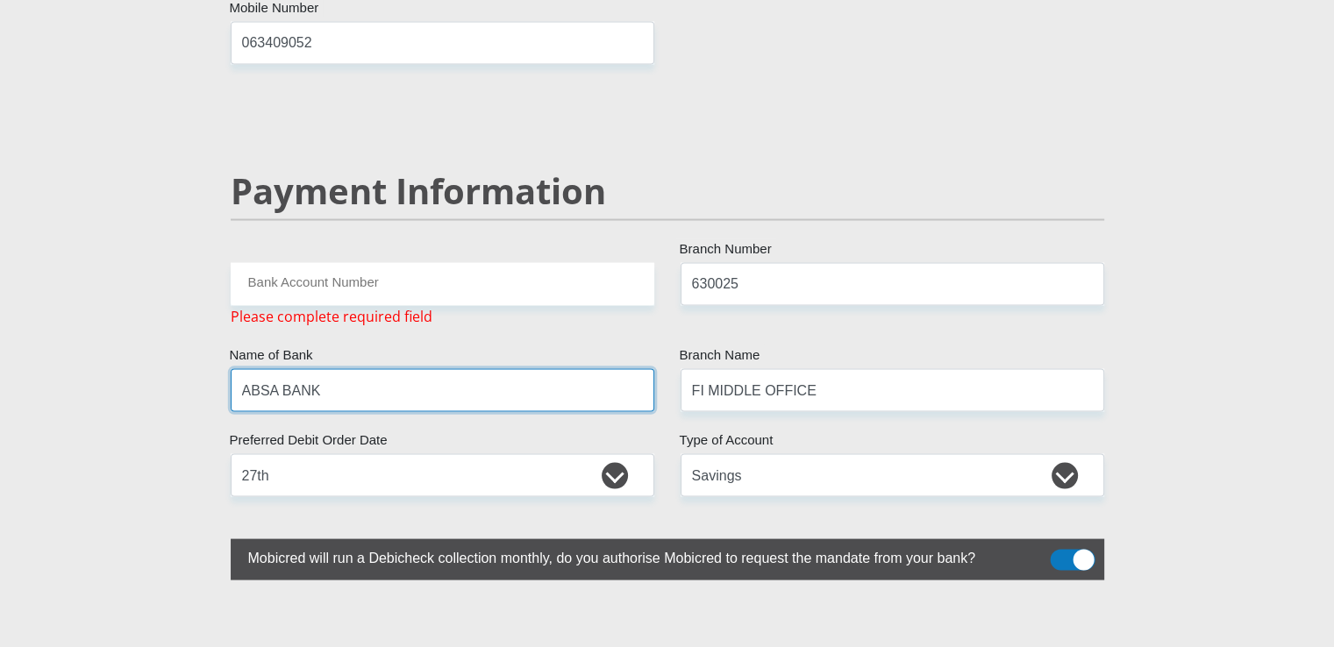
click at [326, 369] on input "ABSA BANK" at bounding box center [443, 390] width 424 height 43
click at [274, 369] on input "ABSA BANK" at bounding box center [443, 390] width 424 height 43
click at [595, 369] on input "ABSA BANK" at bounding box center [443, 390] width 424 height 43
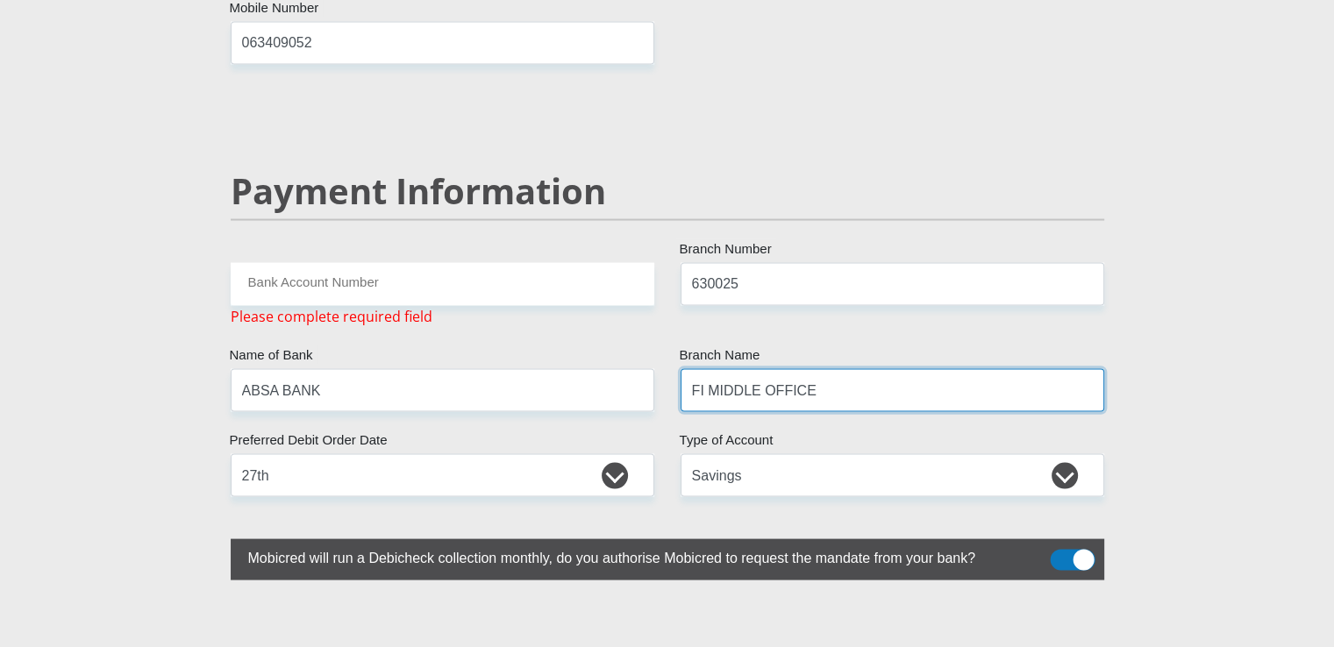
click at [718, 369] on input "FI MIDDLE OFFICE" at bounding box center [893, 390] width 424 height 43
click at [802, 369] on input "FI MIDDLE OFFICE" at bounding box center [893, 390] width 424 height 43
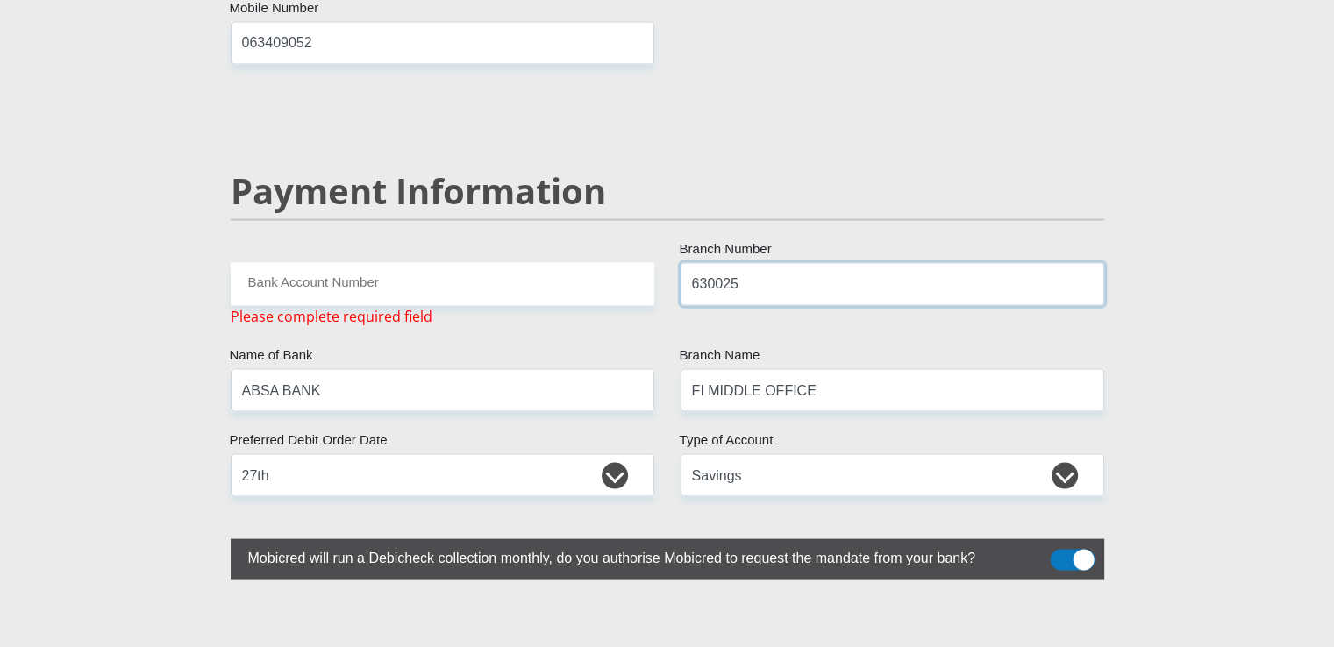
click at [748, 263] on input "630025" at bounding box center [893, 284] width 424 height 43
type input "6"
click at [316, 263] on input "Bank Account Number" at bounding box center [443, 284] width 424 height 43
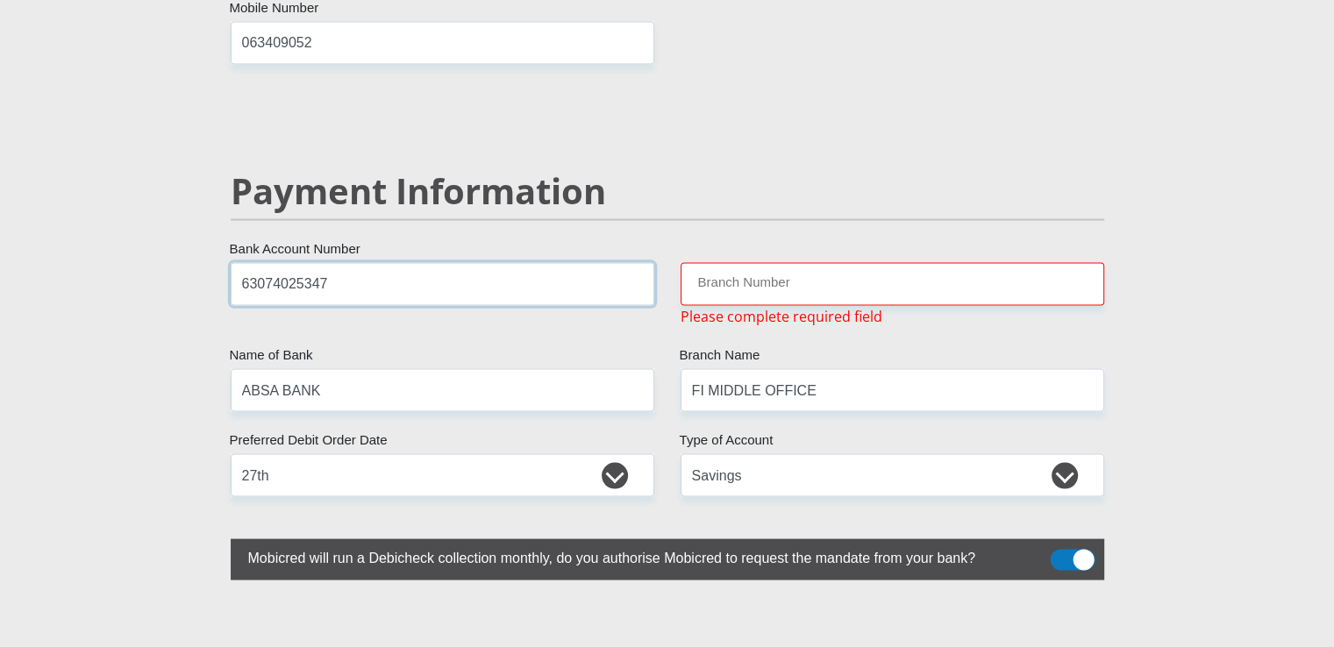
type input "63074025347"
click at [716, 263] on input "Branch Number" at bounding box center [893, 284] width 424 height 43
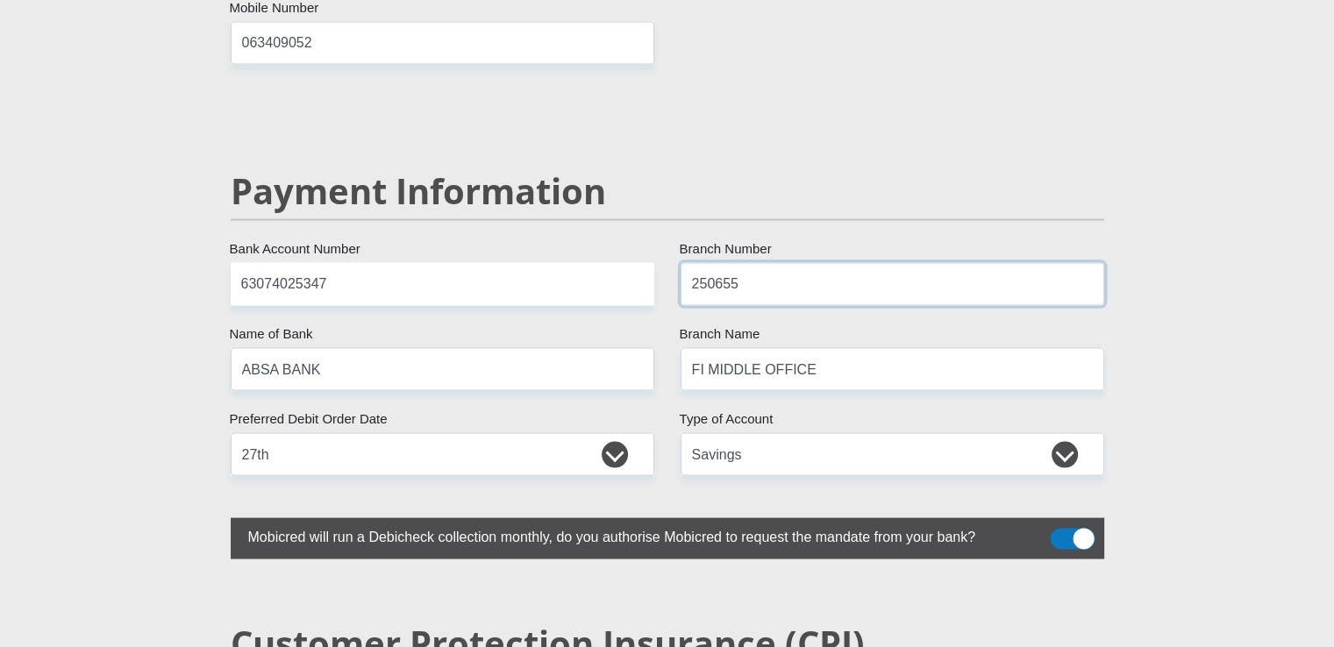
type input "250655"
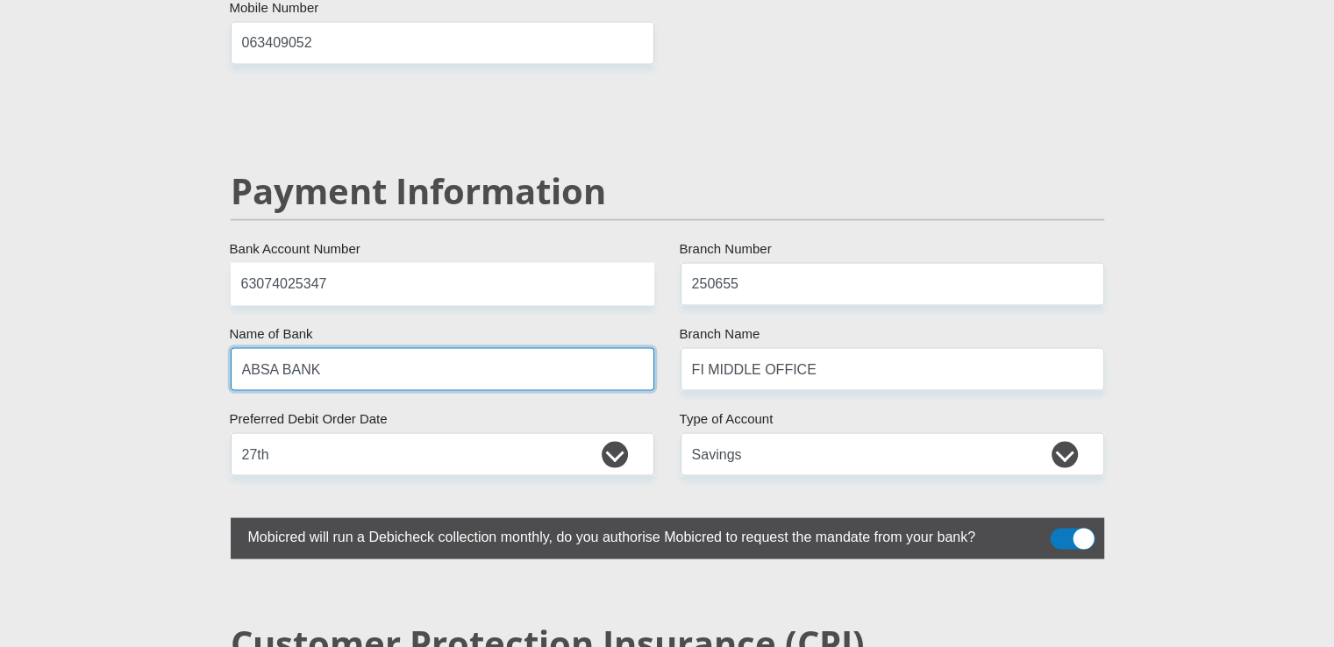
click at [319, 348] on input "ABSA BANK" at bounding box center [443, 369] width 424 height 43
type input "FIRSTRAND BANK"
type input "BRANCH 560"
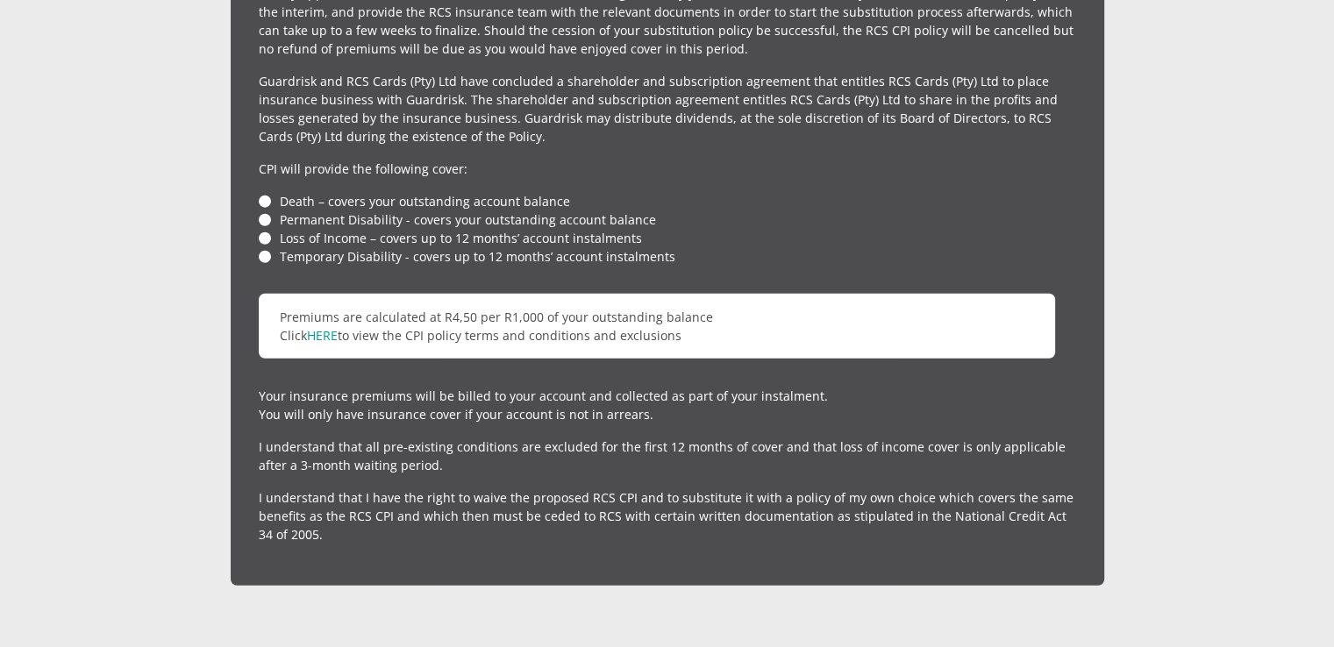
scroll to position [4361, 0]
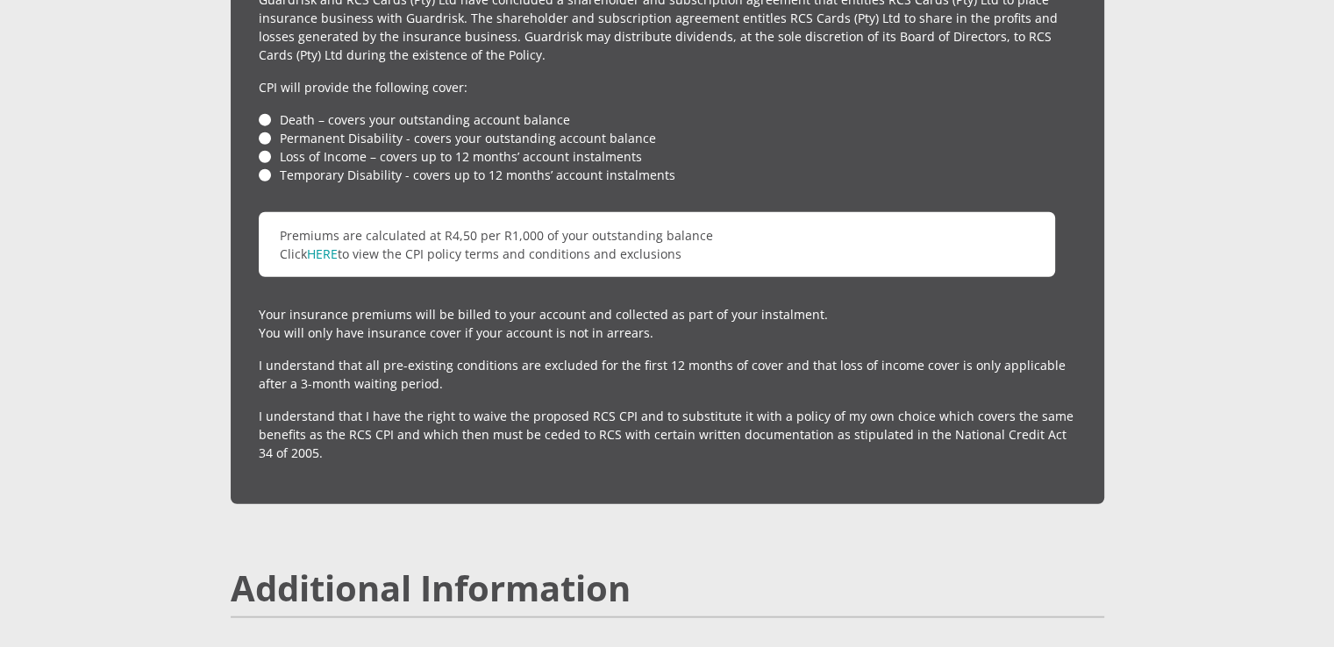
click at [266, 110] on li "Death – covers your outstanding account balance" at bounding box center [667, 119] width 817 height 18
click at [263, 110] on li "Death – covers your outstanding account balance" at bounding box center [667, 119] width 817 height 18
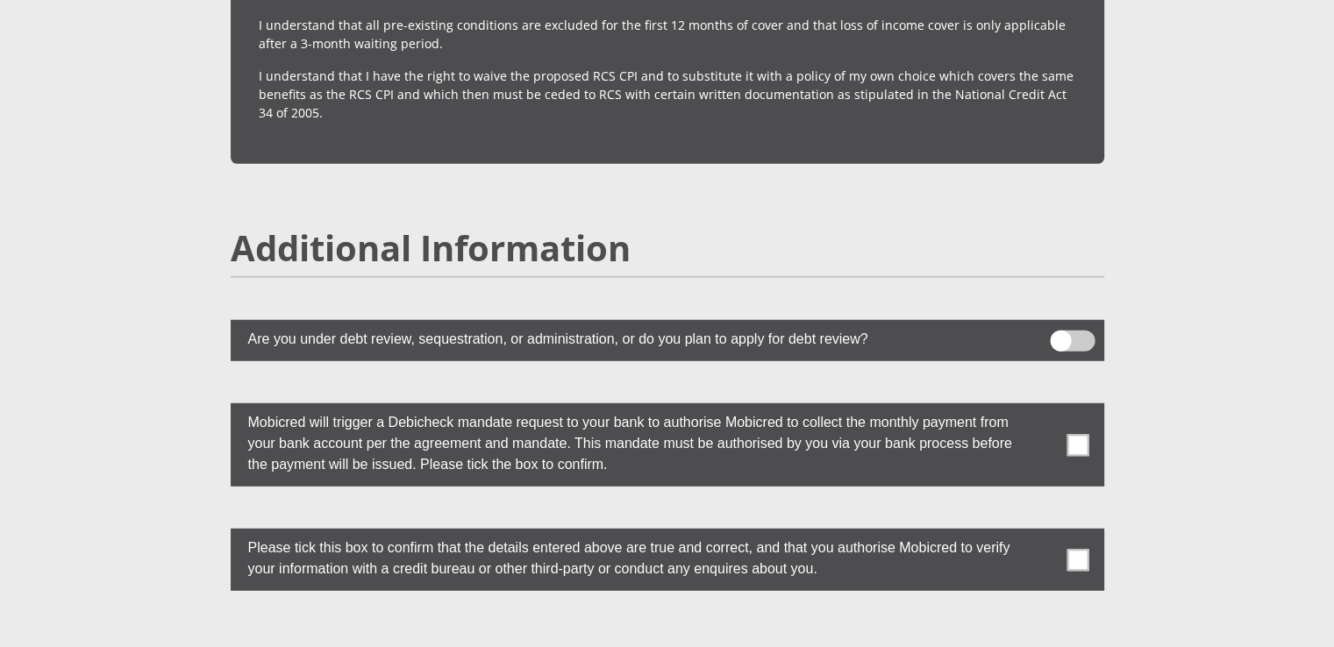
scroll to position [4712, 0]
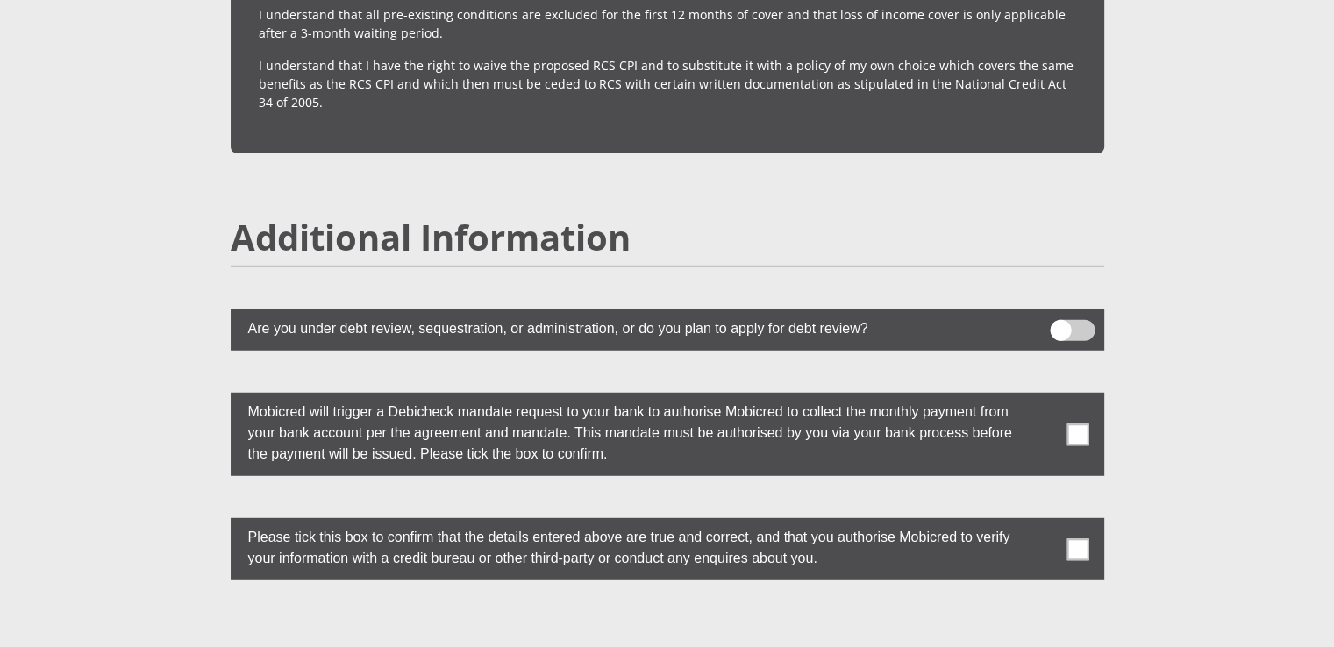
click at [1077, 320] on span at bounding box center [1072, 330] width 45 height 21
click at [1060, 324] on input "checkbox" at bounding box center [1060, 324] width 0 height 0
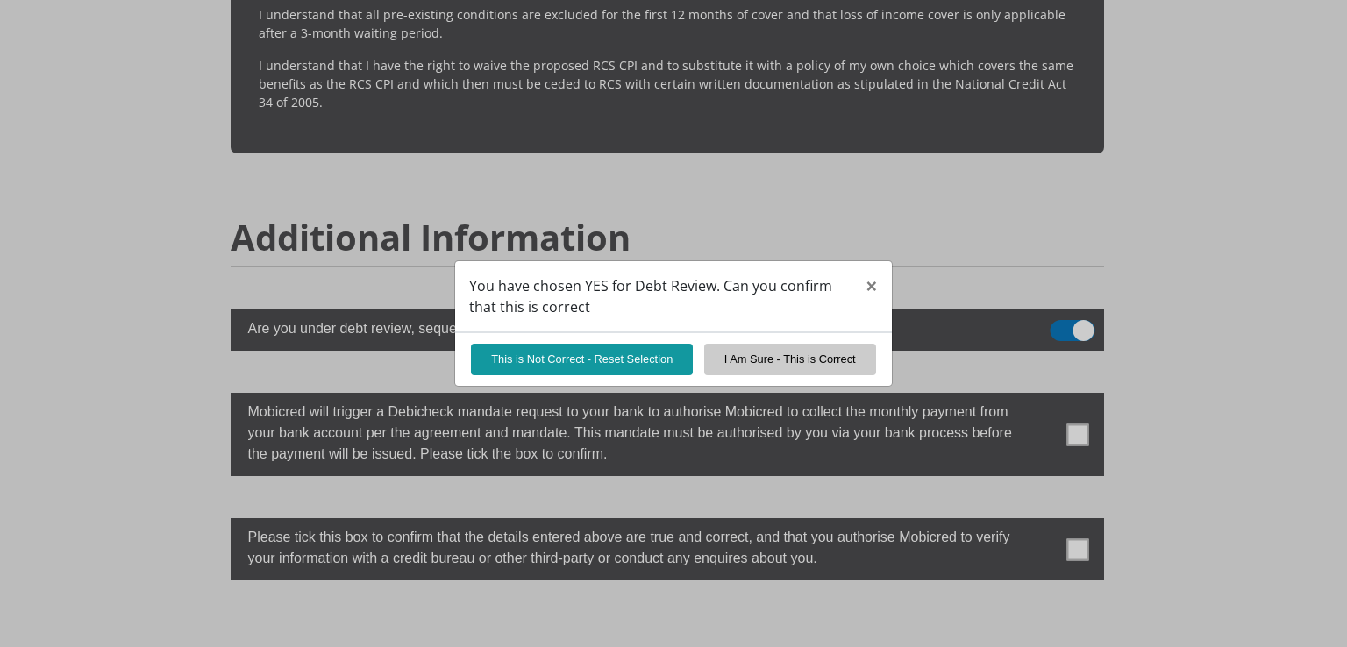
click at [1055, 289] on div "You have chosen YES for Debt Review. Can you confirm that this is correct × Thi…" at bounding box center [673, 323] width 1347 height 647
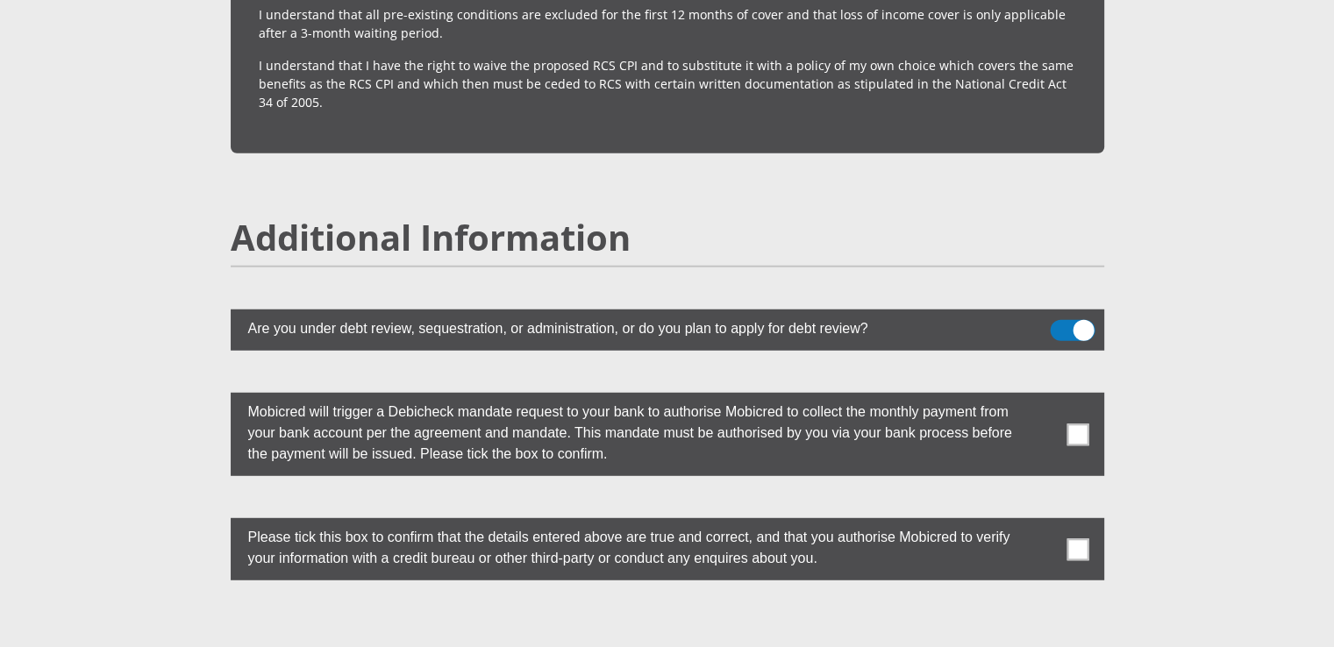
click at [1055, 320] on span at bounding box center [1072, 330] width 45 height 21
click at [1060, 324] on input "checkbox" at bounding box center [1060, 324] width 0 height 0
click at [1078, 424] on span at bounding box center [1077, 435] width 22 height 22
click at [1043, 397] on input "checkbox" at bounding box center [1043, 397] width 0 height 0
click at [1077, 538] on span at bounding box center [1077, 549] width 22 height 22
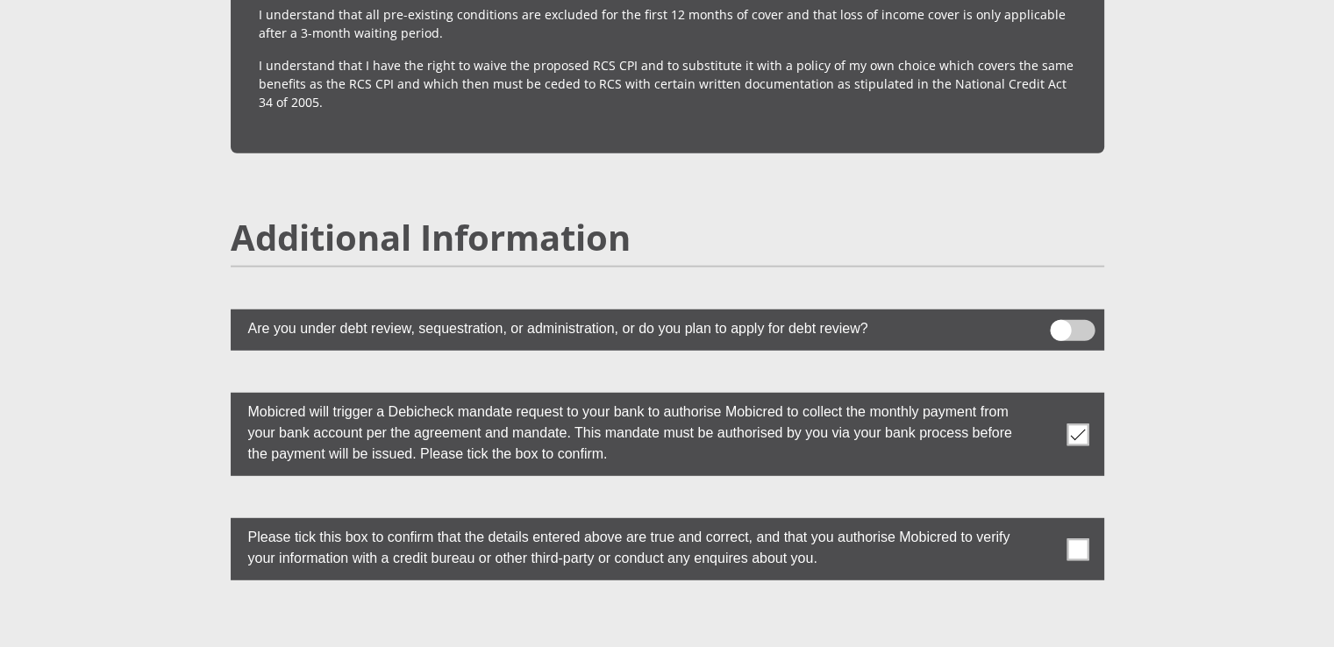
click at [1043, 523] on input "checkbox" at bounding box center [1043, 523] width 0 height 0
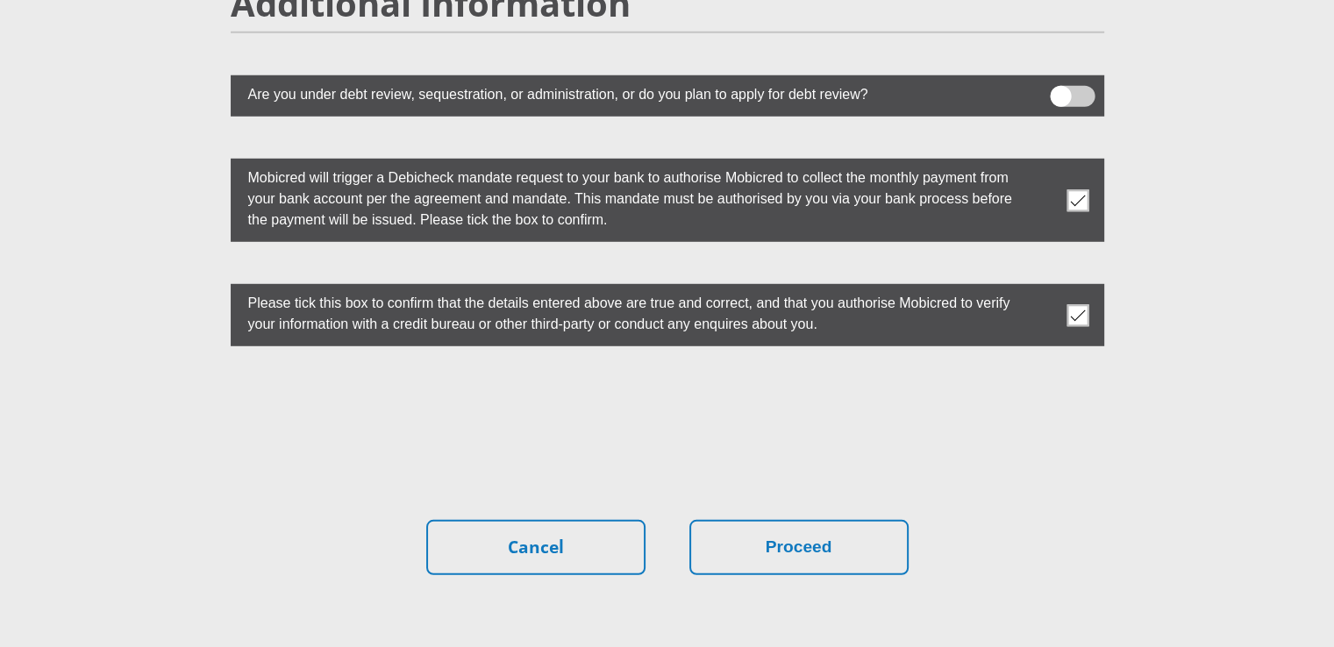
scroll to position [4957, 0]
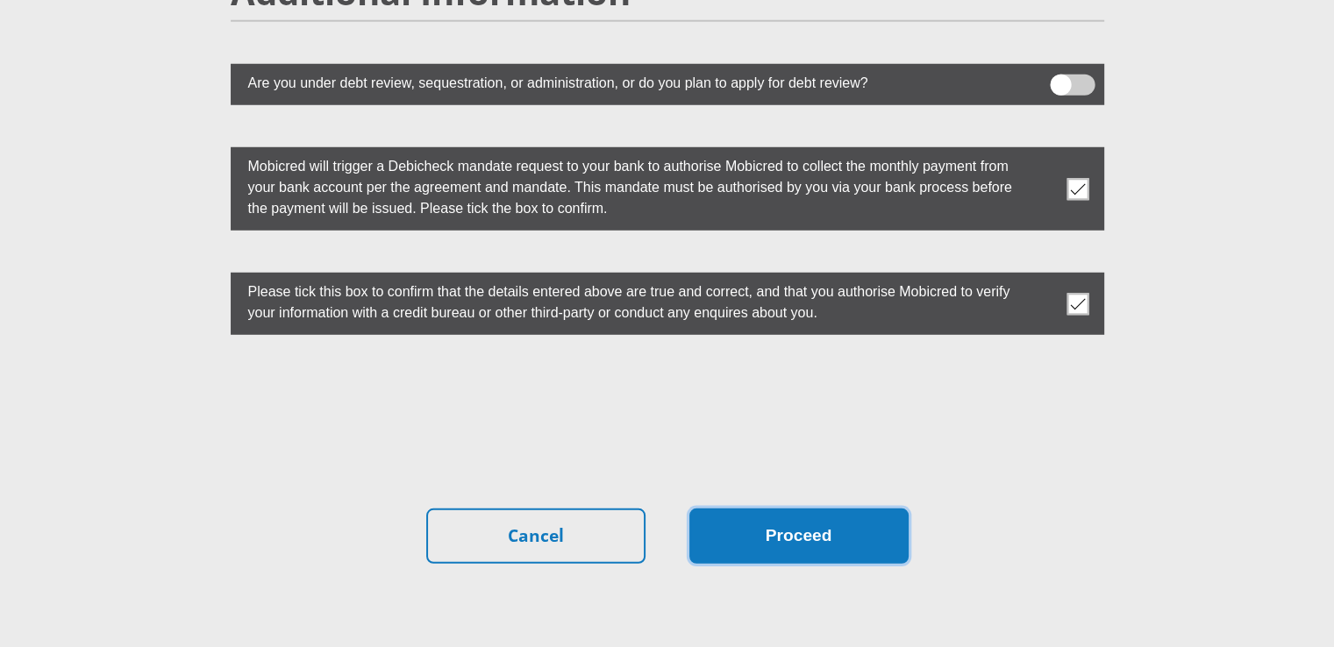
click at [799, 509] on button "Proceed" at bounding box center [798, 536] width 219 height 55
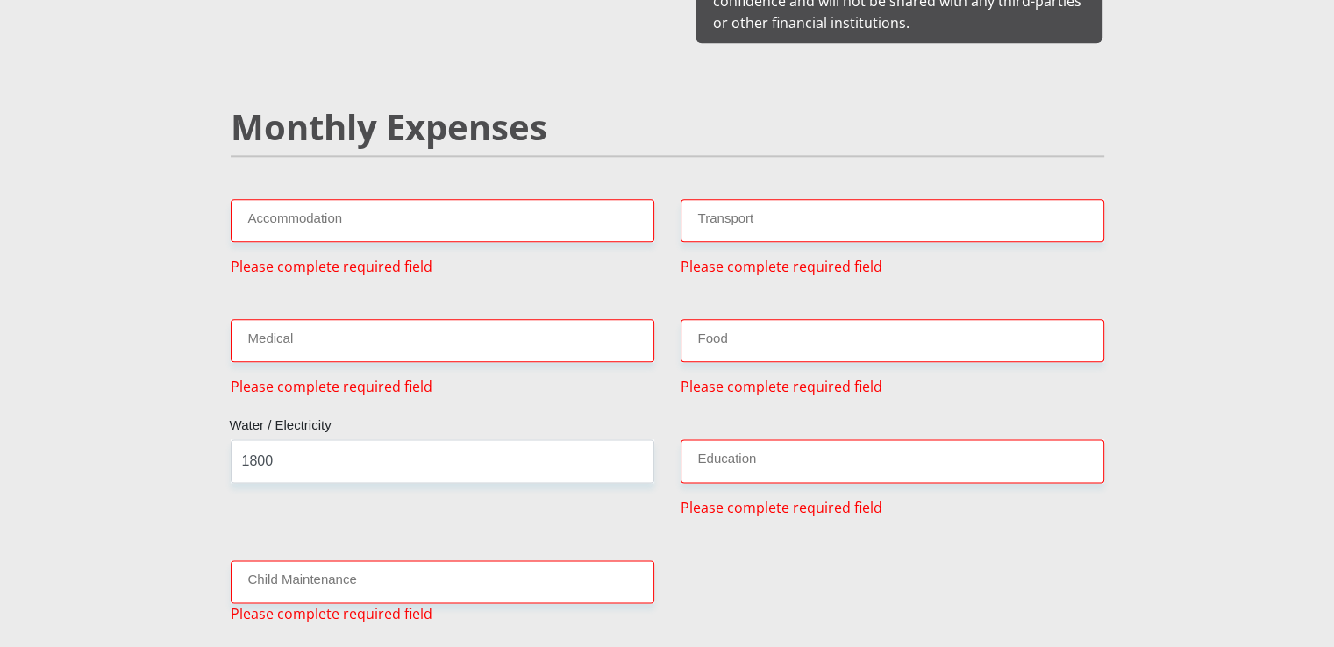
scroll to position [2098, 0]
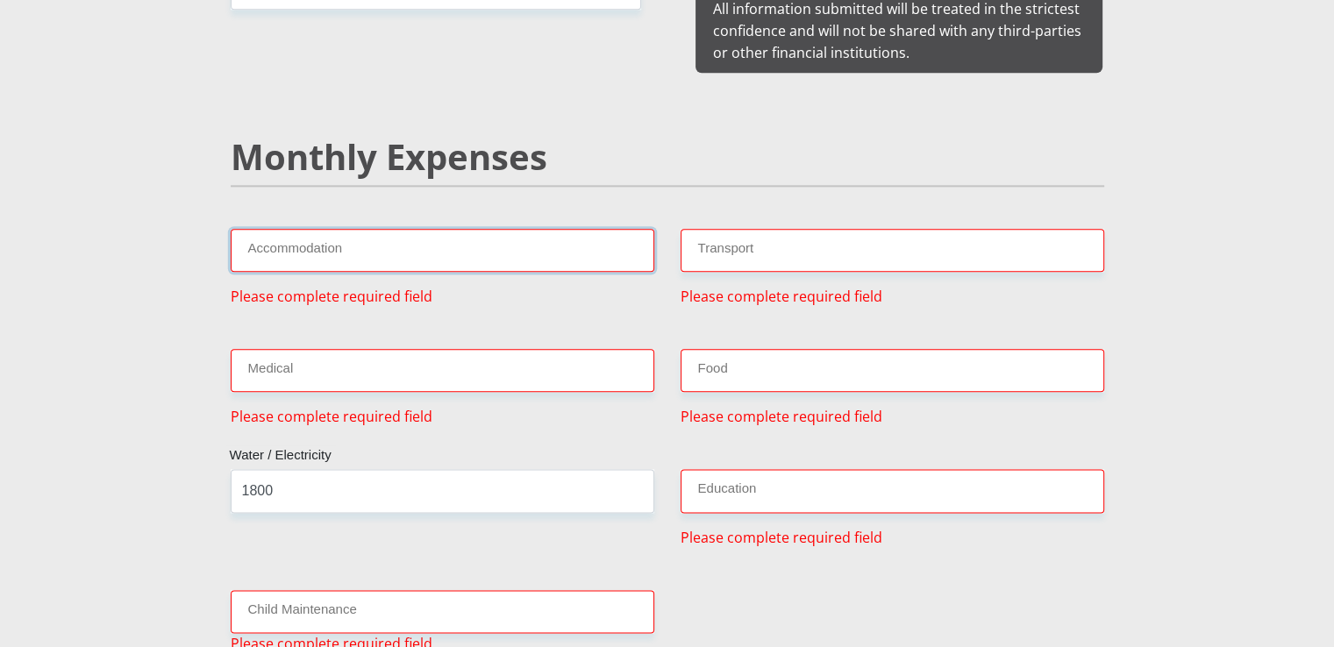
click at [273, 229] on input "Accommodation" at bounding box center [443, 250] width 424 height 43
click at [712, 239] on input "Transport" at bounding box center [893, 250] width 424 height 43
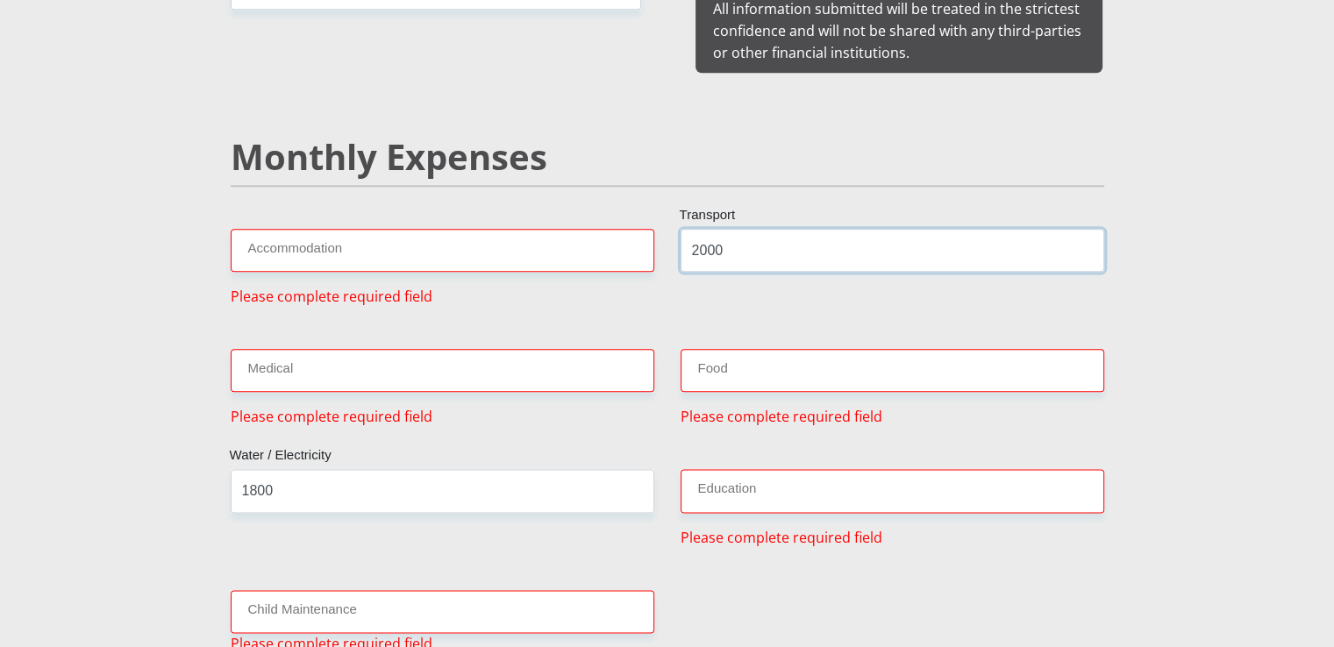
type input "2000"
click at [719, 349] on input "Food" at bounding box center [893, 370] width 424 height 43
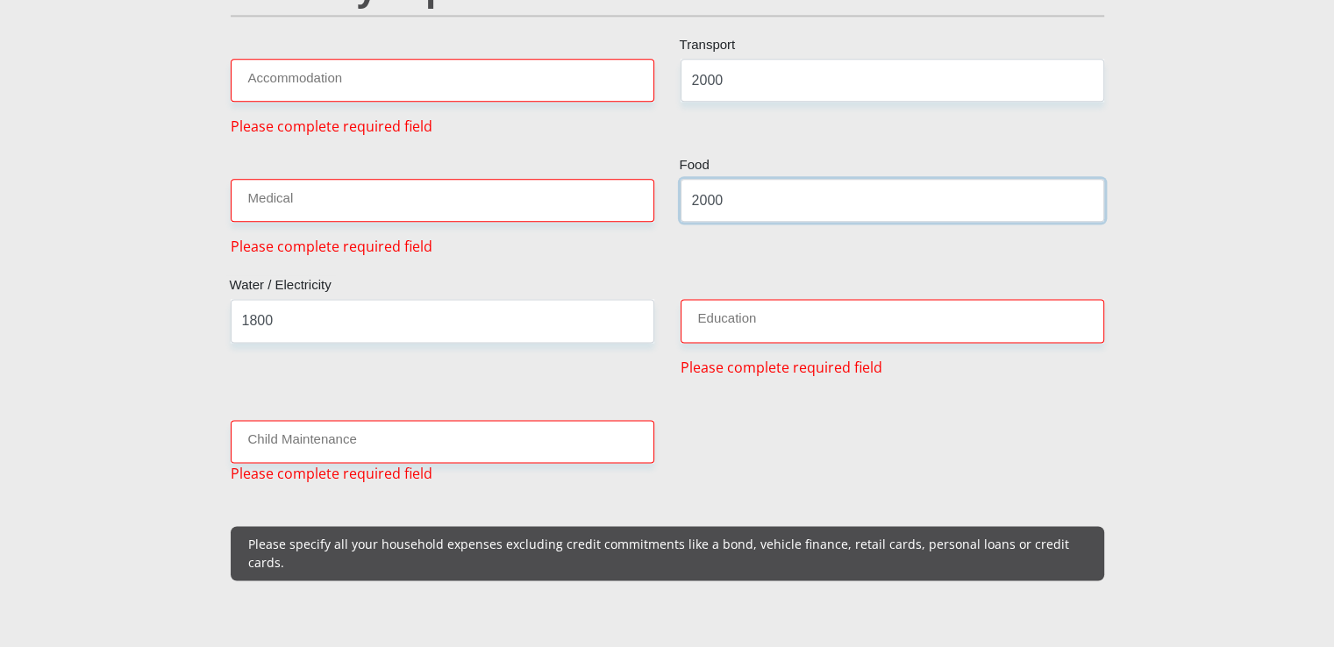
scroll to position [2273, 0]
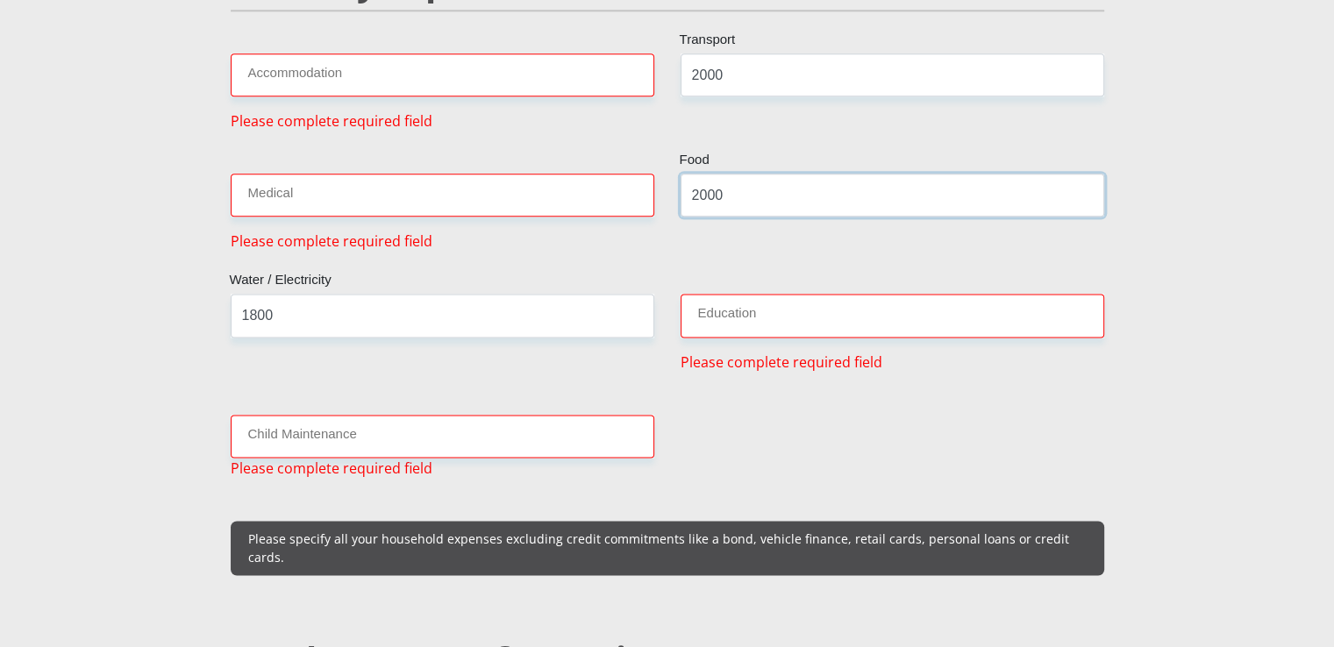
type input "2000"
click at [346, 530] on p "Please specify all your household expenses excluding credit commitments like a …" at bounding box center [667, 548] width 838 height 37
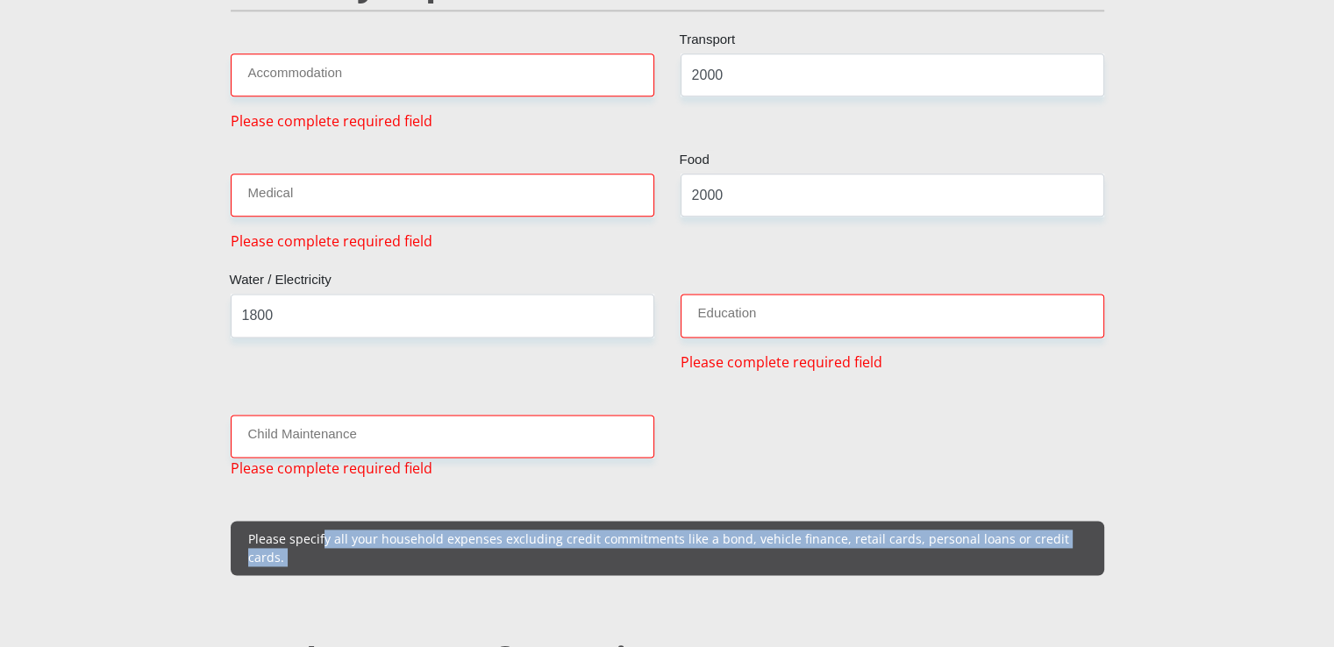
click at [346, 530] on p "Please specify all your household expenses excluding credit commitments like a …" at bounding box center [667, 548] width 838 height 37
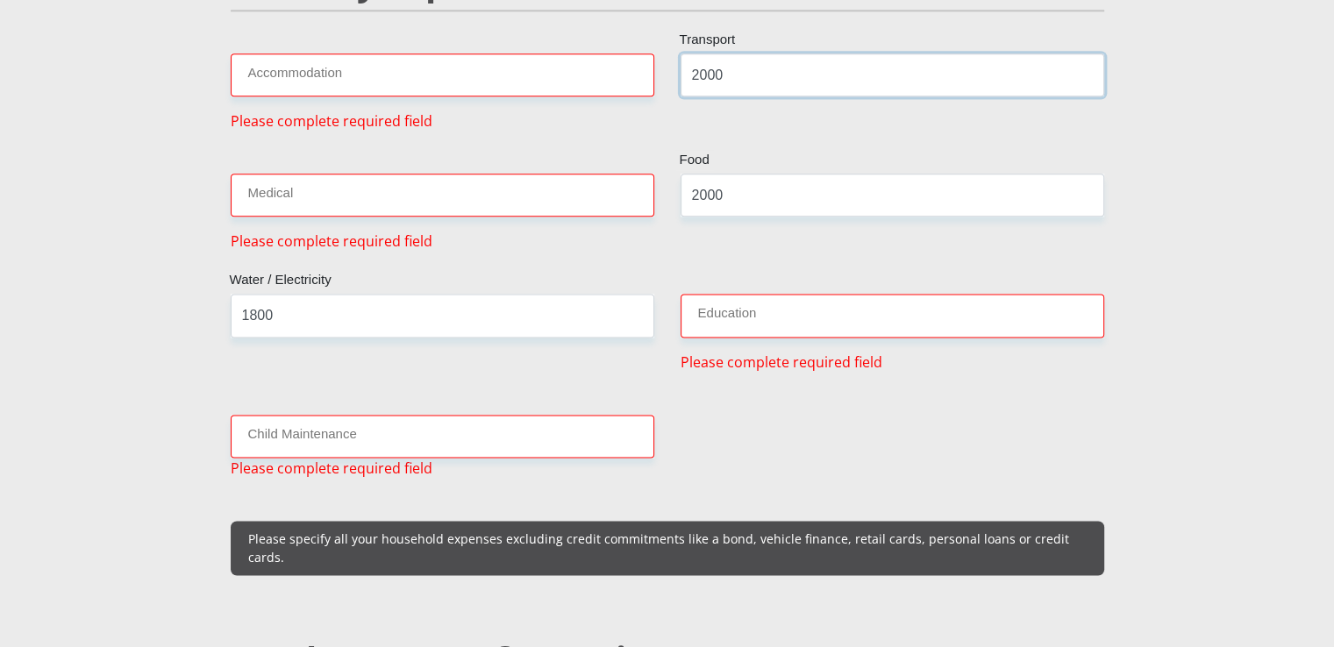
click at [695, 54] on input "2000" at bounding box center [893, 74] width 424 height 43
type input "0"
type input "10100"
click at [309, 174] on input "Medical" at bounding box center [443, 195] width 424 height 43
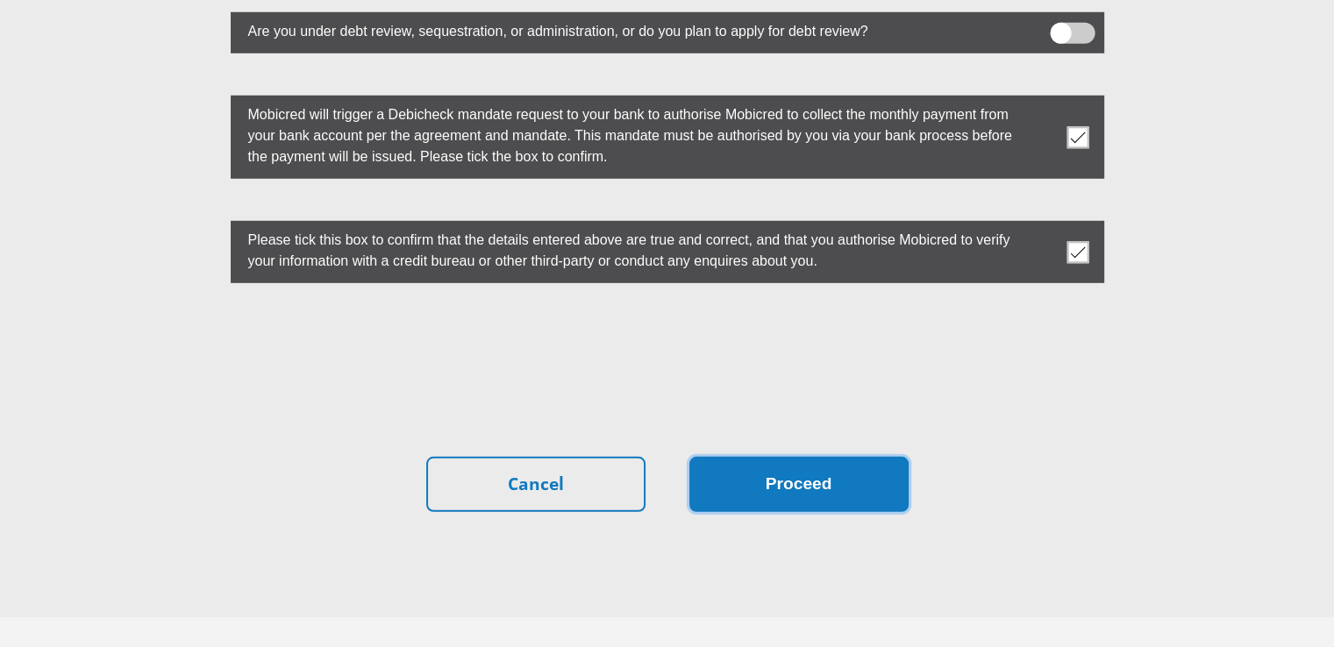
click at [812, 457] on button "Proceed" at bounding box center [798, 484] width 219 height 55
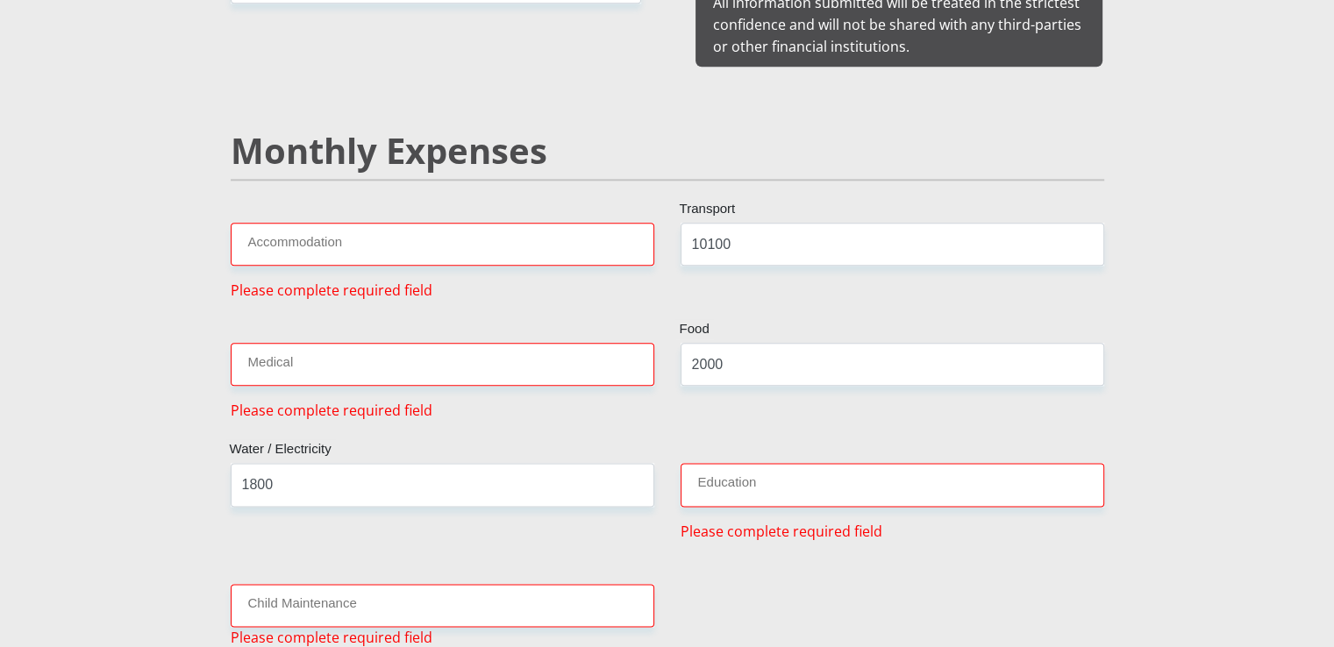
scroll to position [2098, 0]
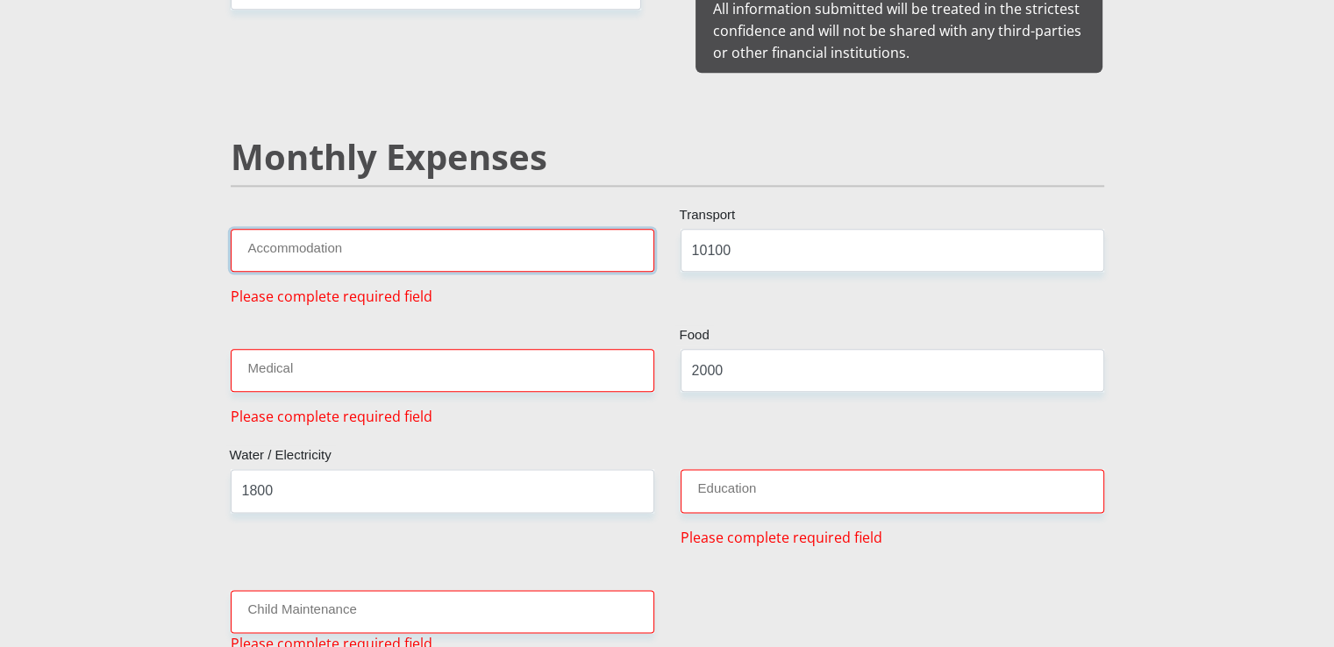
click at [281, 229] on input "Accommodation" at bounding box center [443, 250] width 424 height 43
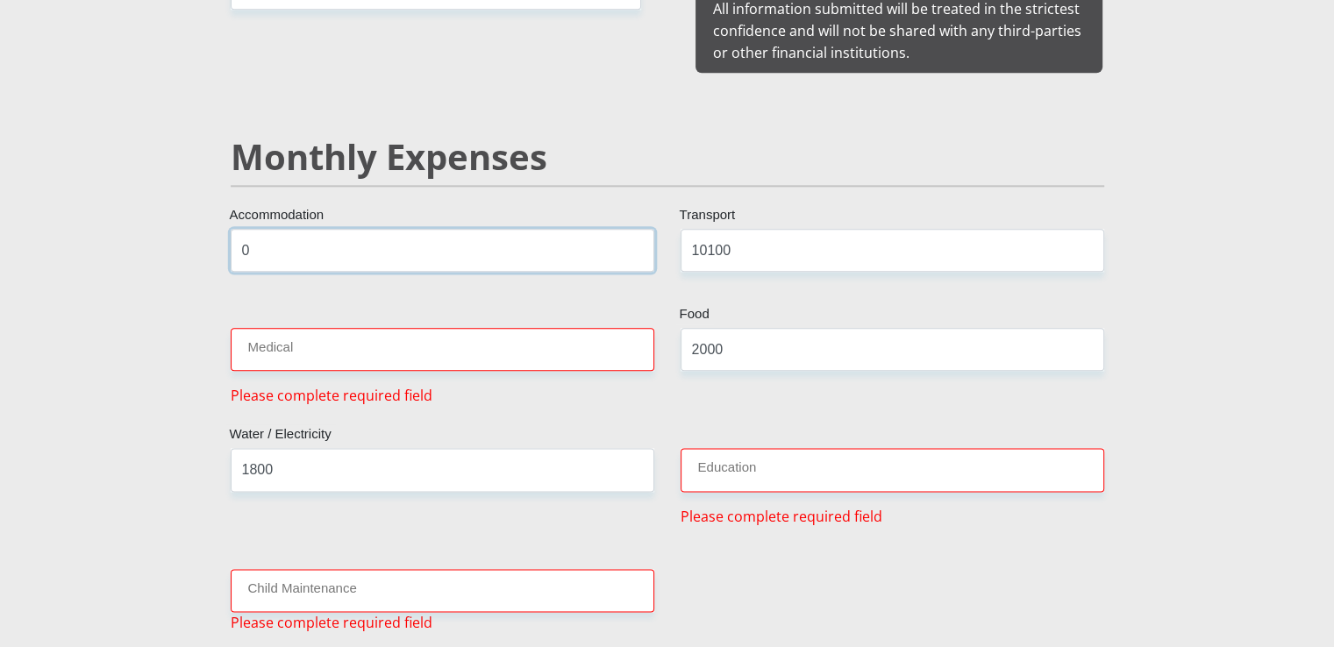
type input "0"
click at [279, 569] on input "Child Maintenance" at bounding box center [443, 590] width 424 height 43
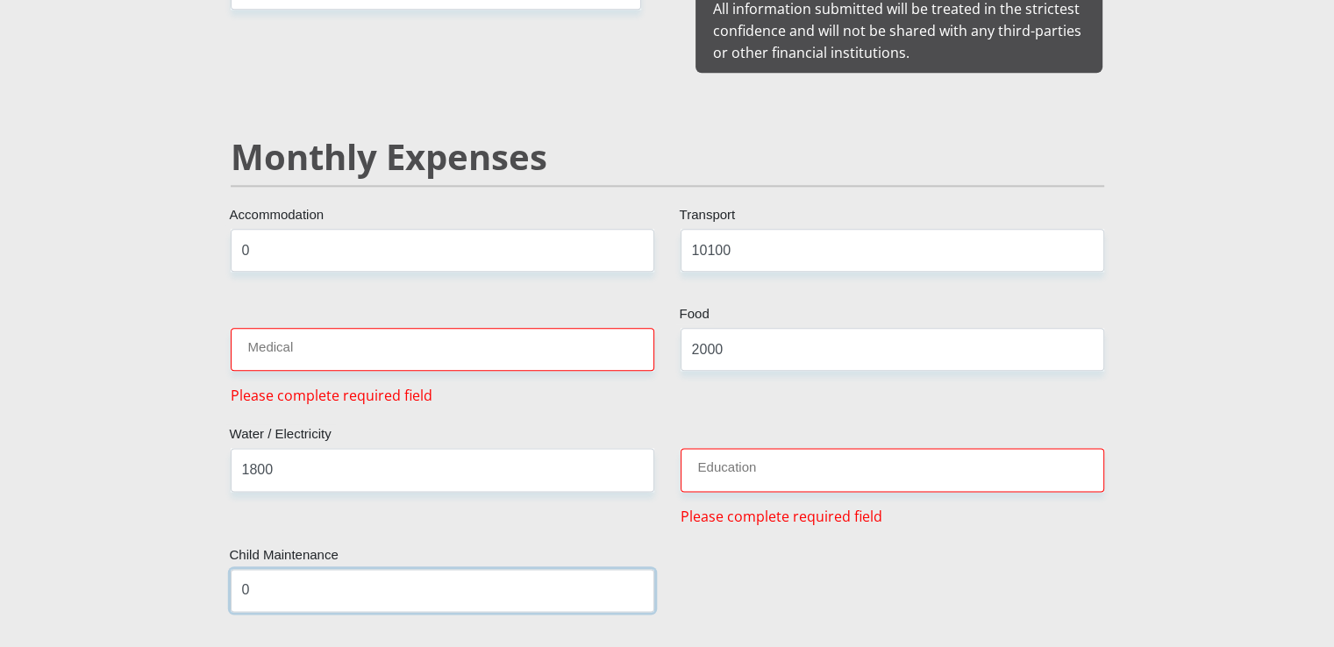
type input "0"
click at [739, 448] on input "Education" at bounding box center [893, 469] width 424 height 43
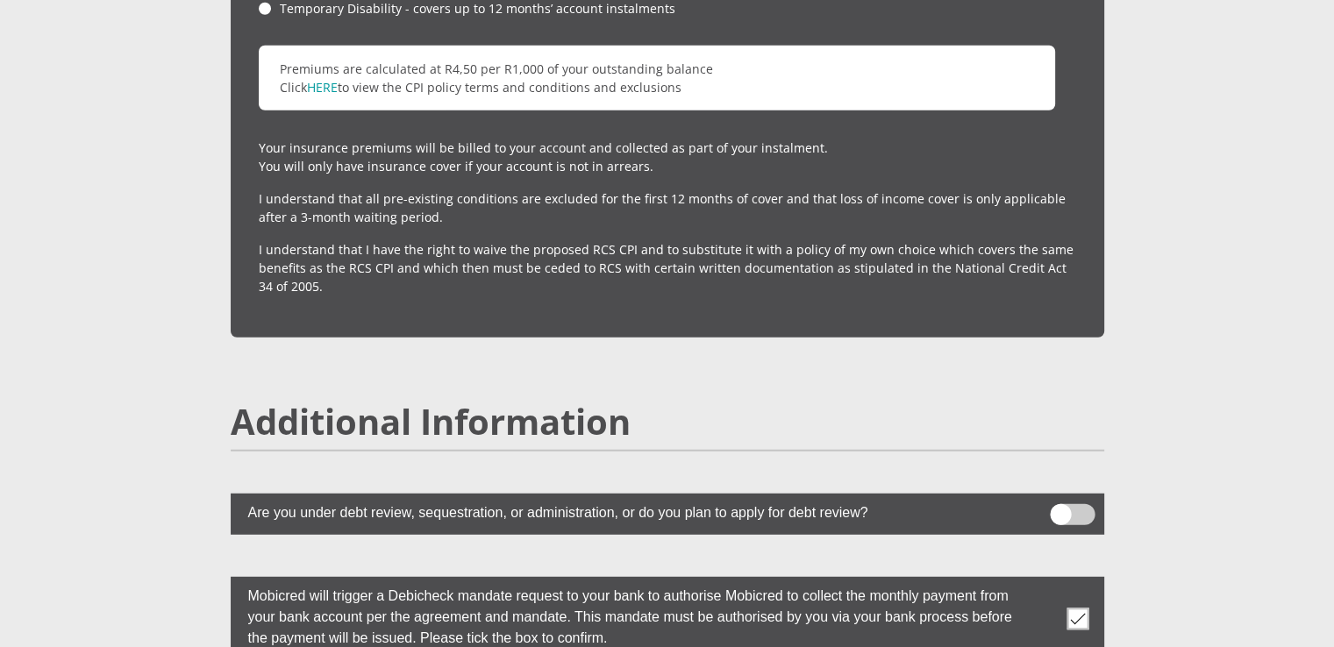
scroll to position [5077, 0]
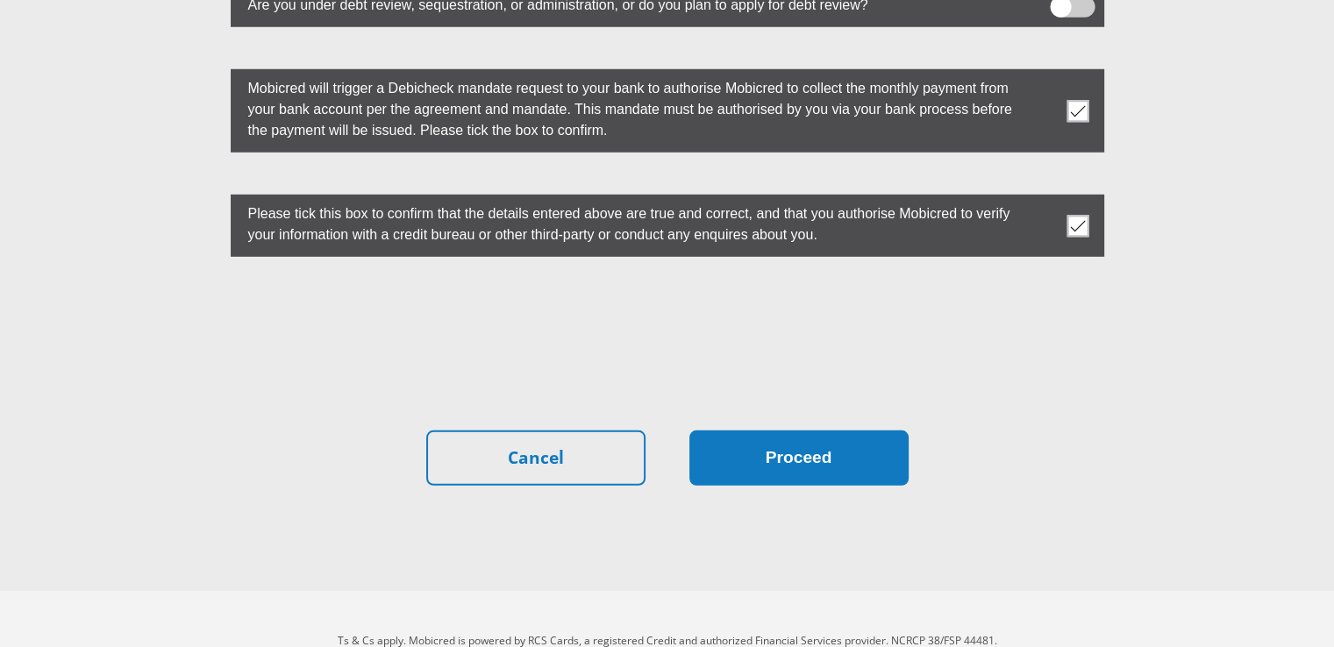
type input "0"
click at [824, 431] on button "Proceed" at bounding box center [798, 458] width 219 height 55
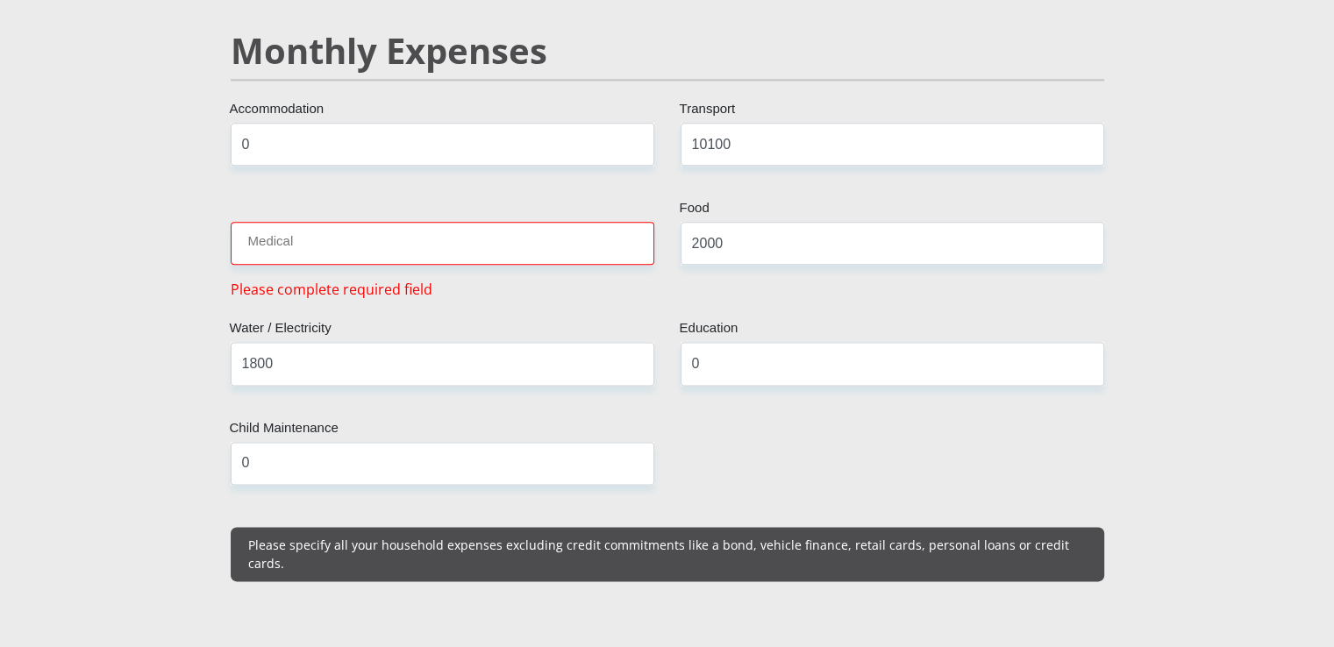
scroll to position [2197, 0]
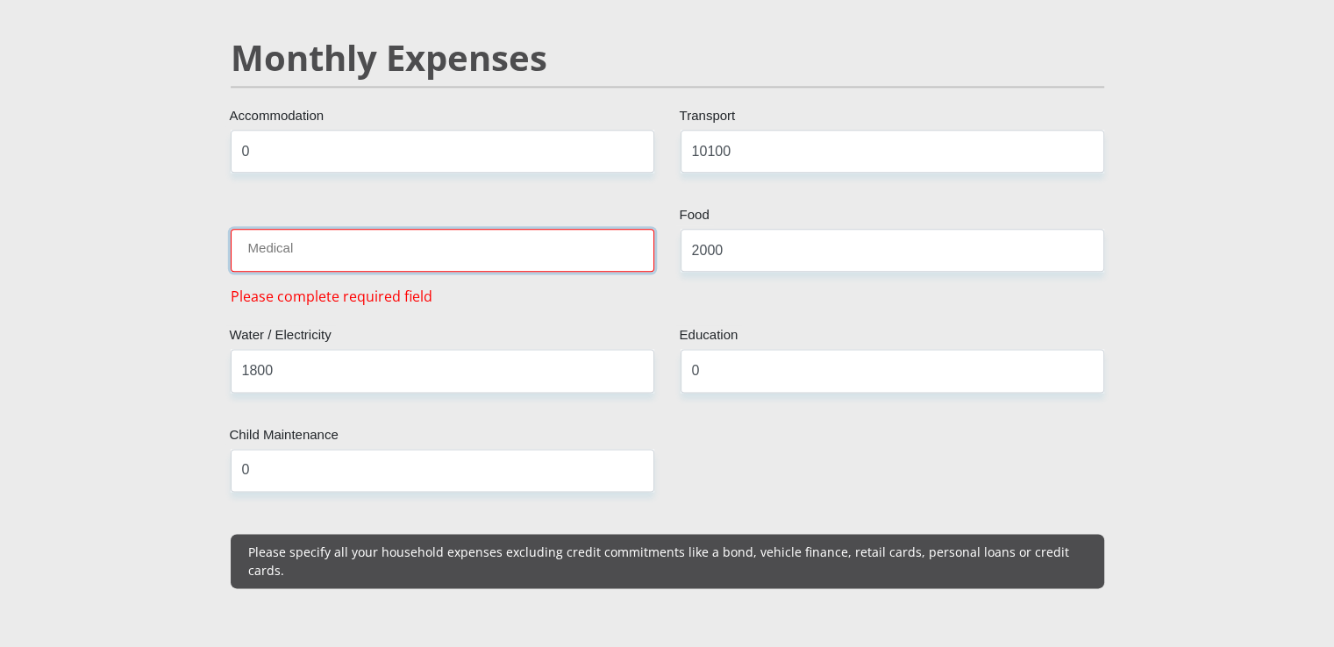
click at [268, 229] on input "Medical" at bounding box center [443, 250] width 424 height 43
click at [739, 134] on input "10100" at bounding box center [893, 151] width 424 height 43
type input "1"
type input "200"
click at [286, 229] on input "Medical" at bounding box center [443, 250] width 424 height 43
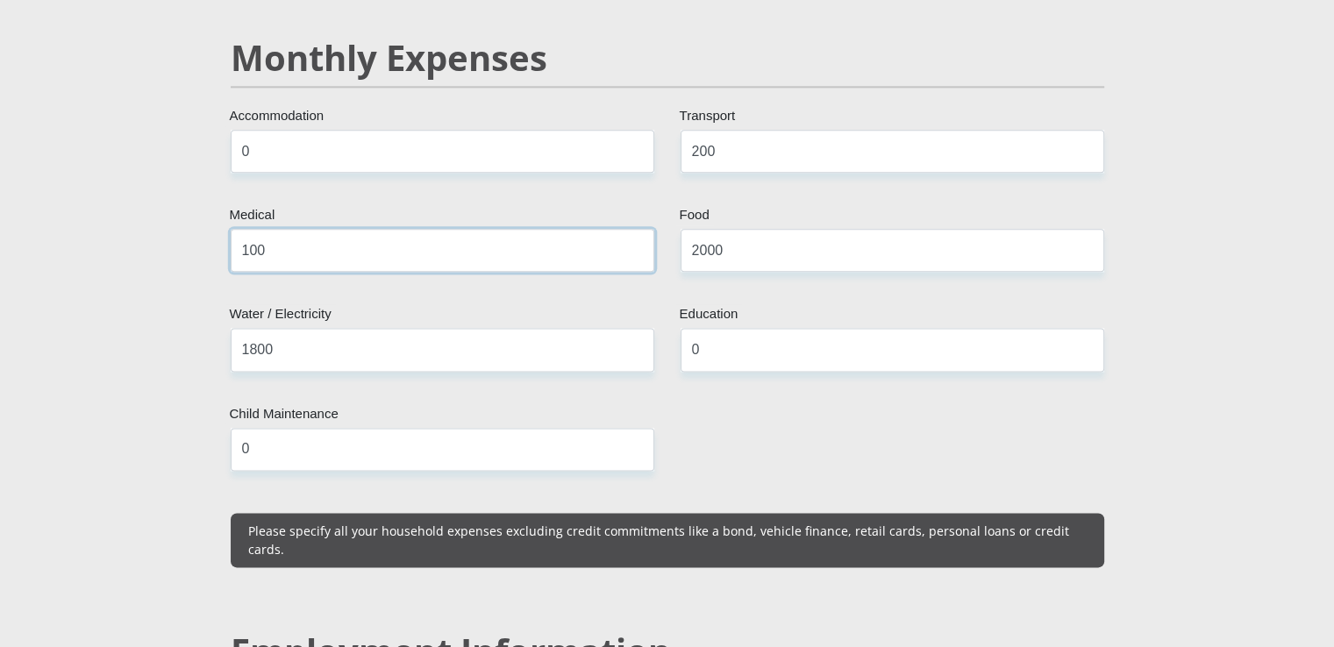
type input "100"
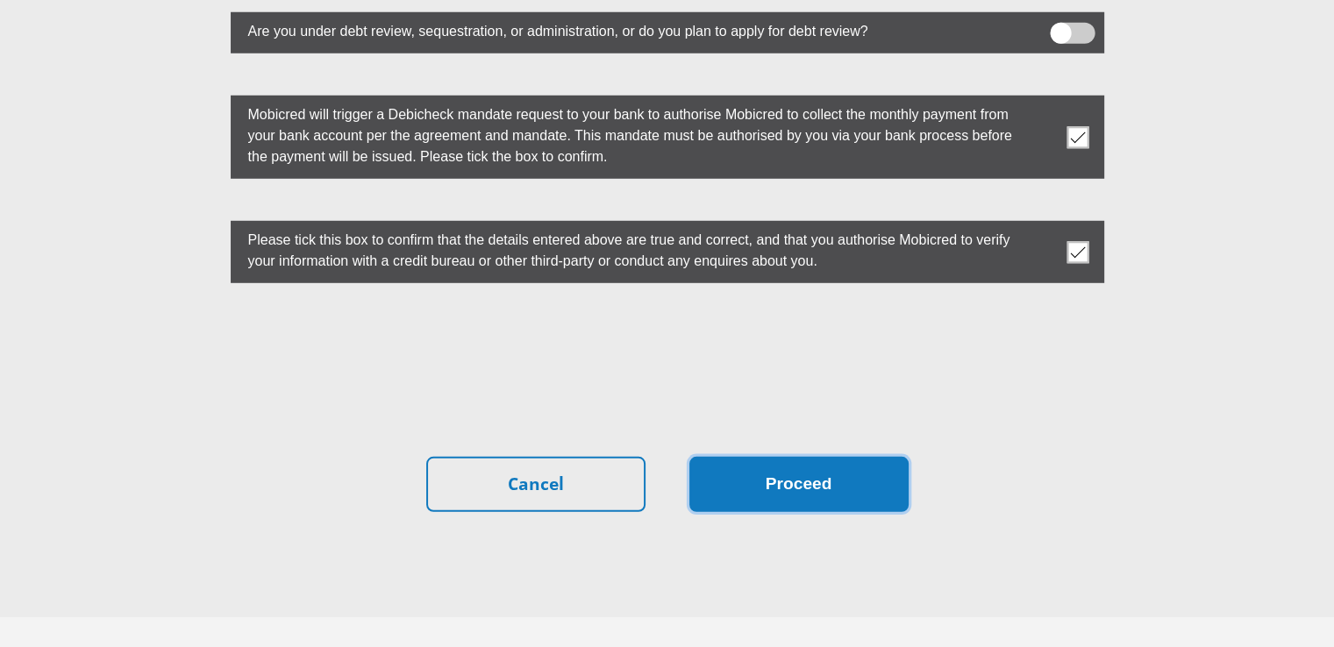
click at [808, 457] on button "Proceed" at bounding box center [798, 484] width 219 height 55
click at [821, 457] on button "Proceed" at bounding box center [798, 484] width 219 height 55
click at [816, 457] on button "Proceed" at bounding box center [798, 484] width 219 height 55
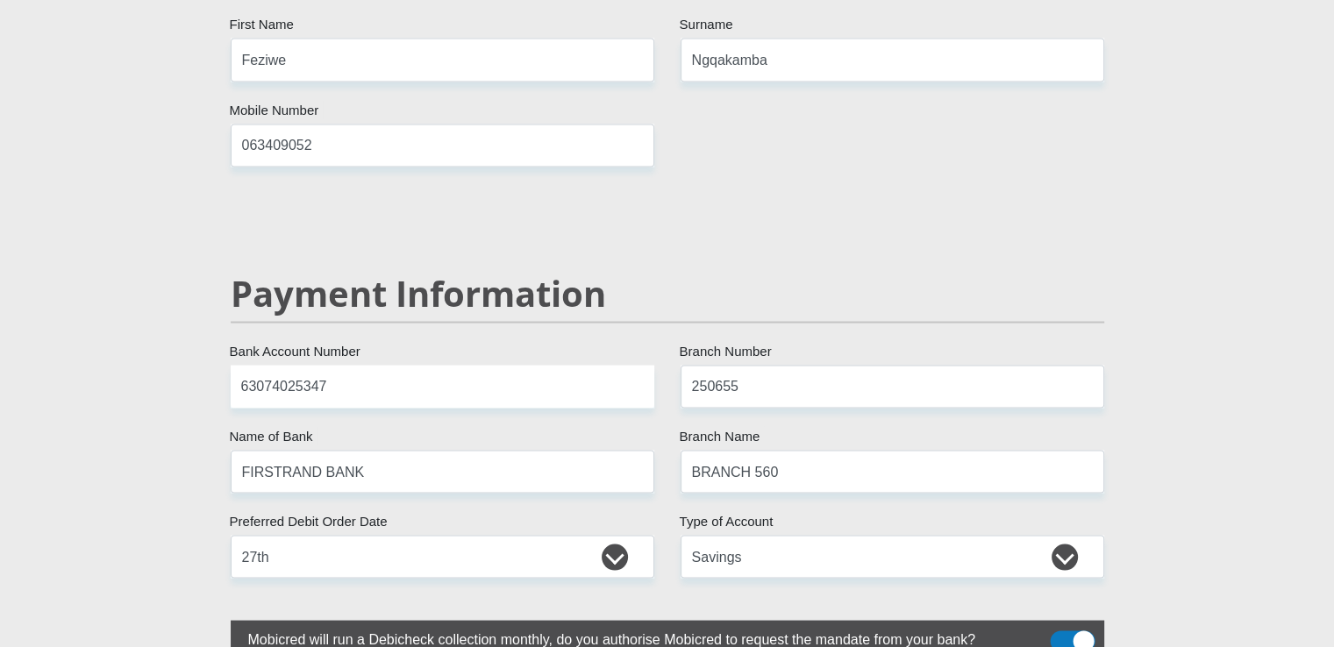
scroll to position [2768, 0]
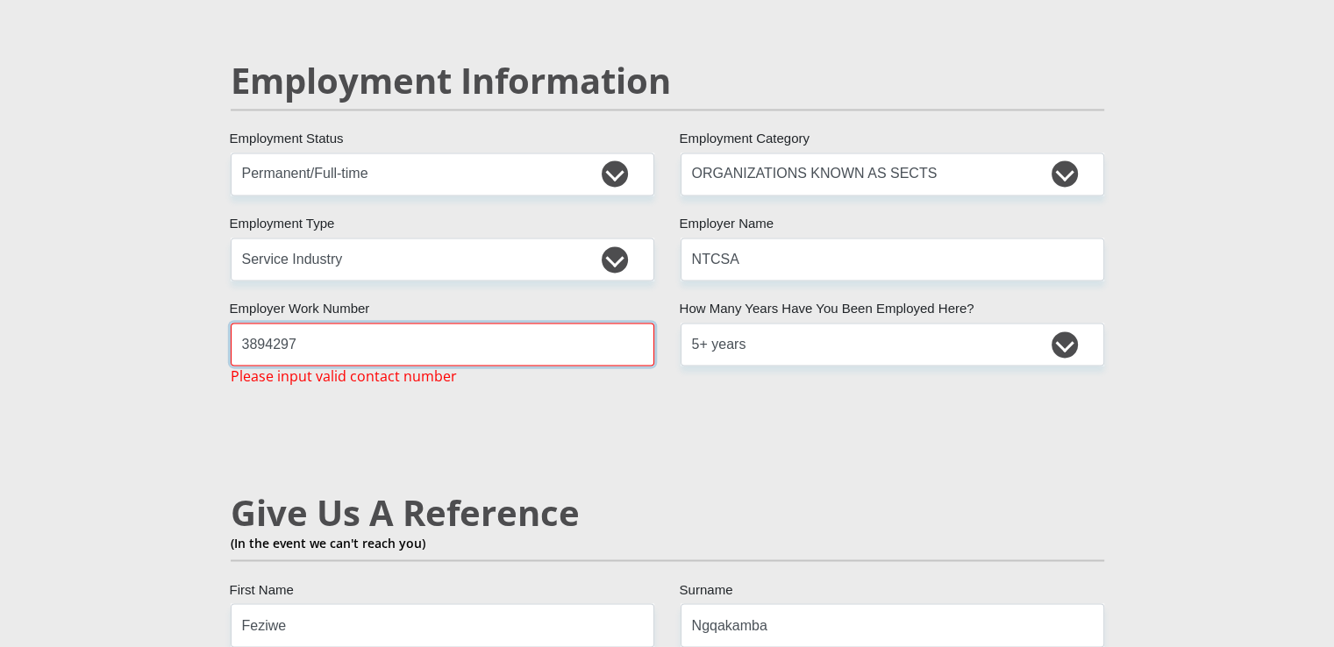
click at [303, 323] on input "3894297" at bounding box center [443, 344] width 424 height 43
type input "3"
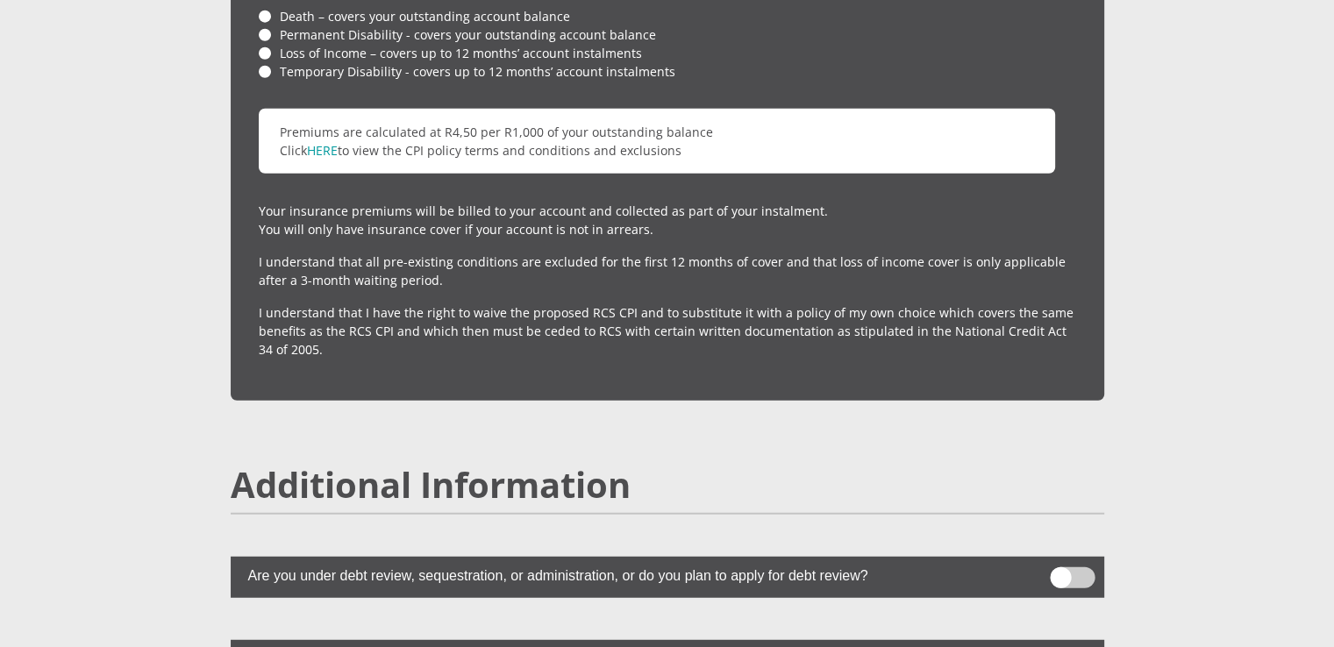
scroll to position [5030, 0]
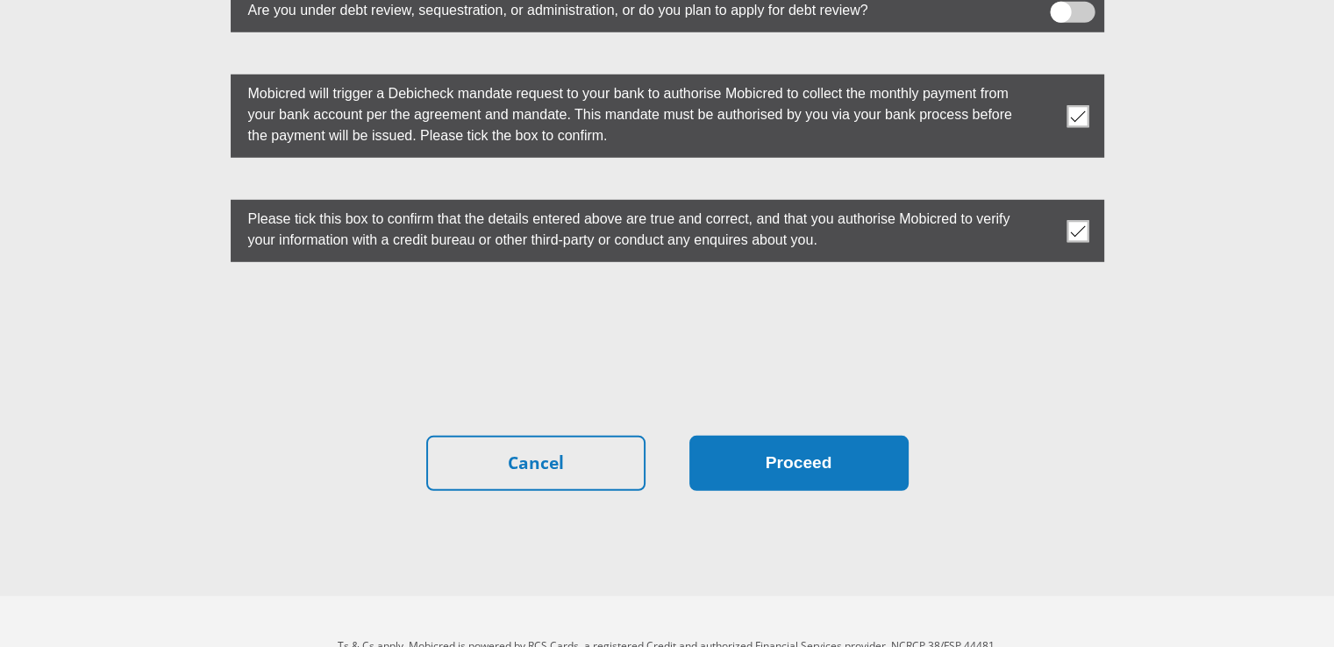
type input "0115167478"
click at [817, 436] on button "Proceed" at bounding box center [798, 463] width 219 height 55
click at [814, 436] on button "Proceed" at bounding box center [798, 463] width 219 height 55
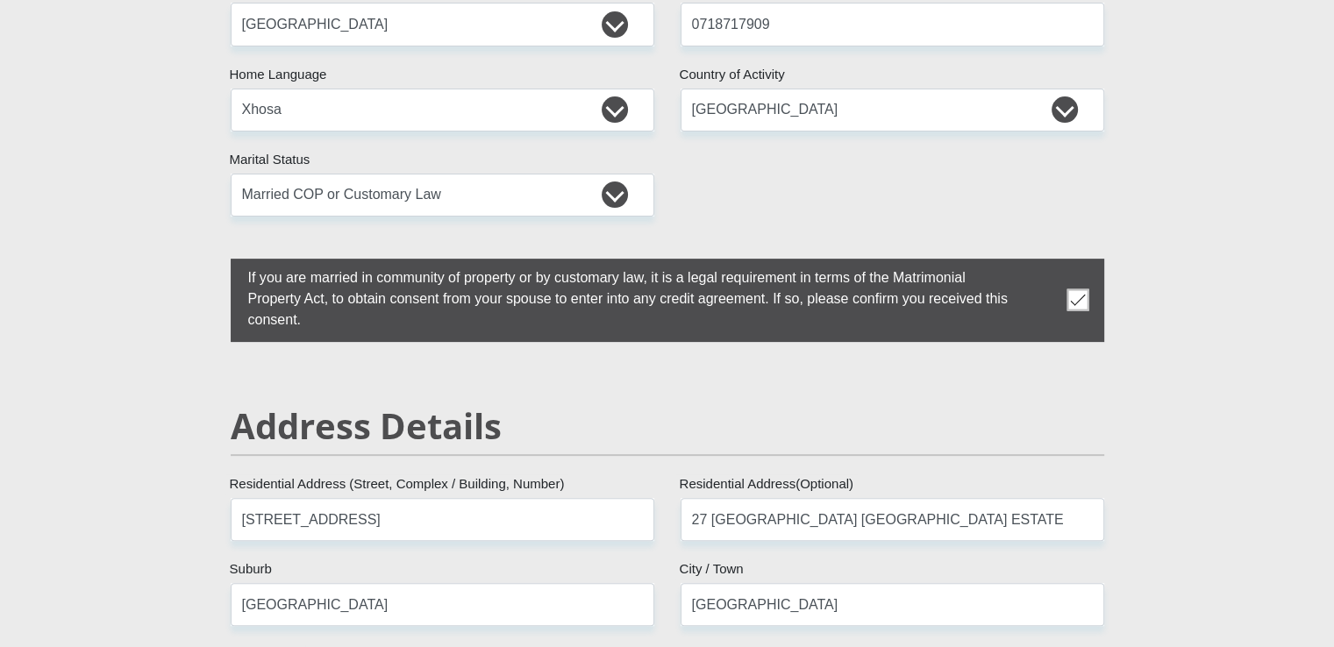
scroll to position [0, 0]
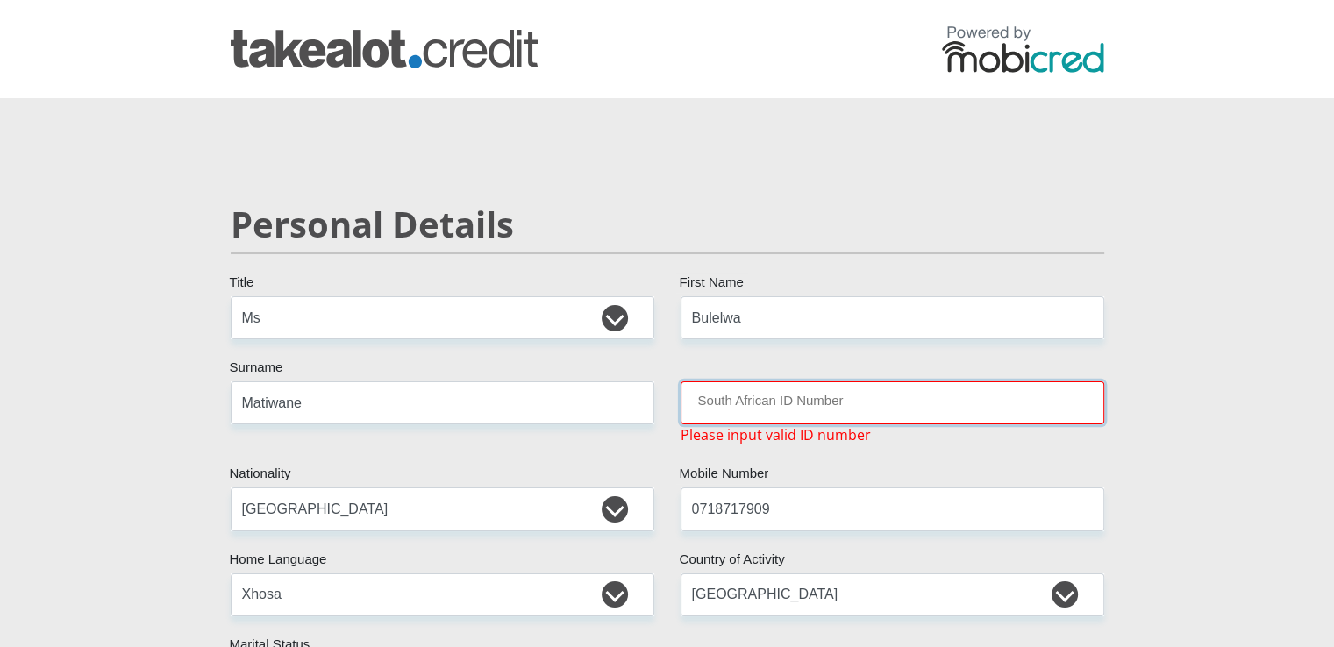
click at [702, 404] on input "South African ID Number" at bounding box center [893, 402] width 424 height 43
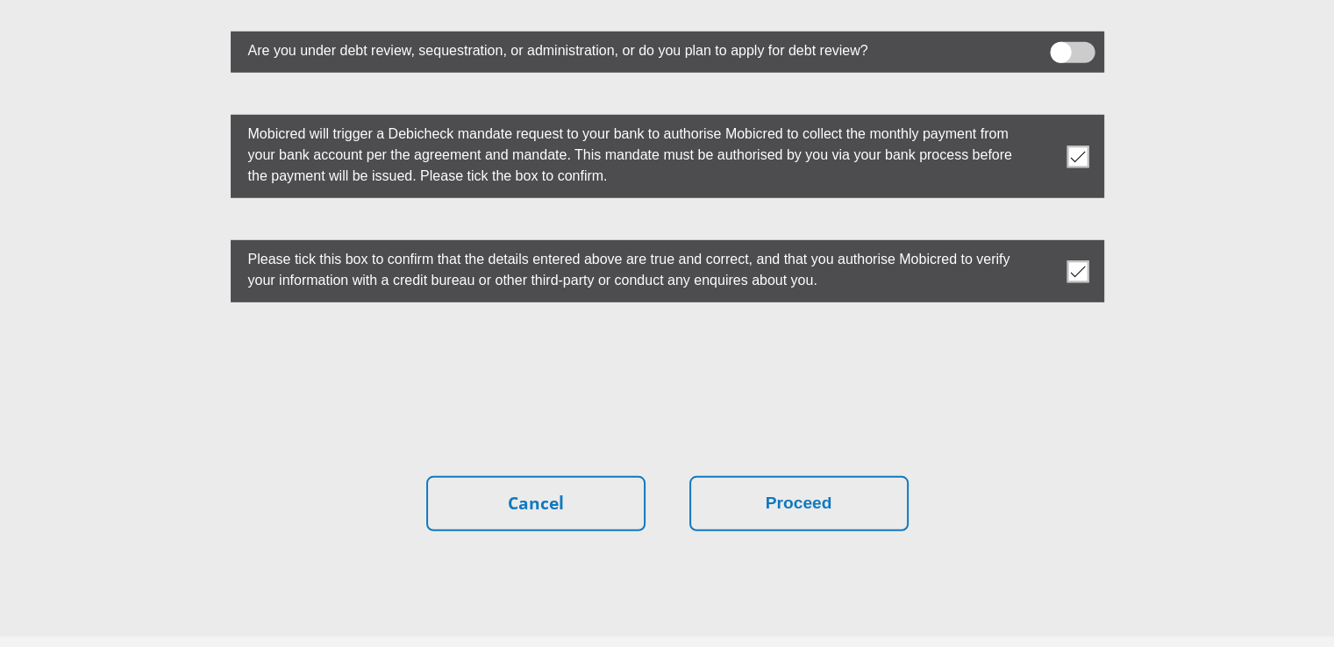
scroll to position [5014, 0]
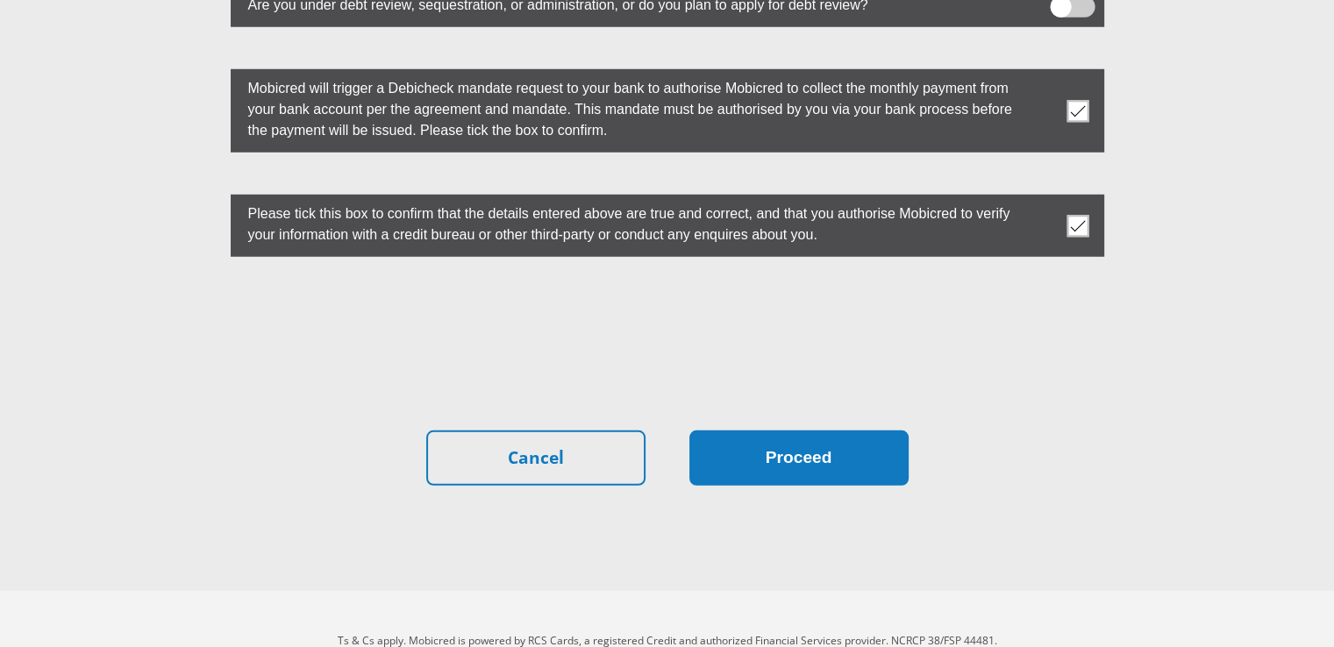
type input "7712100400087"
click at [795, 431] on button "Proceed" at bounding box center [798, 458] width 219 height 55
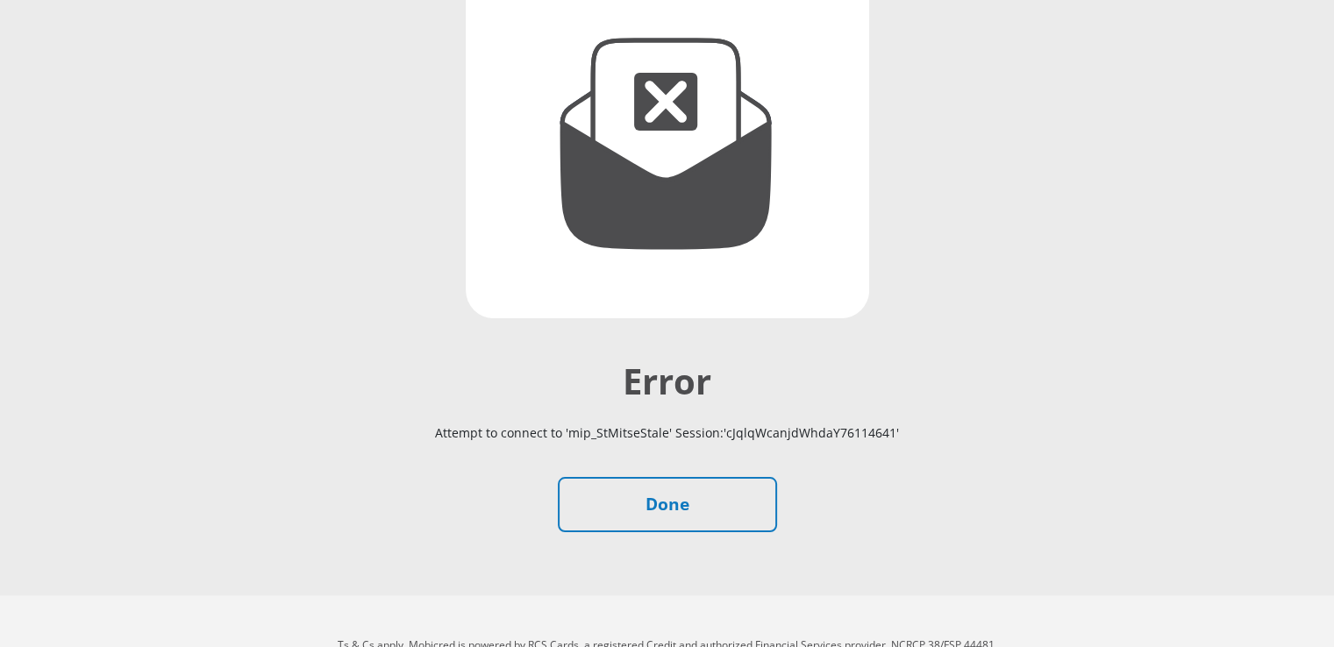
scroll to position [281, 0]
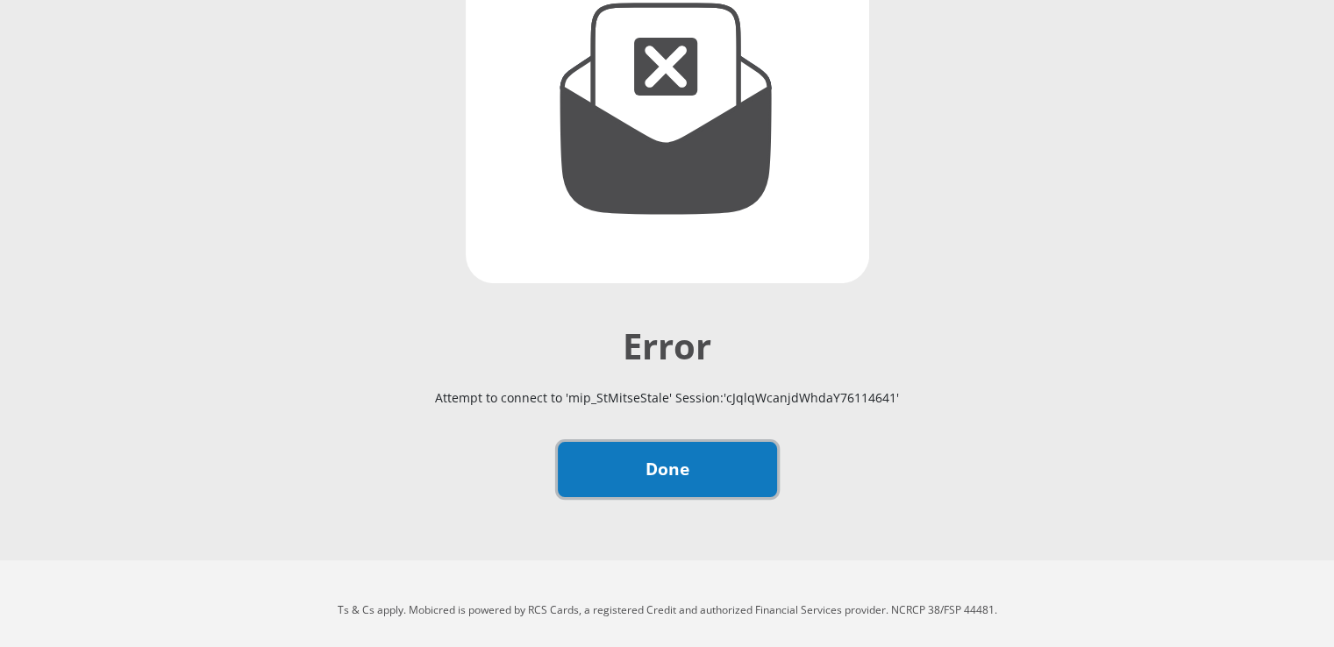
click at [652, 450] on link "Done" at bounding box center [667, 469] width 219 height 55
